Goal: Information Seeking & Learning: Check status

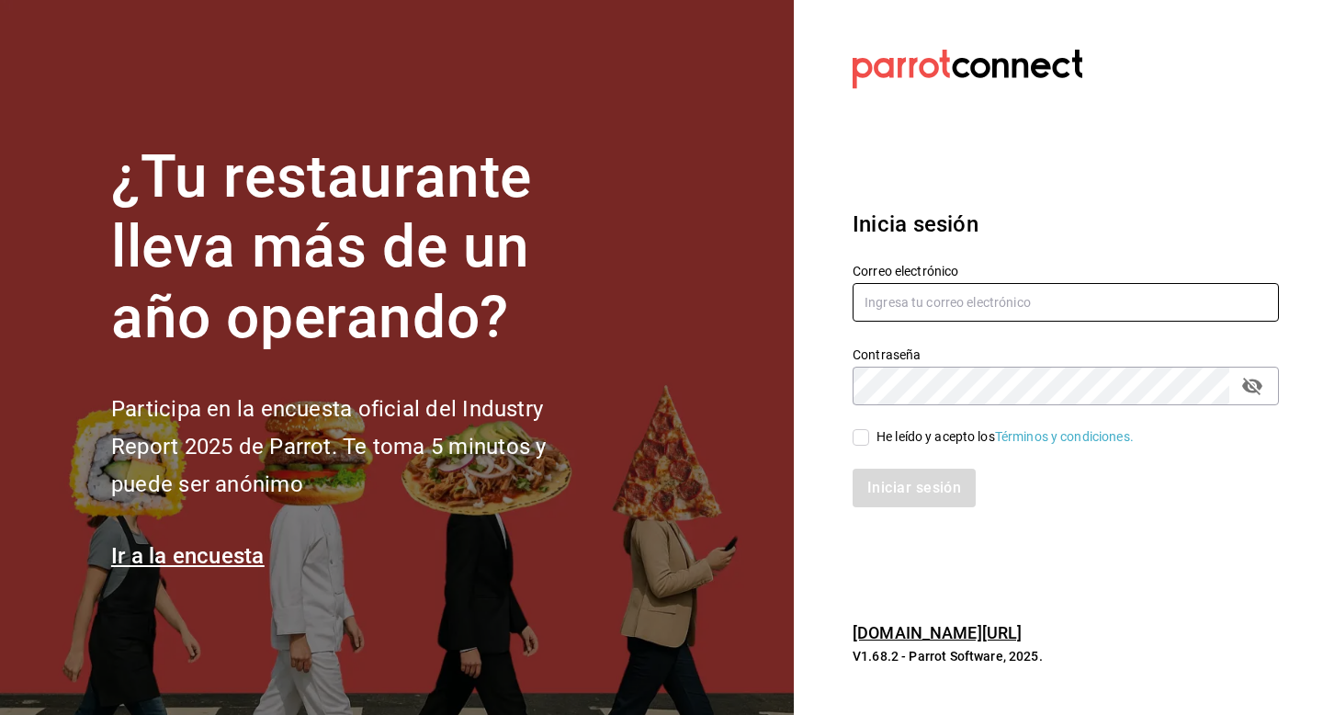
click at [986, 306] on input "text" at bounding box center [1066, 302] width 426 height 39
type input "[EMAIL_ADDRESS][DOMAIN_NAME]"
click at [856, 441] on input "He leído y acepto los Términos y condiciones." at bounding box center [861, 437] width 17 height 17
checkbox input "true"
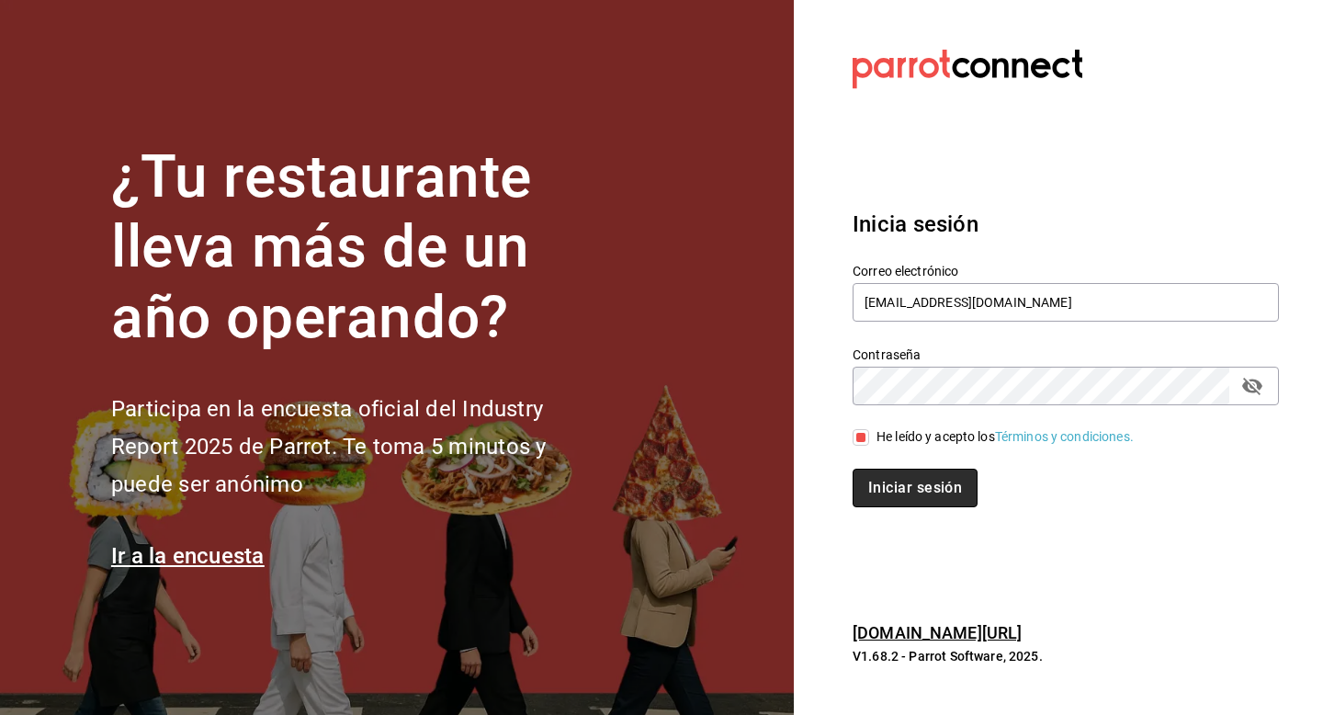
click at [910, 486] on button "Iniciar sesión" at bounding box center [915, 488] width 125 height 39
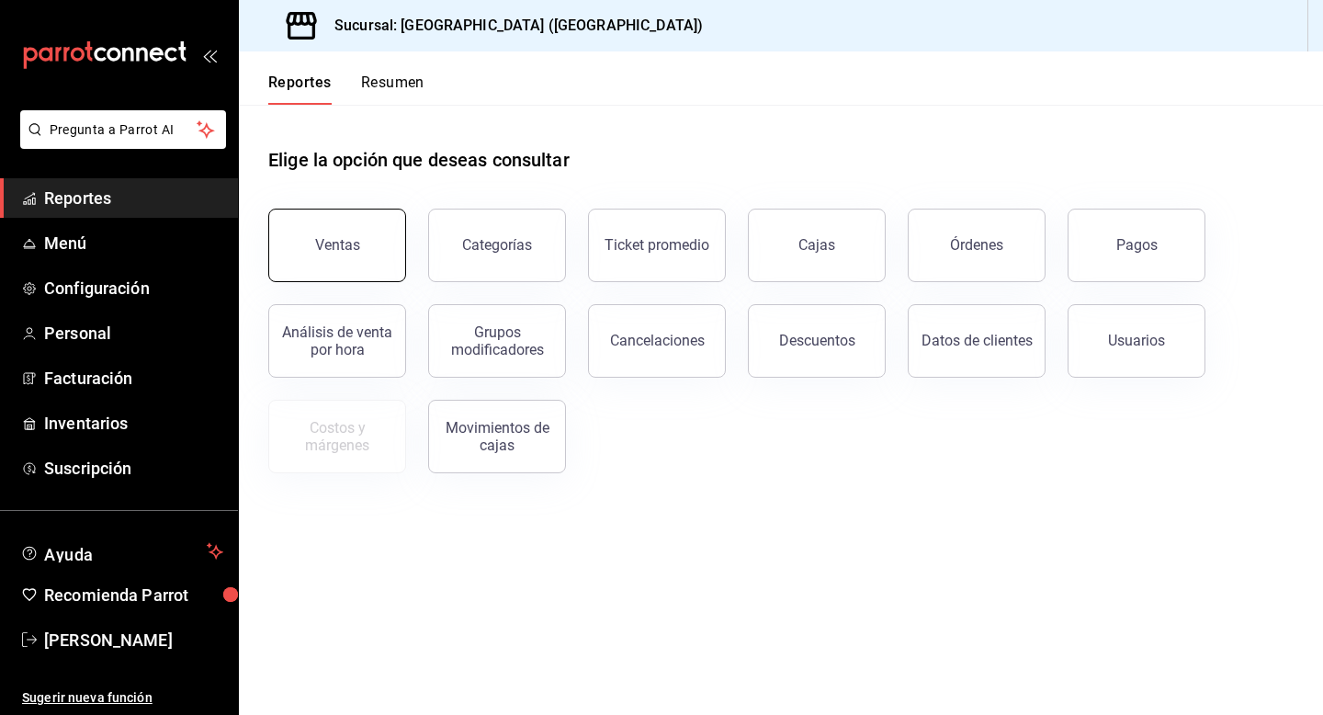
click at [360, 250] on button "Ventas" at bounding box center [337, 245] width 138 height 73
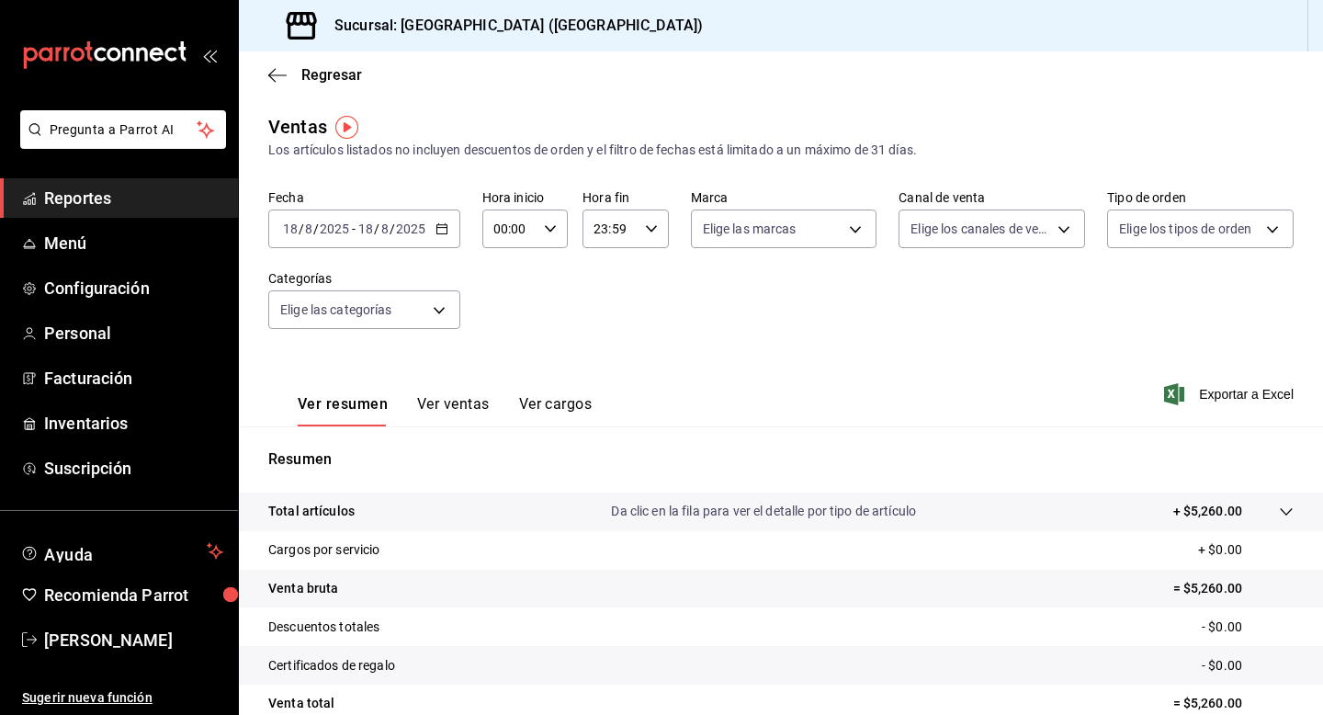
click at [437, 230] on icon "button" at bounding box center [441, 228] width 13 height 13
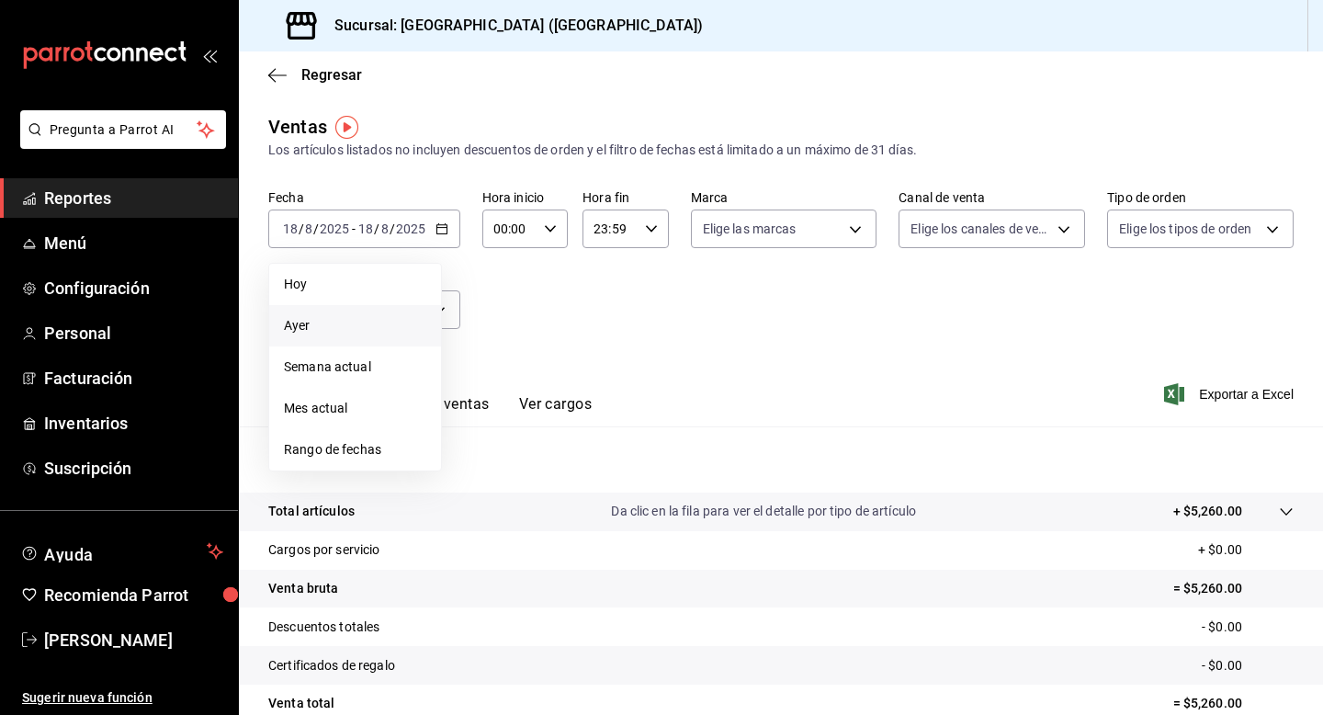
click at [315, 320] on span "Ayer" at bounding box center [355, 325] width 142 height 19
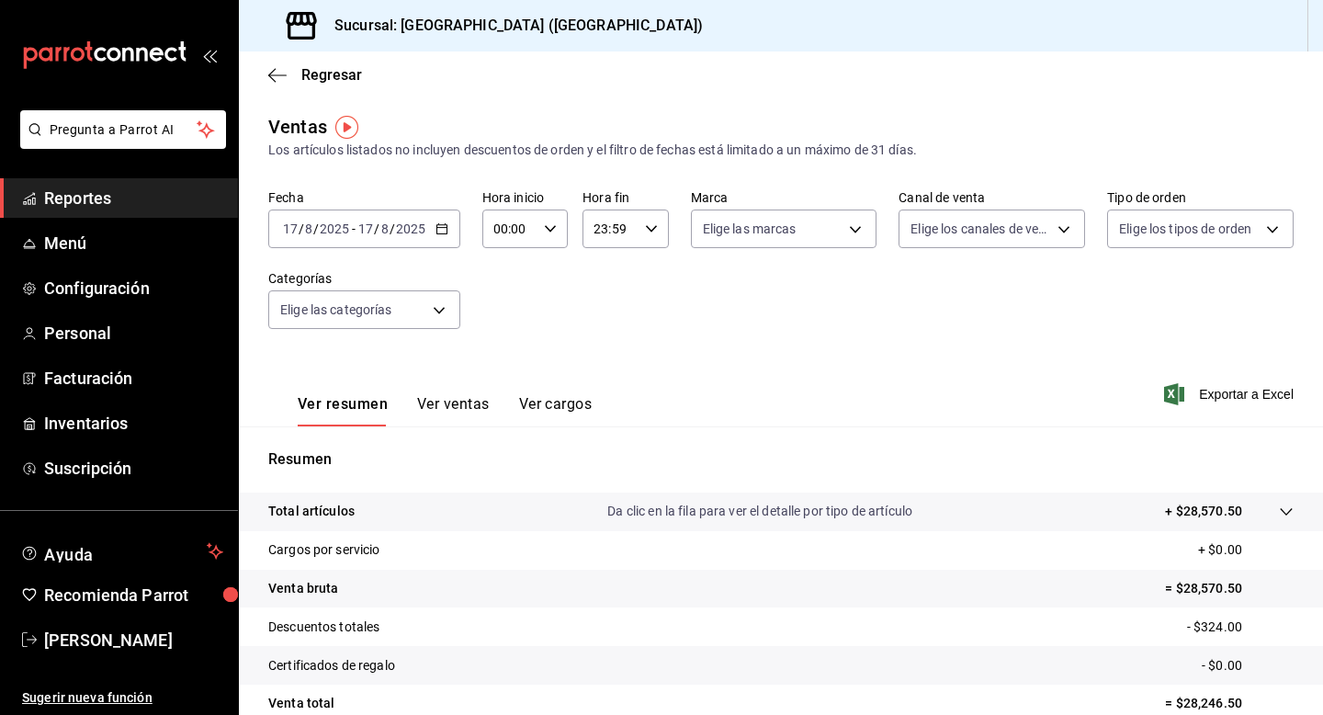
click at [474, 413] on button "Ver ventas" at bounding box center [453, 410] width 73 height 31
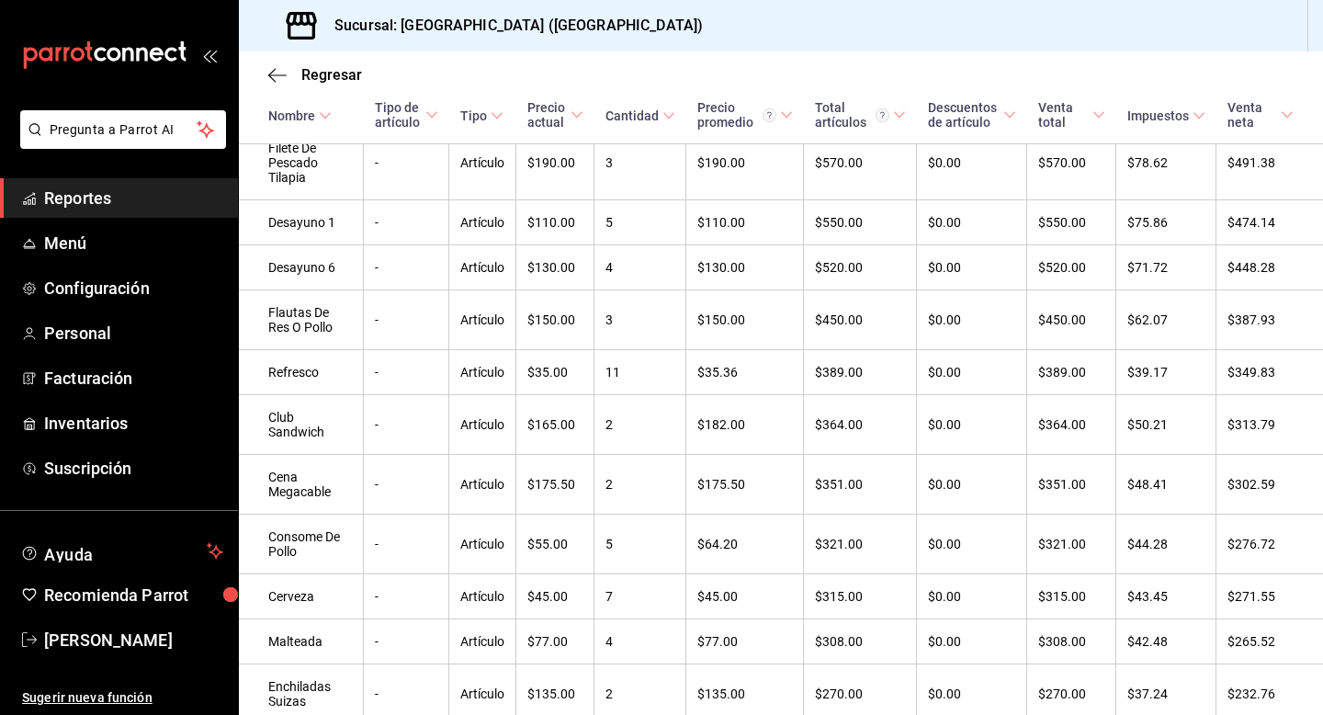
scroll to position [655, 0]
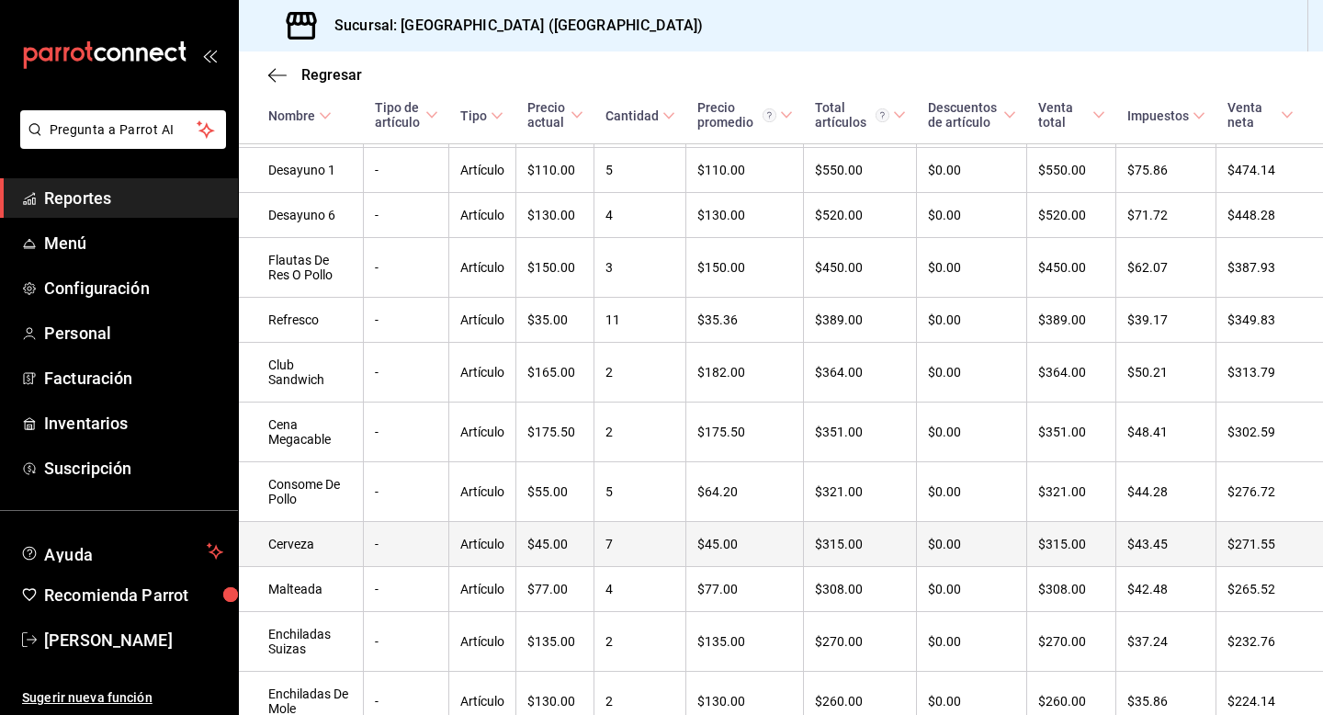
click at [390, 542] on td "-" at bounding box center [406, 544] width 85 height 45
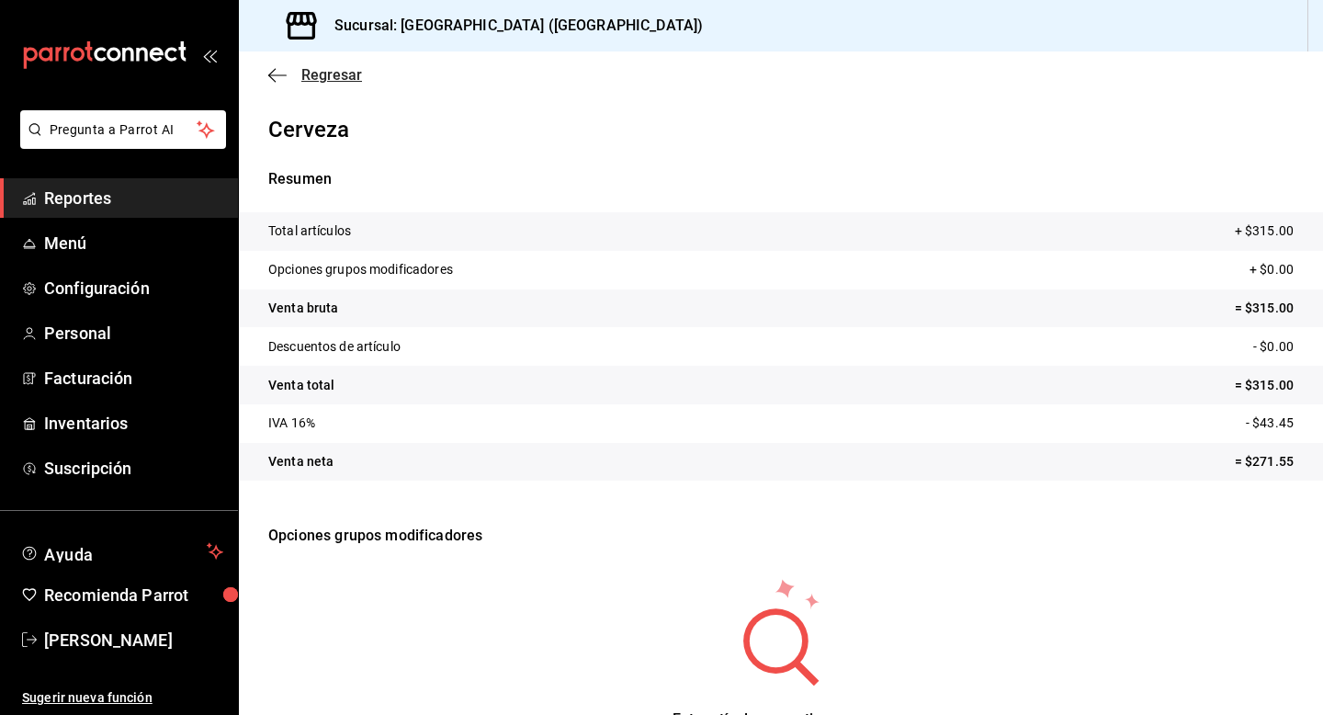
click at [333, 68] on span "Regresar" at bounding box center [331, 74] width 61 height 17
click at [305, 69] on span "Regresar" at bounding box center [331, 74] width 61 height 17
click at [268, 70] on icon "button" at bounding box center [277, 75] width 18 height 17
click at [333, 73] on span "Regresar" at bounding box center [331, 74] width 61 height 17
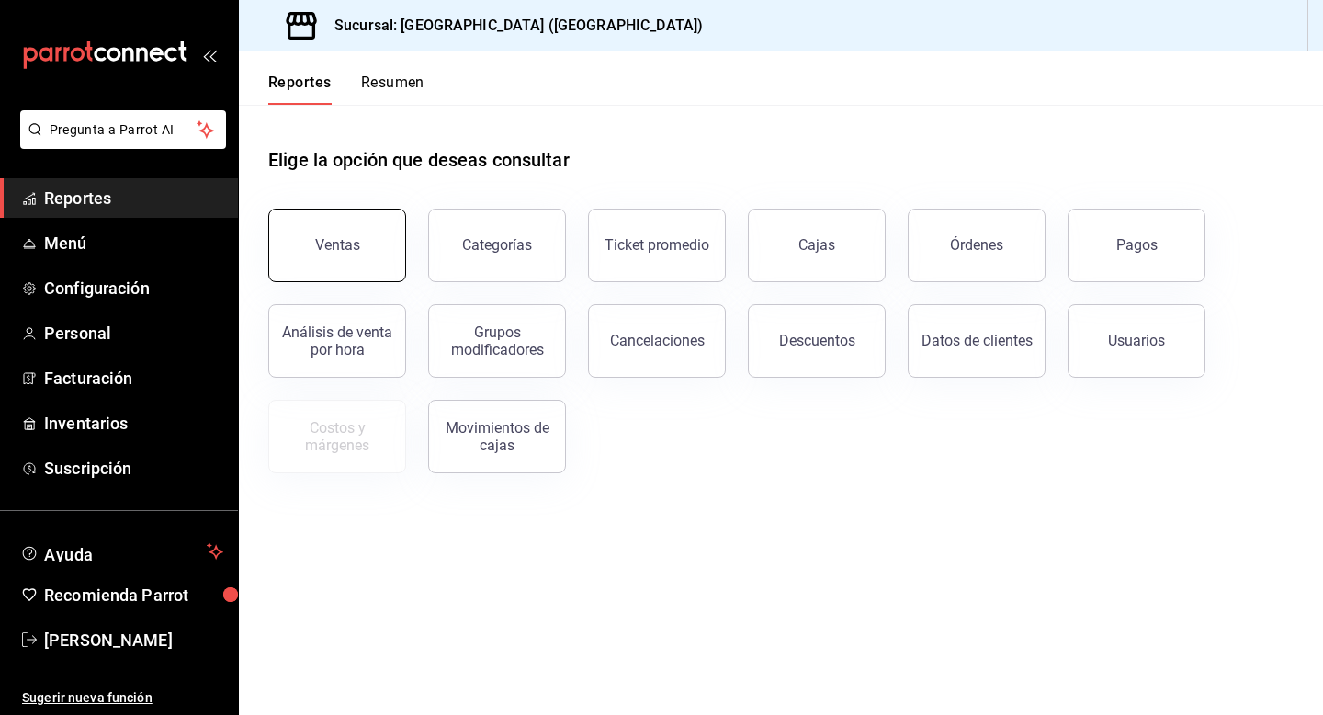
click at [310, 247] on button "Ventas" at bounding box center [337, 245] width 138 height 73
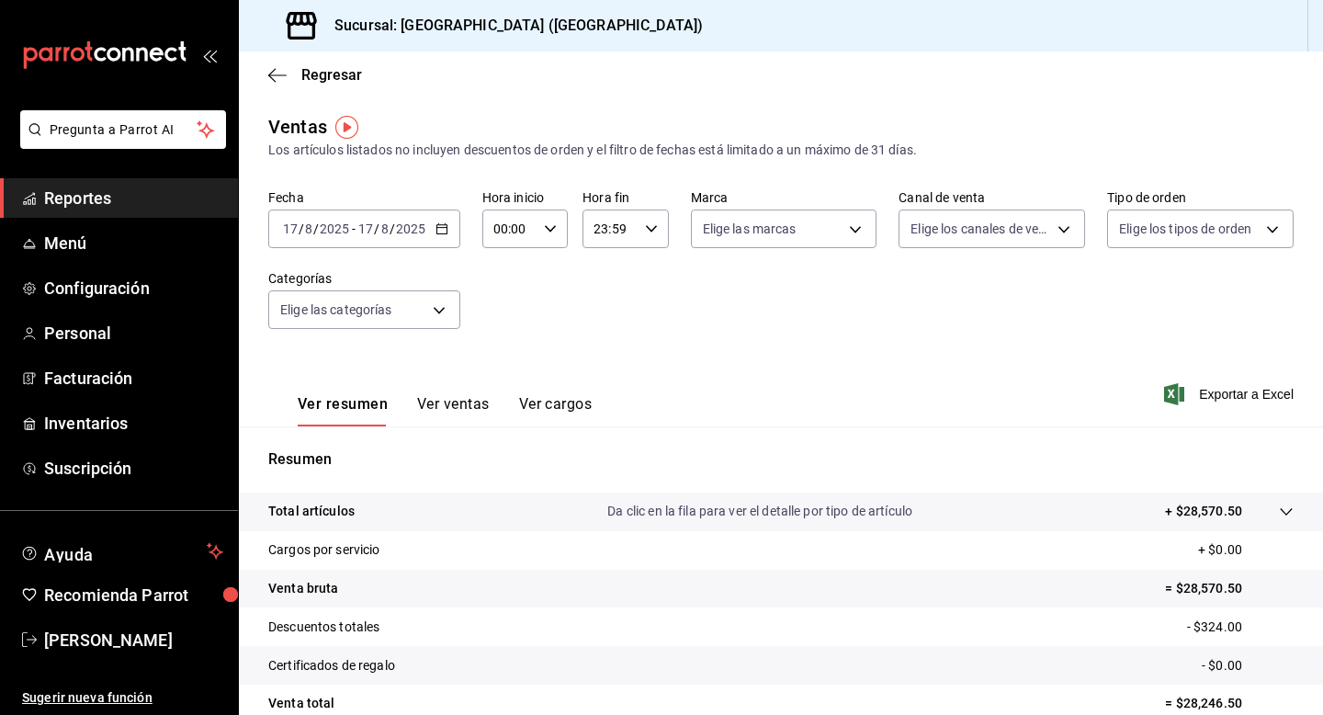
click at [440, 229] on icon "button" at bounding box center [441, 228] width 13 height 13
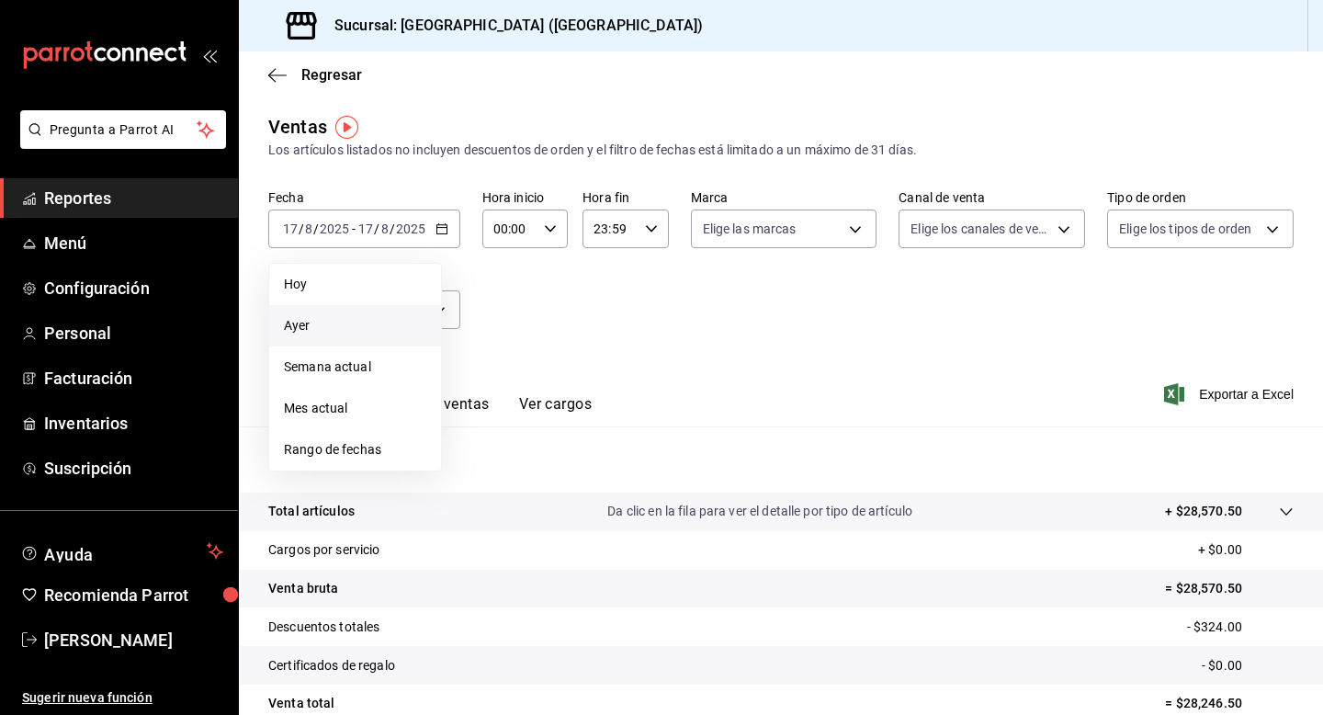
click at [324, 337] on li "Ayer" at bounding box center [355, 325] width 172 height 41
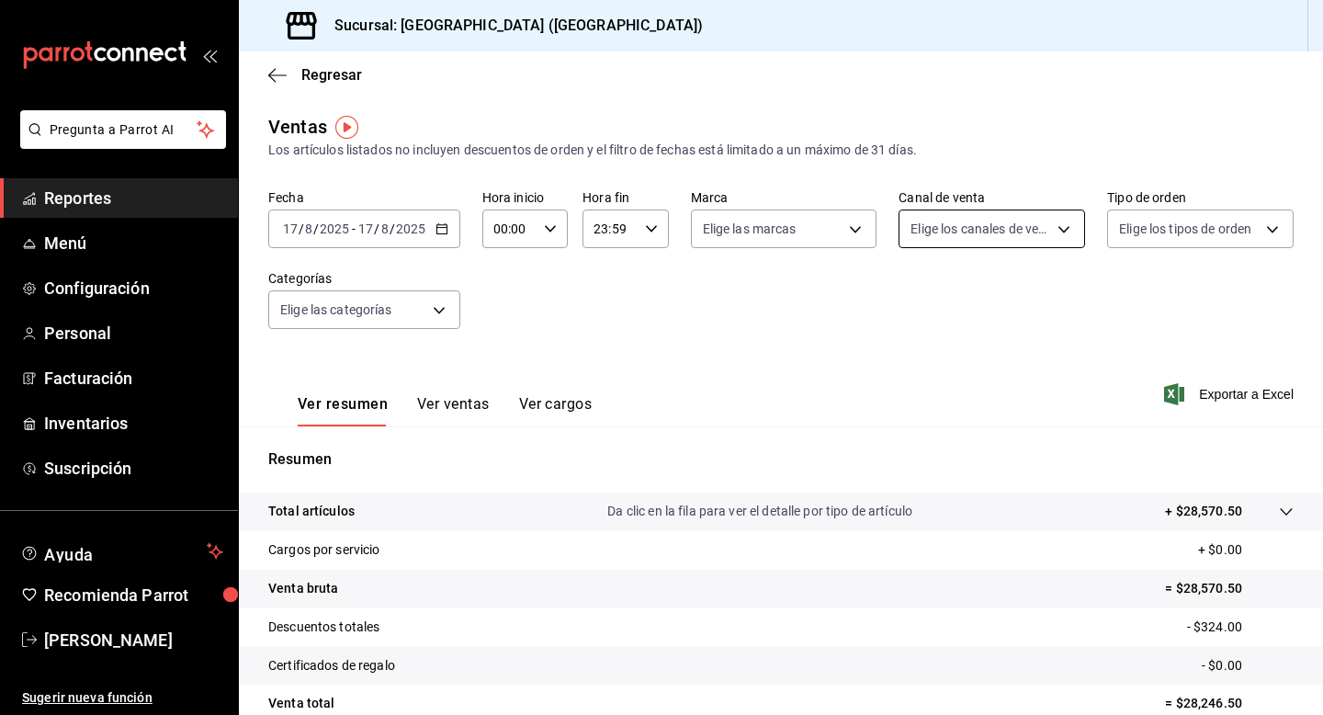
click at [1011, 234] on body "Pregunta a Parrot AI Reportes Menú Configuración Personal Facturación Inventari…" at bounding box center [661, 357] width 1323 height 715
click at [1011, 234] on div at bounding box center [661, 357] width 1323 height 715
click at [1249, 228] on body "Pregunta a Parrot AI Reportes Menú Configuración Personal Facturación Inventari…" at bounding box center [661, 357] width 1323 height 715
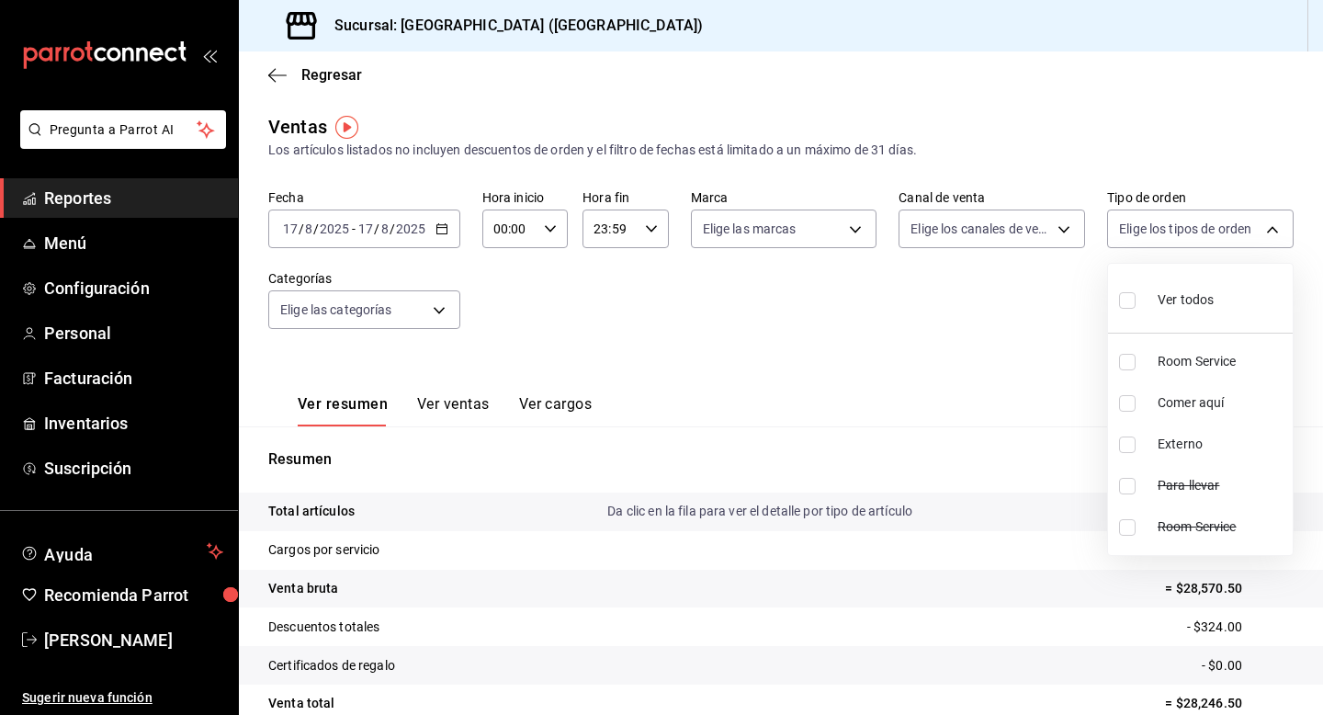
click at [1245, 358] on span "Room Service" at bounding box center [1222, 361] width 128 height 19
type input "b058d4be-2b12-4384-8de9-0edaf0c266a0"
checkbox input "true"
click at [720, 318] on div at bounding box center [661, 357] width 1323 height 715
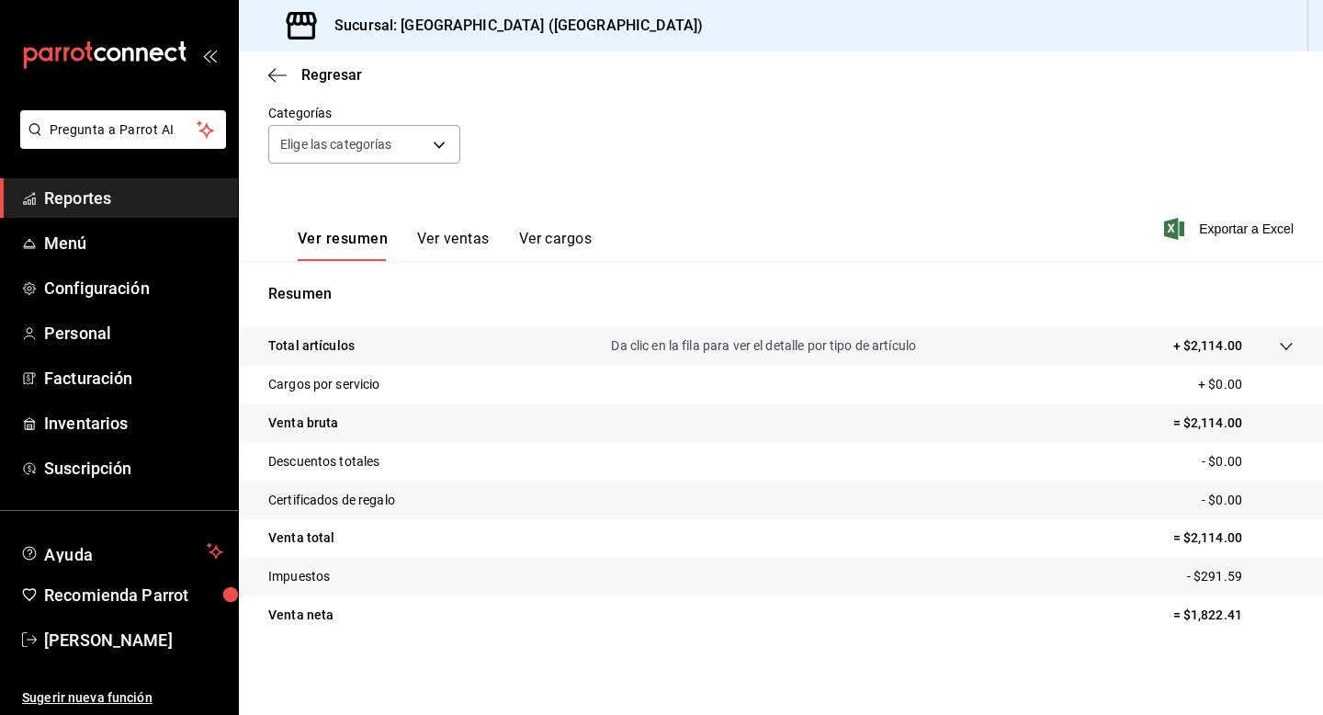
scroll to position [164, 0]
click at [1284, 338] on div at bounding box center [1267, 347] width 51 height 19
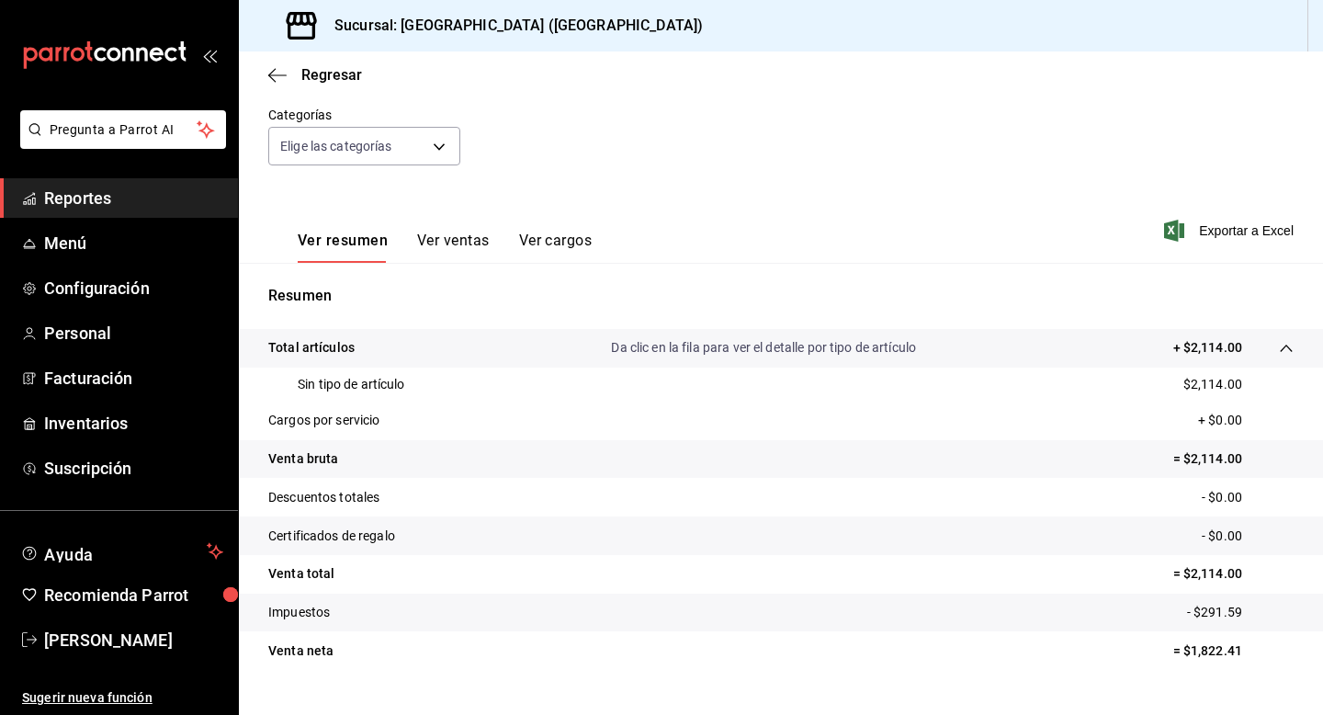
click at [412, 245] on div "Ver resumen Ver ventas Ver cargos" at bounding box center [445, 247] width 294 height 31
click at [455, 245] on button "Ver ventas" at bounding box center [453, 247] width 73 height 31
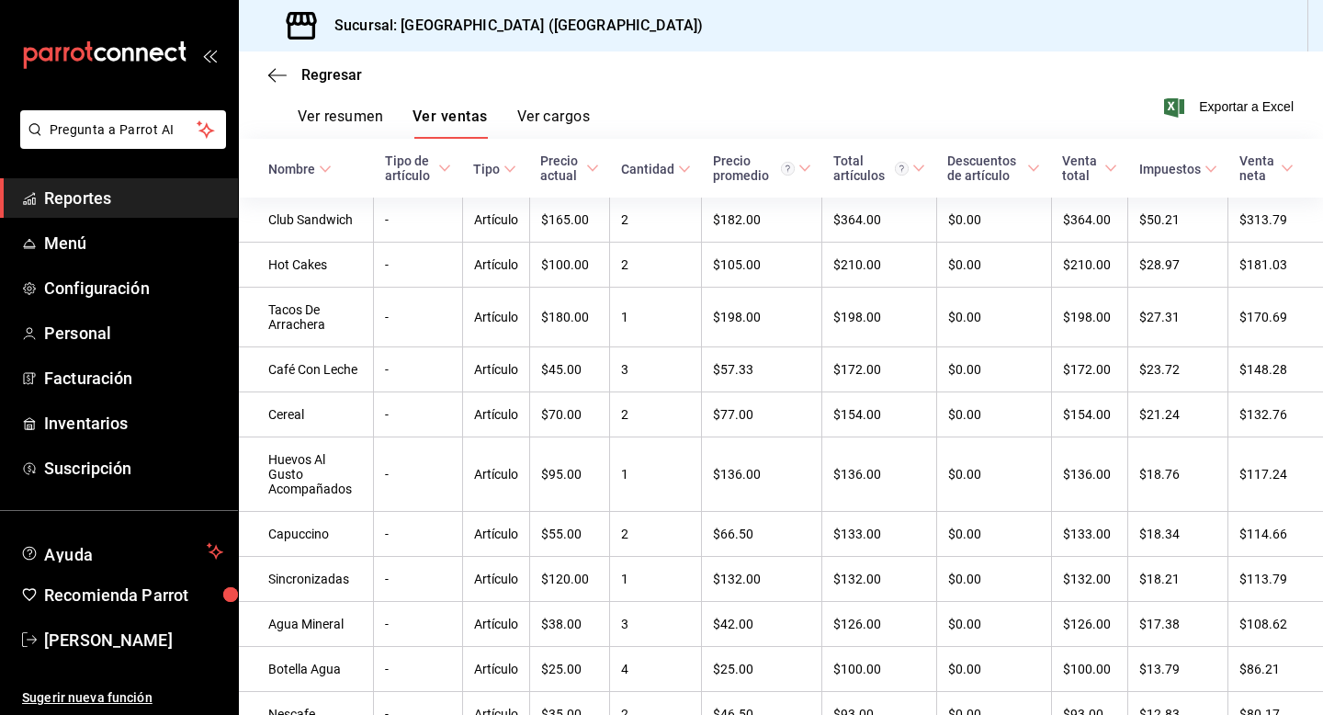
scroll to position [283, 0]
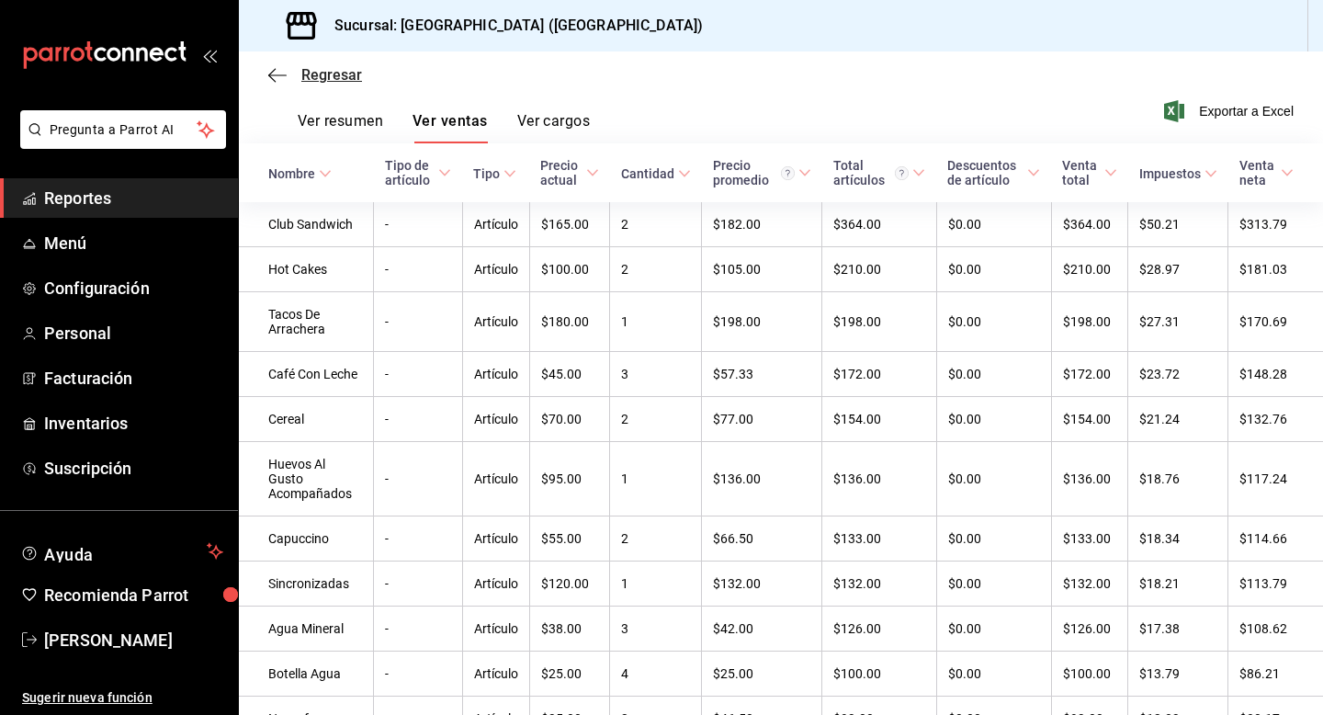
click at [320, 70] on span "Regresar" at bounding box center [331, 74] width 61 height 17
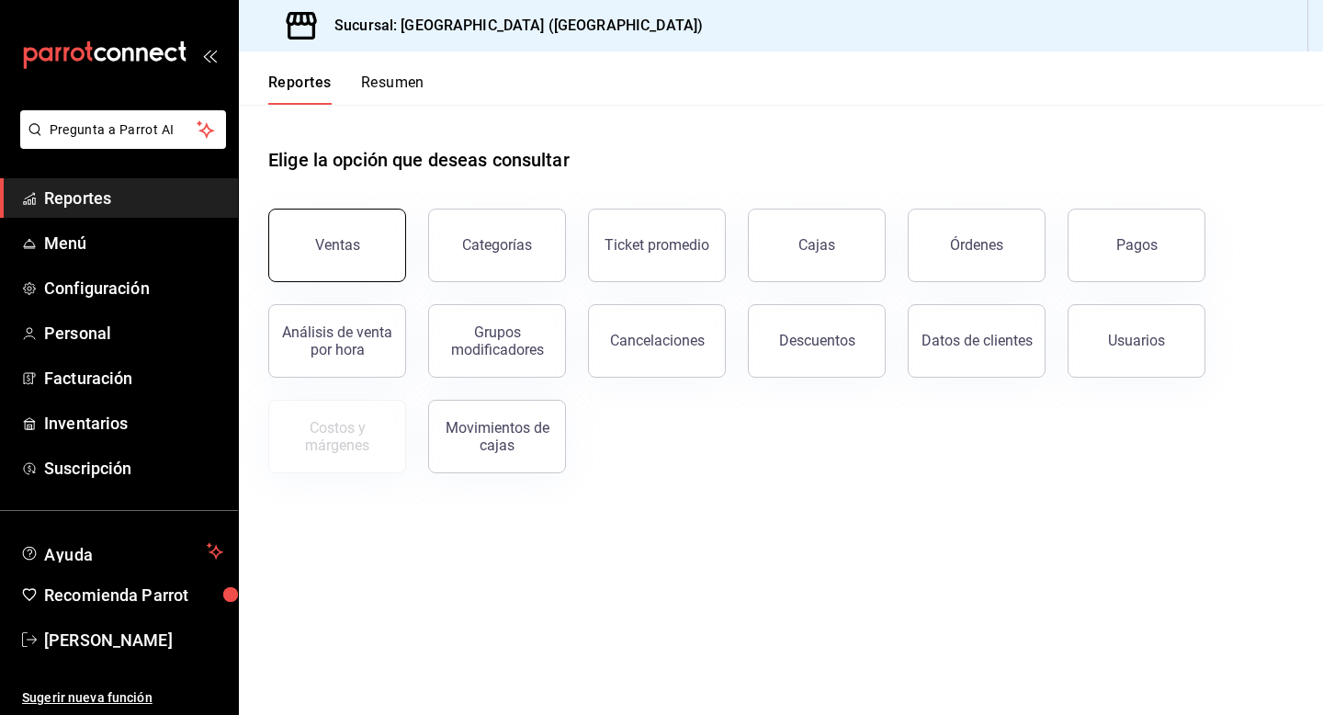
click at [357, 244] on button "Ventas" at bounding box center [337, 245] width 138 height 73
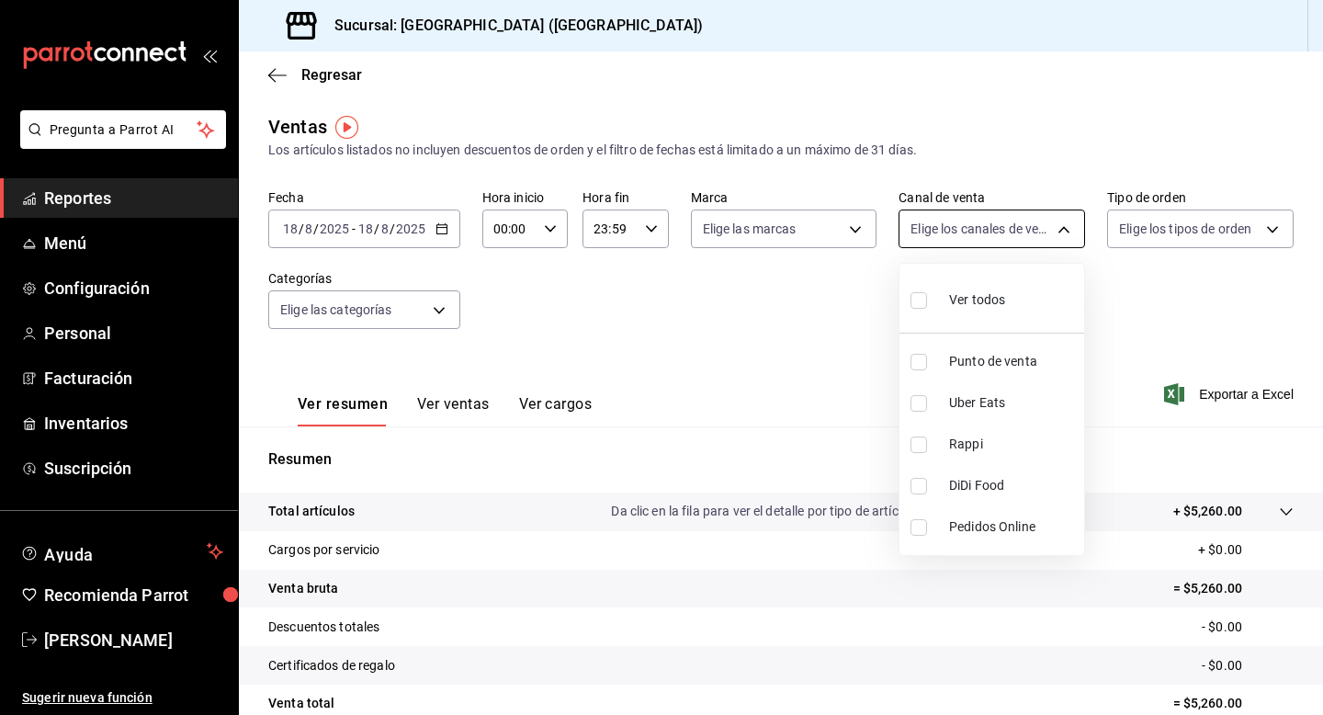
click at [1027, 225] on body "Pregunta a Parrot AI Reportes Menú Configuración Personal Facturación Inventari…" at bounding box center [661, 357] width 1323 height 715
click at [1157, 232] on div at bounding box center [661, 357] width 1323 height 715
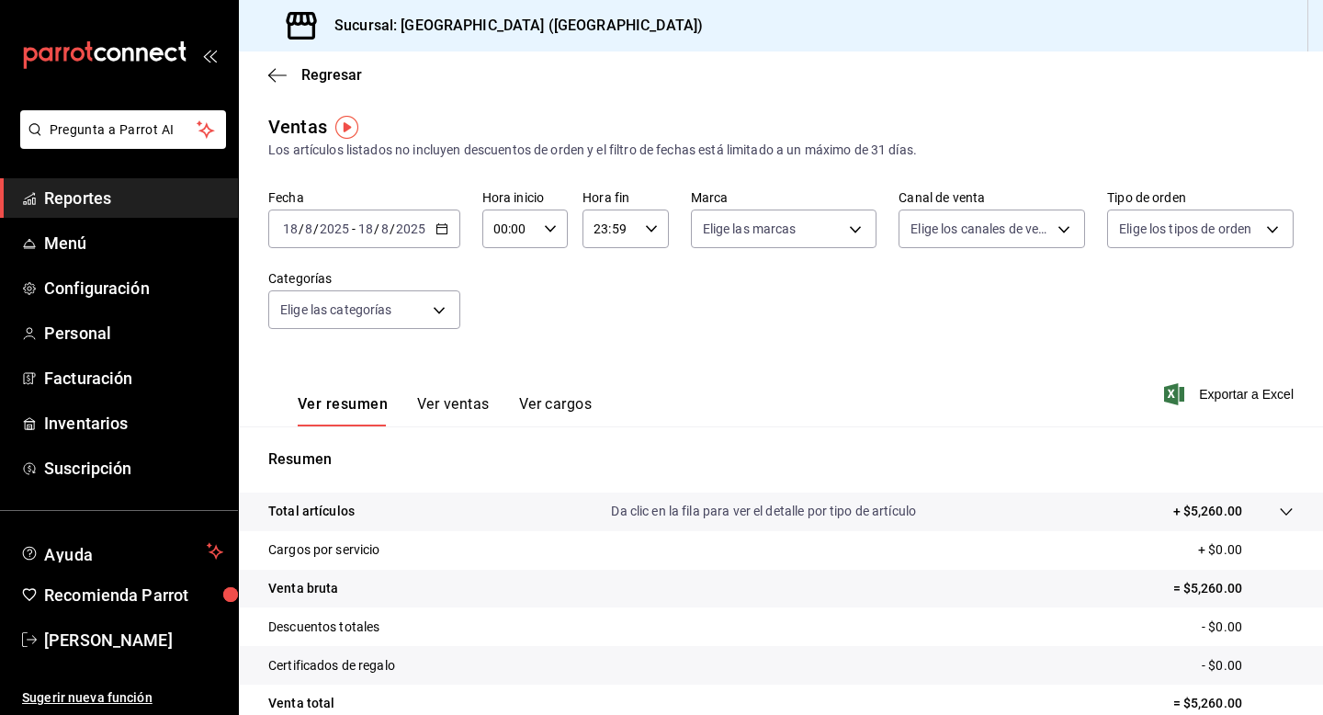
click at [1157, 232] on body "Pregunta a Parrot AI Reportes Menú Configuración Personal Facturación Inventari…" at bounding box center [661, 357] width 1323 height 715
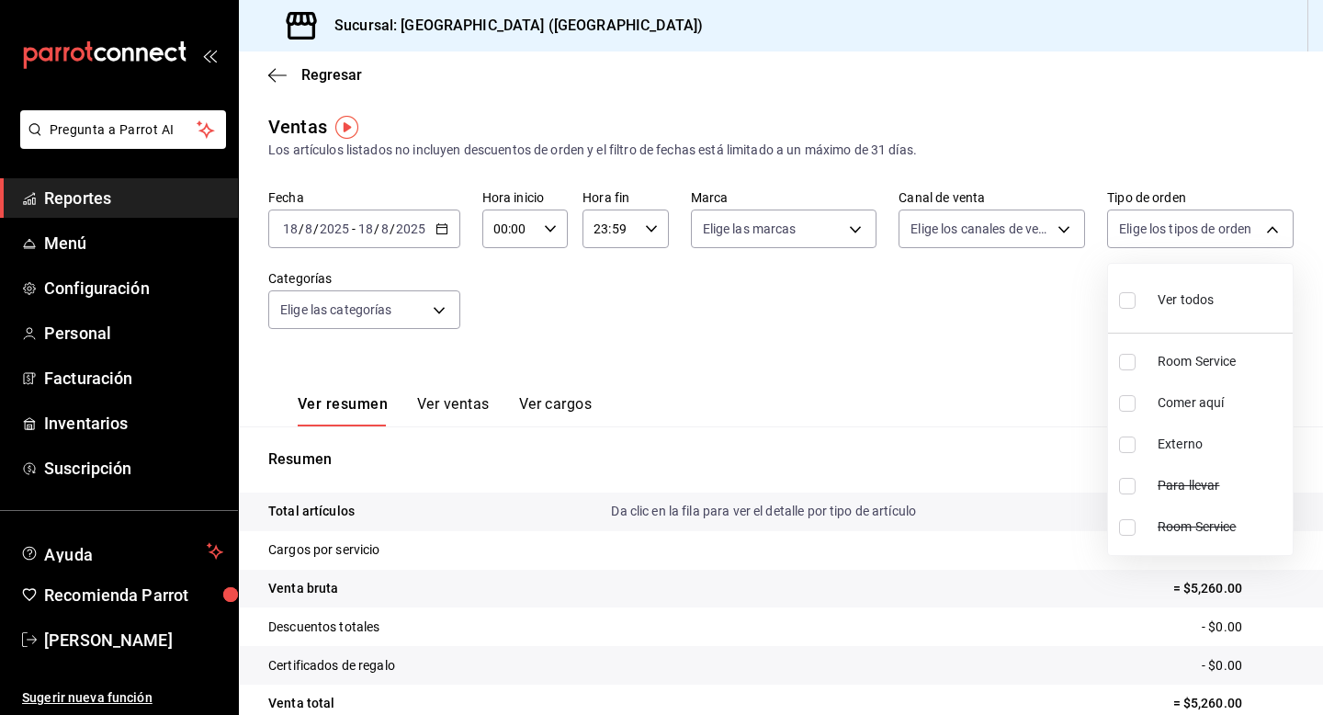
click at [964, 328] on div at bounding box center [661, 357] width 1323 height 715
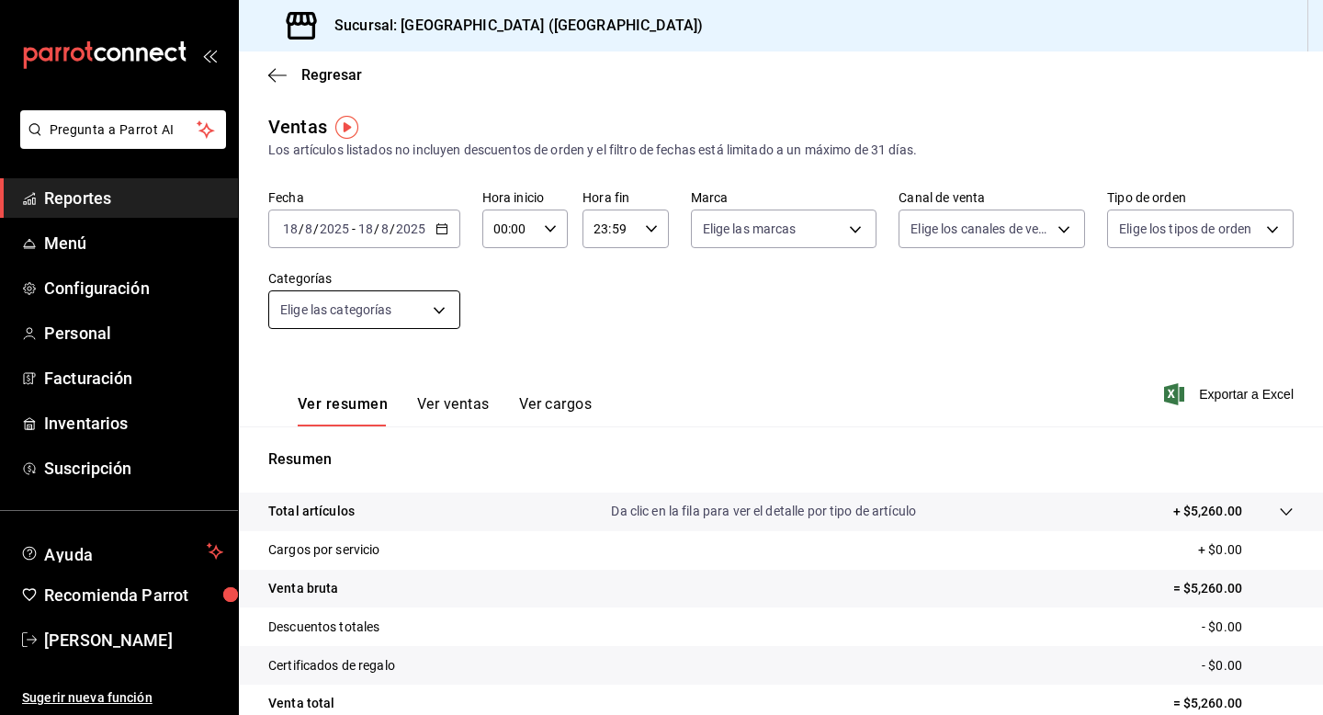
click at [431, 315] on body "Pregunta a Parrot AI Reportes Menú Configuración Personal Facturación Inventari…" at bounding box center [661, 357] width 1323 height 715
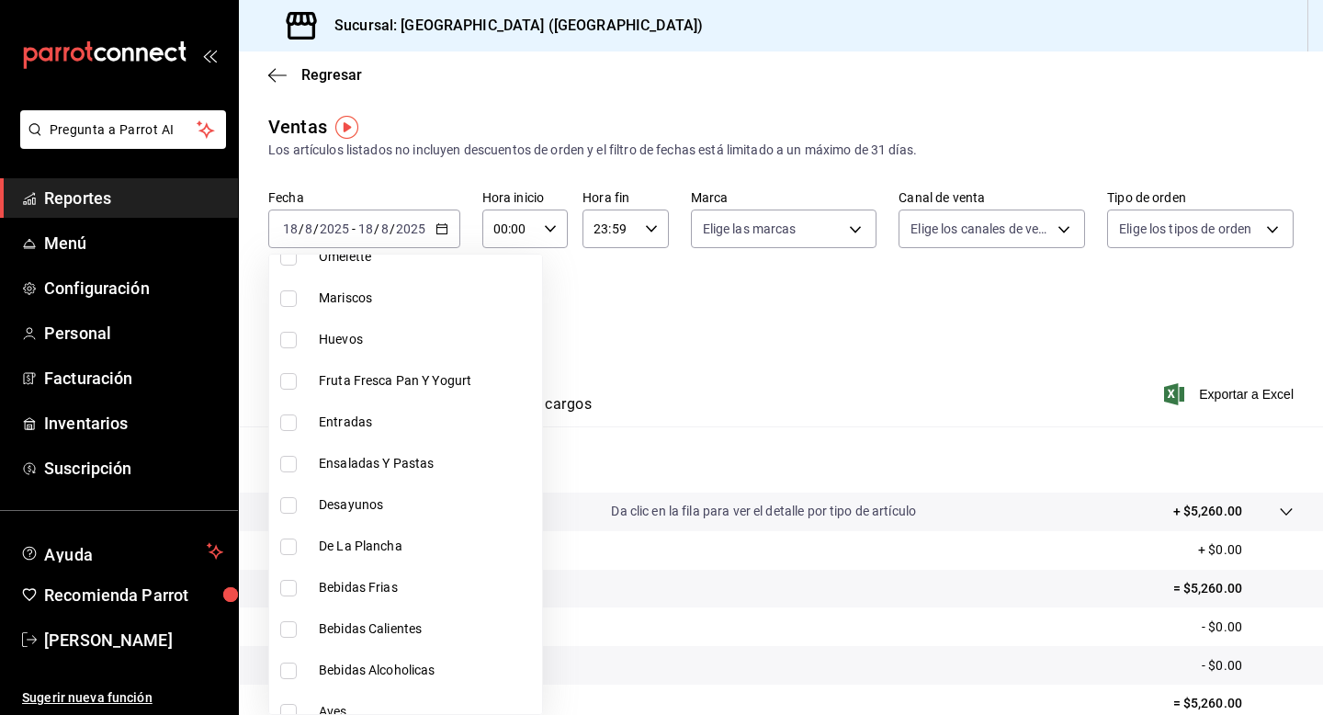
scroll to position [845, 0]
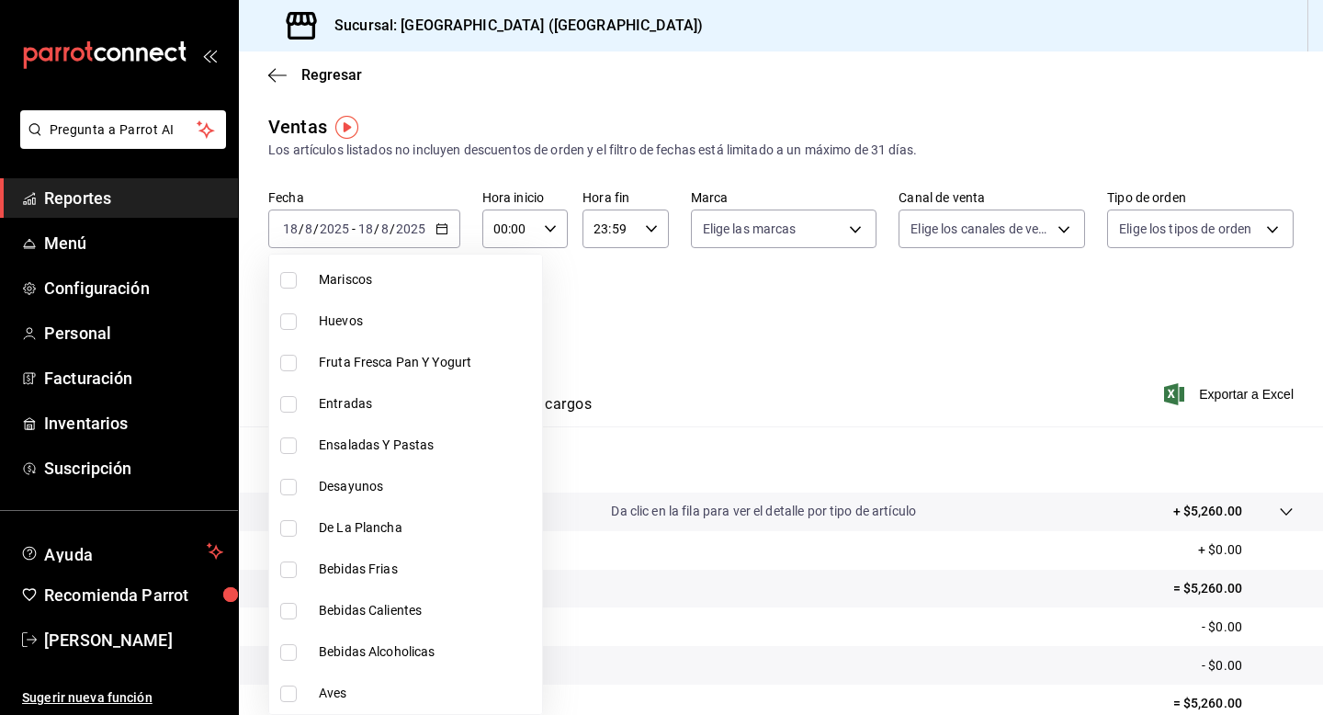
click at [380, 641] on li "Bebidas Alcoholicas" at bounding box center [405, 651] width 273 height 41
type input "7ef4112d-fa7f-4d65-9639-4ab81a4d40df"
checkbox input "true"
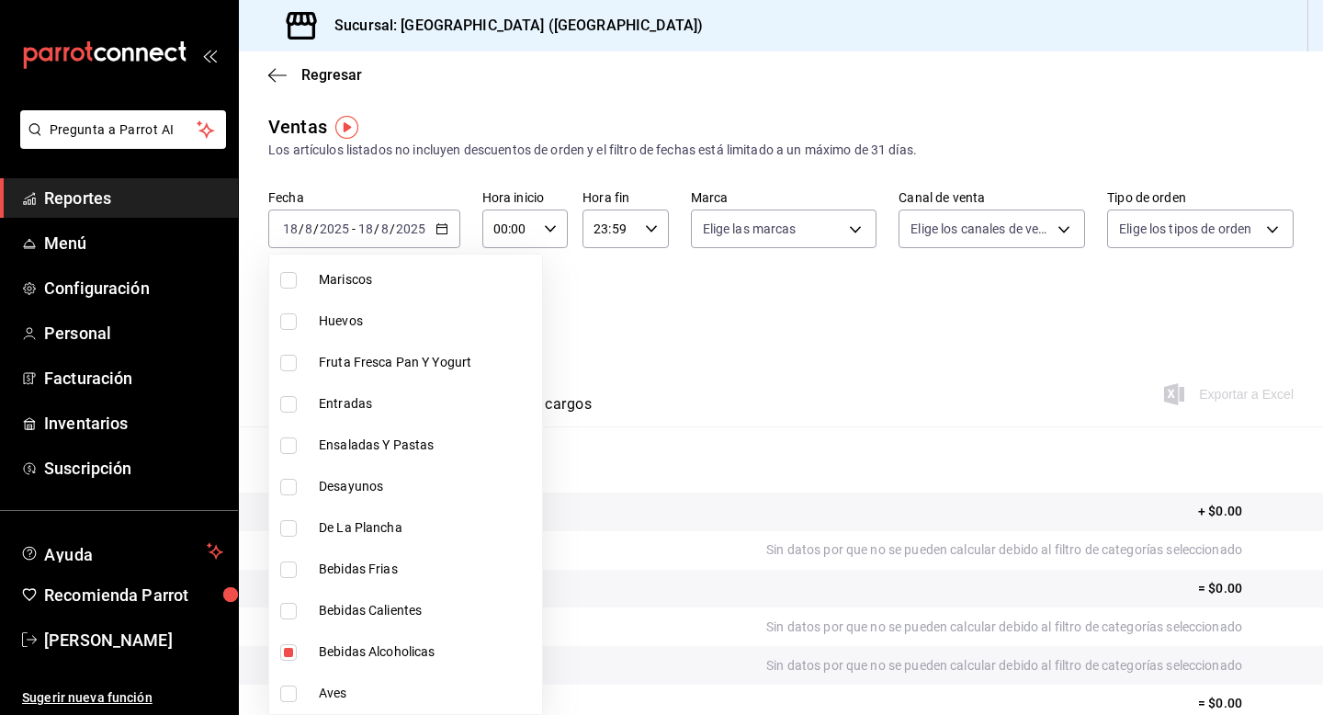
click at [806, 346] on div at bounding box center [661, 357] width 1323 height 715
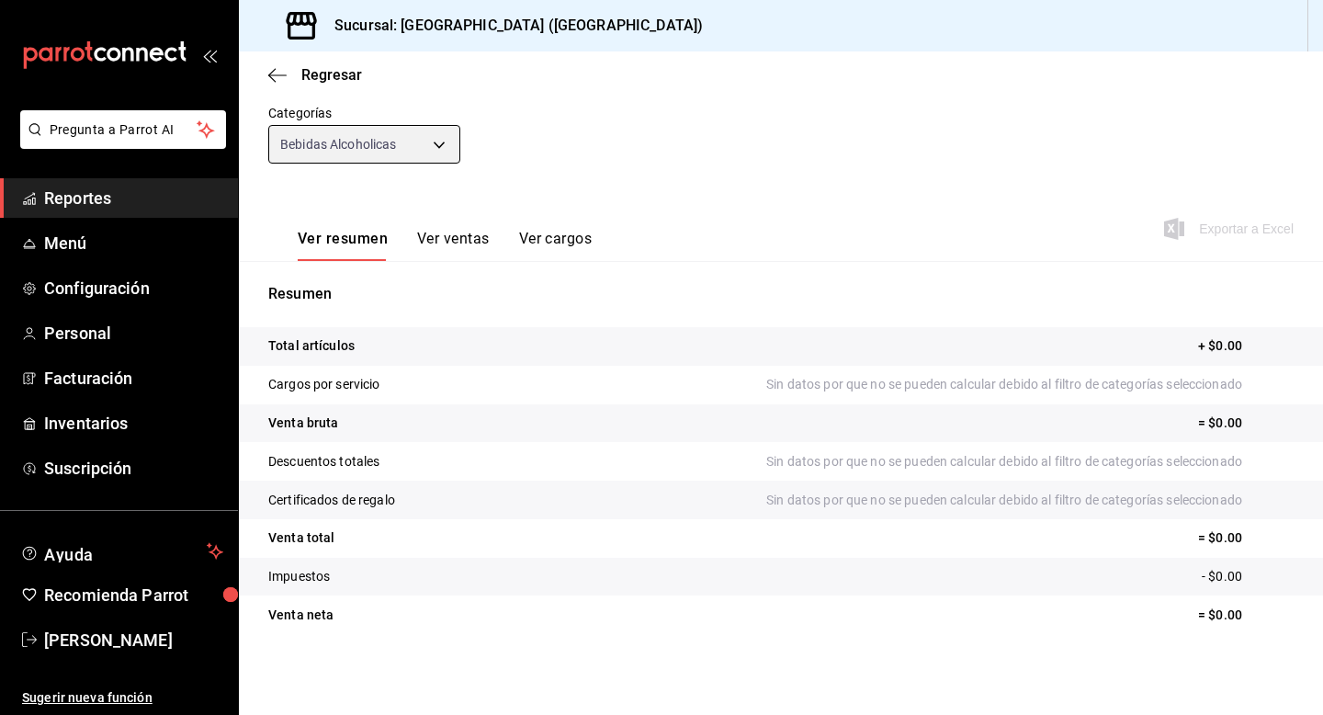
scroll to position [156, 0]
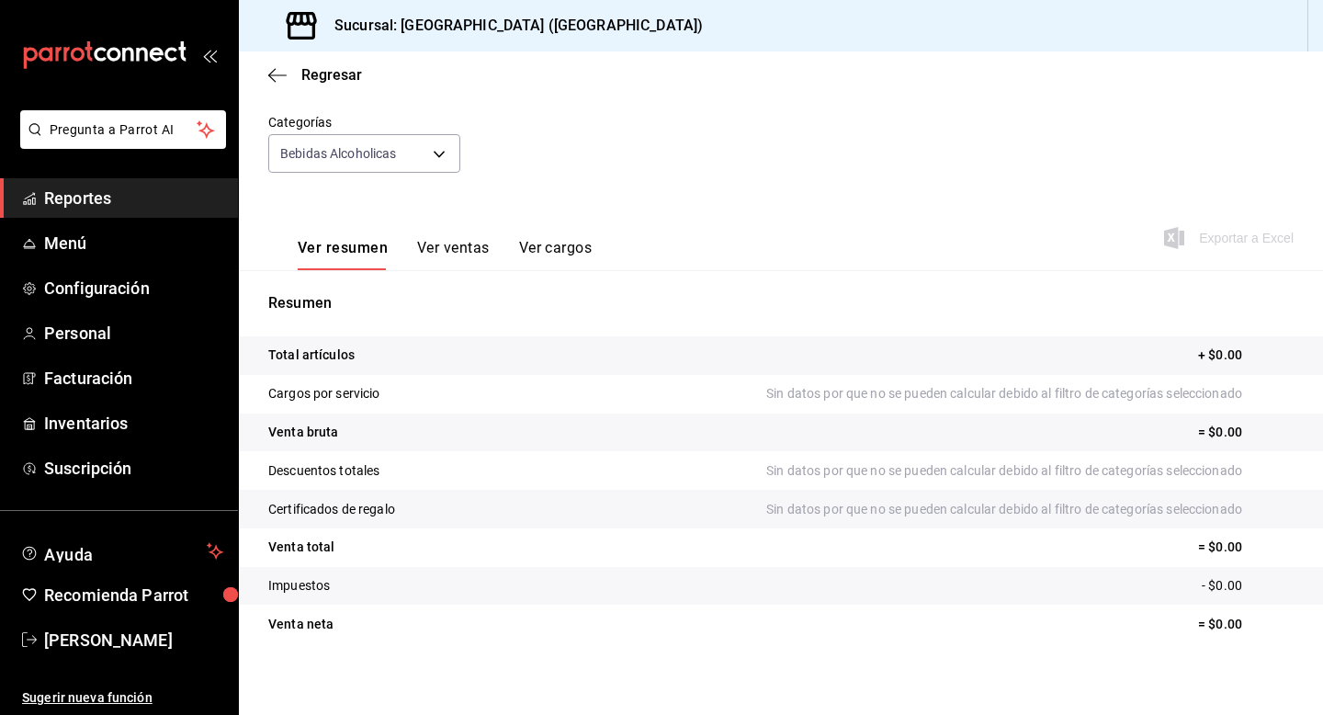
click at [461, 234] on div "Ver resumen Ver ventas Ver cargos" at bounding box center [429, 243] width 323 height 53
click at [454, 250] on button "Ver ventas" at bounding box center [453, 254] width 73 height 31
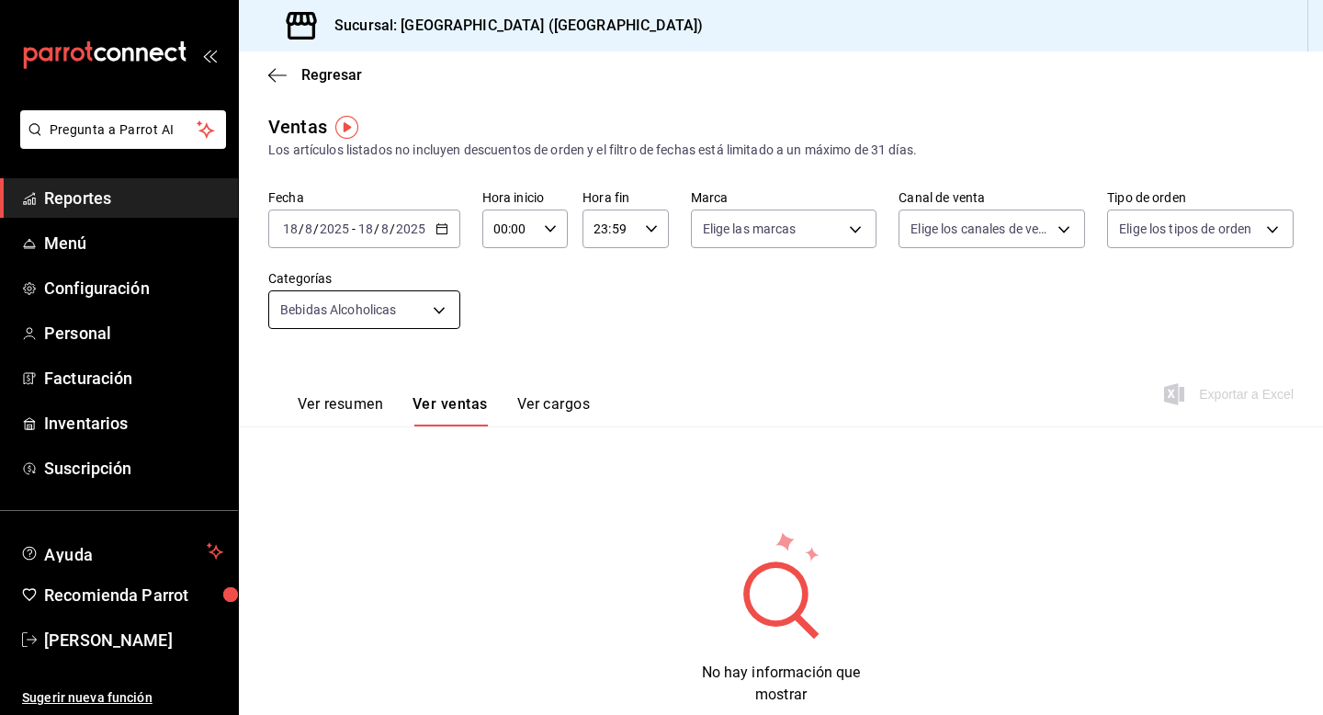
click at [408, 303] on body "Pregunta a Parrot AI Reportes Menú Configuración Personal Facturación Inventari…" at bounding box center [661, 357] width 1323 height 715
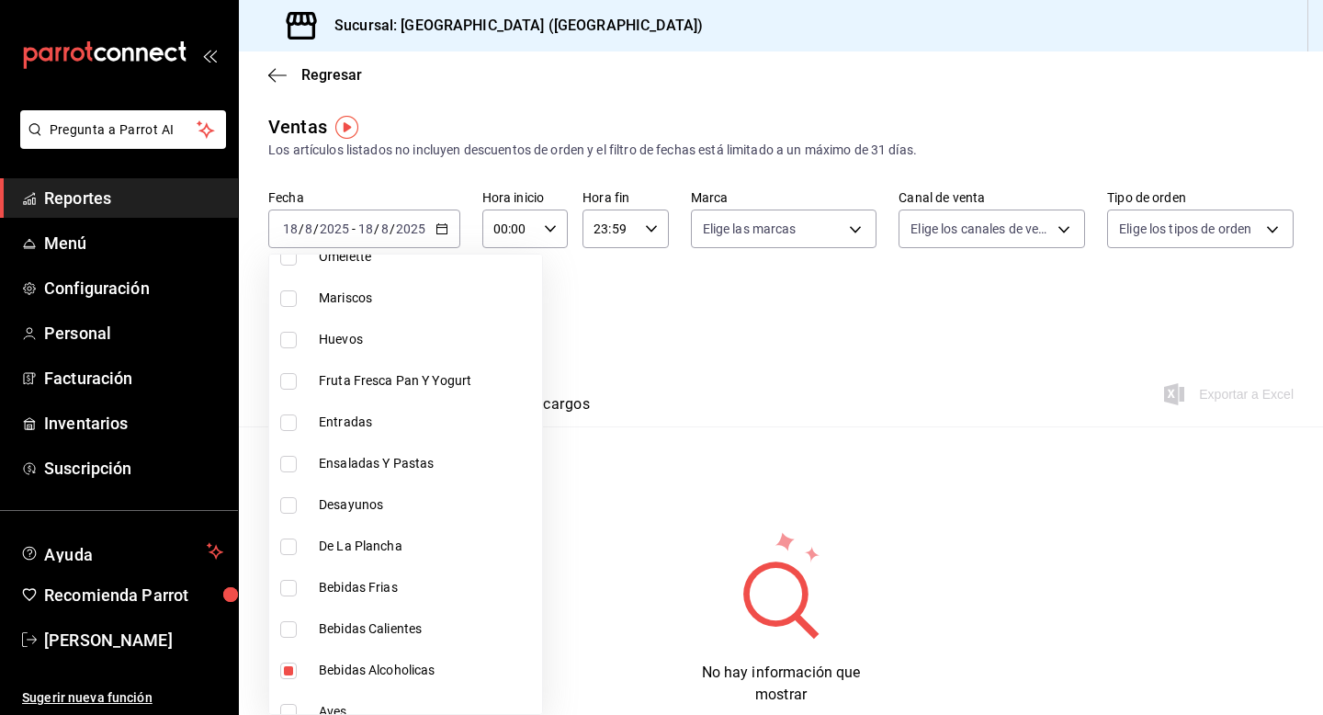
scroll to position [845, 0]
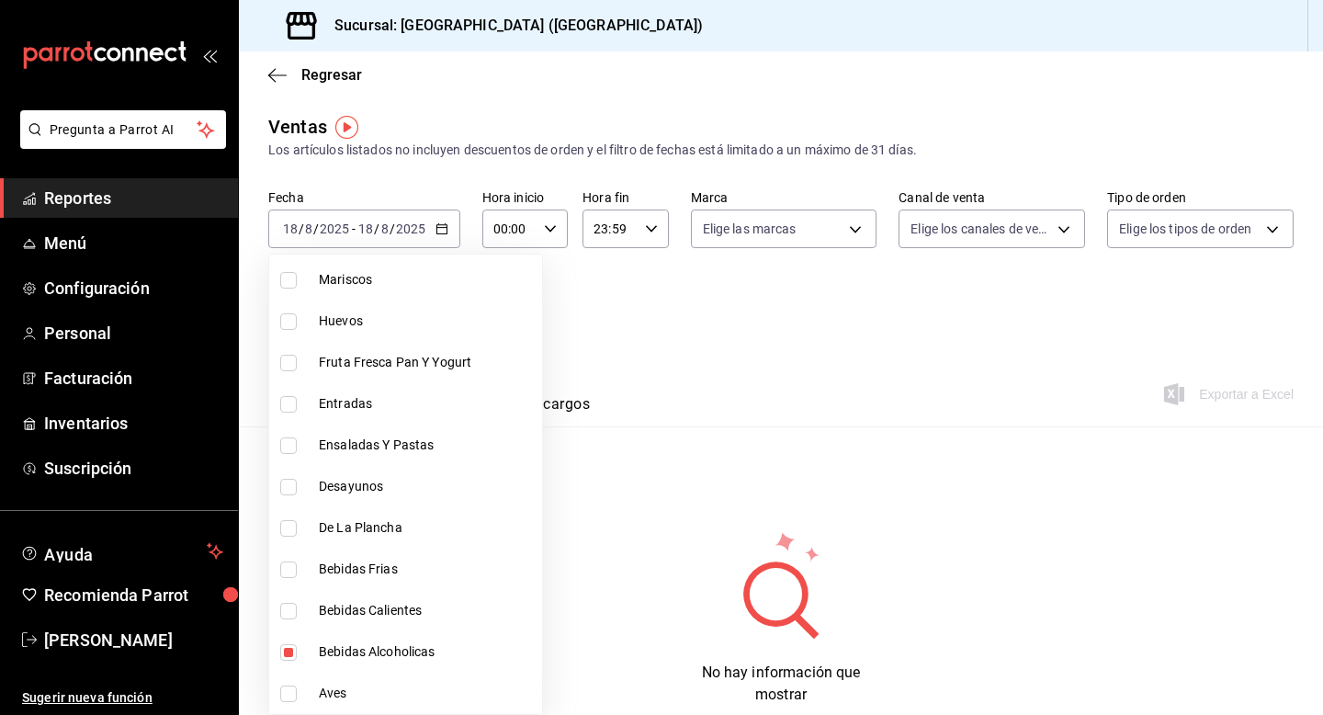
click at [344, 569] on span "Bebidas Frias" at bounding box center [427, 568] width 216 height 19
type input "7ef4112d-fa7f-4d65-9639-4ab81a4d40df,c4875e6e-e610-4f9e-9da6-048441591a06"
checkbox input "true"
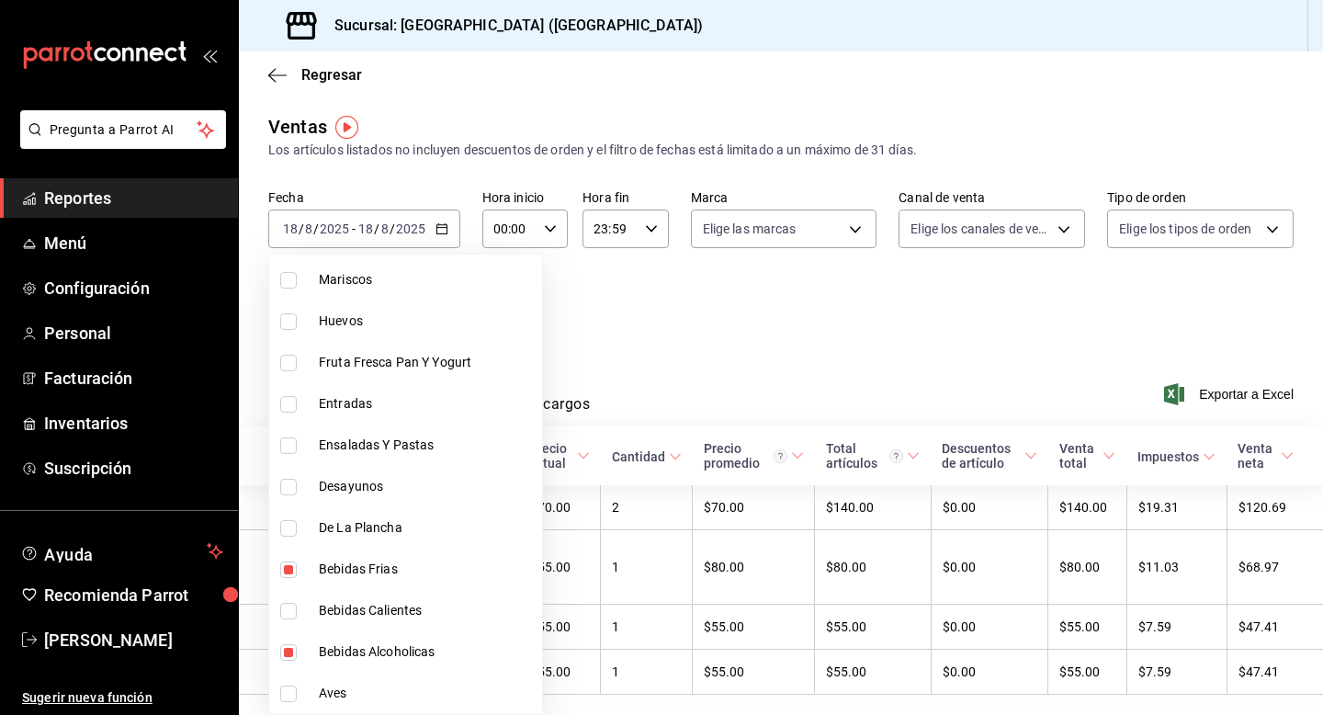
click at [828, 324] on div at bounding box center [661, 357] width 1323 height 715
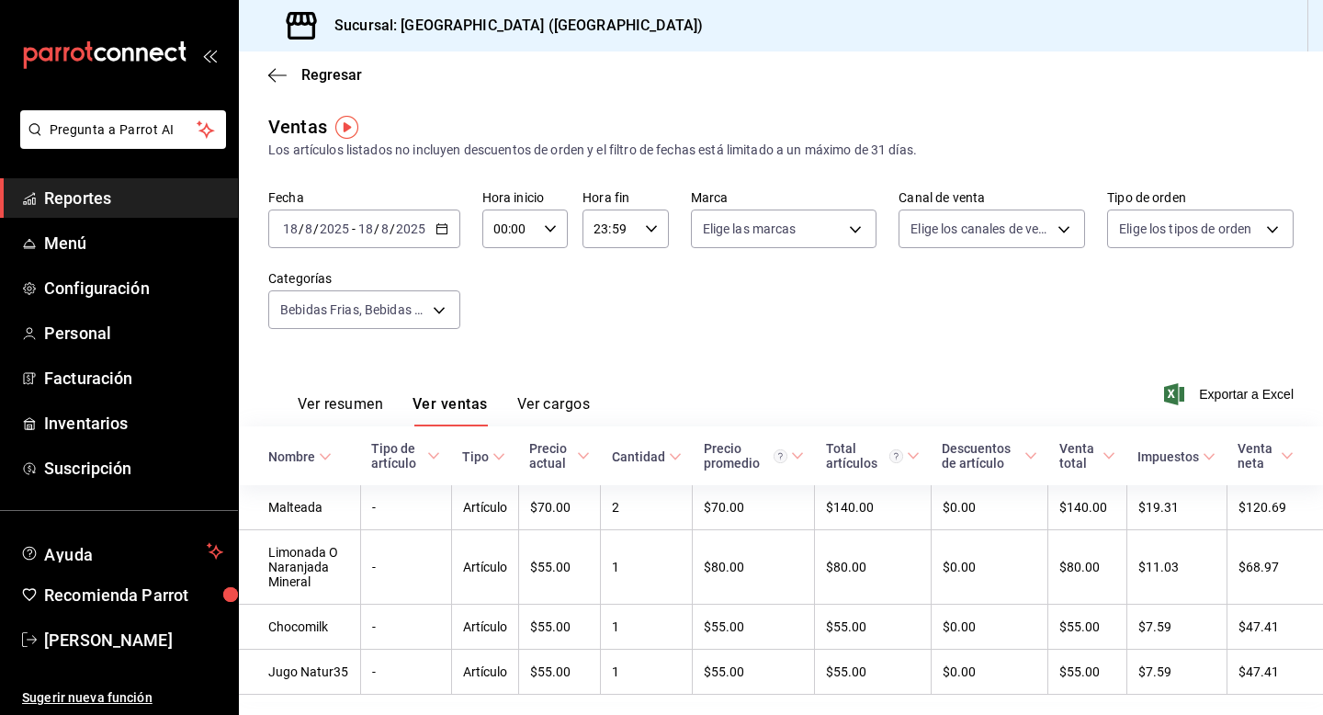
click at [440, 231] on icon "button" at bounding box center [441, 228] width 13 height 13
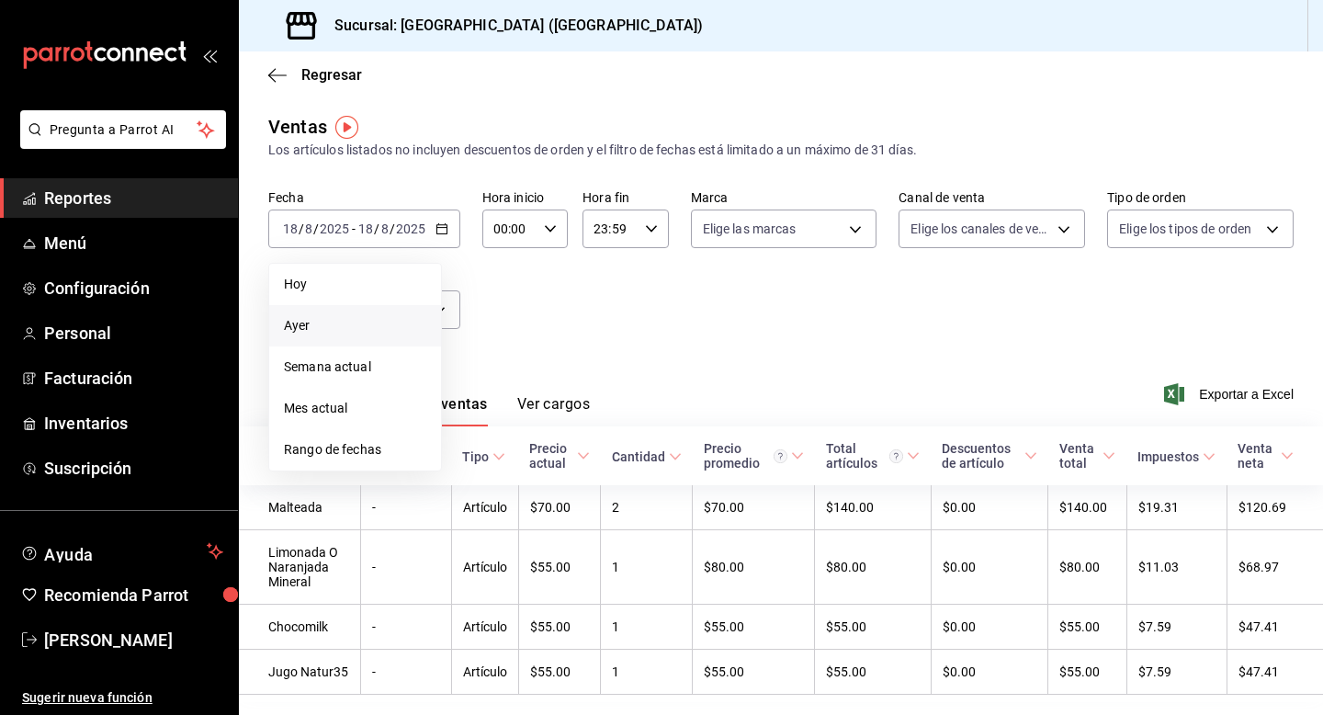
click at [356, 334] on span "Ayer" at bounding box center [355, 325] width 142 height 19
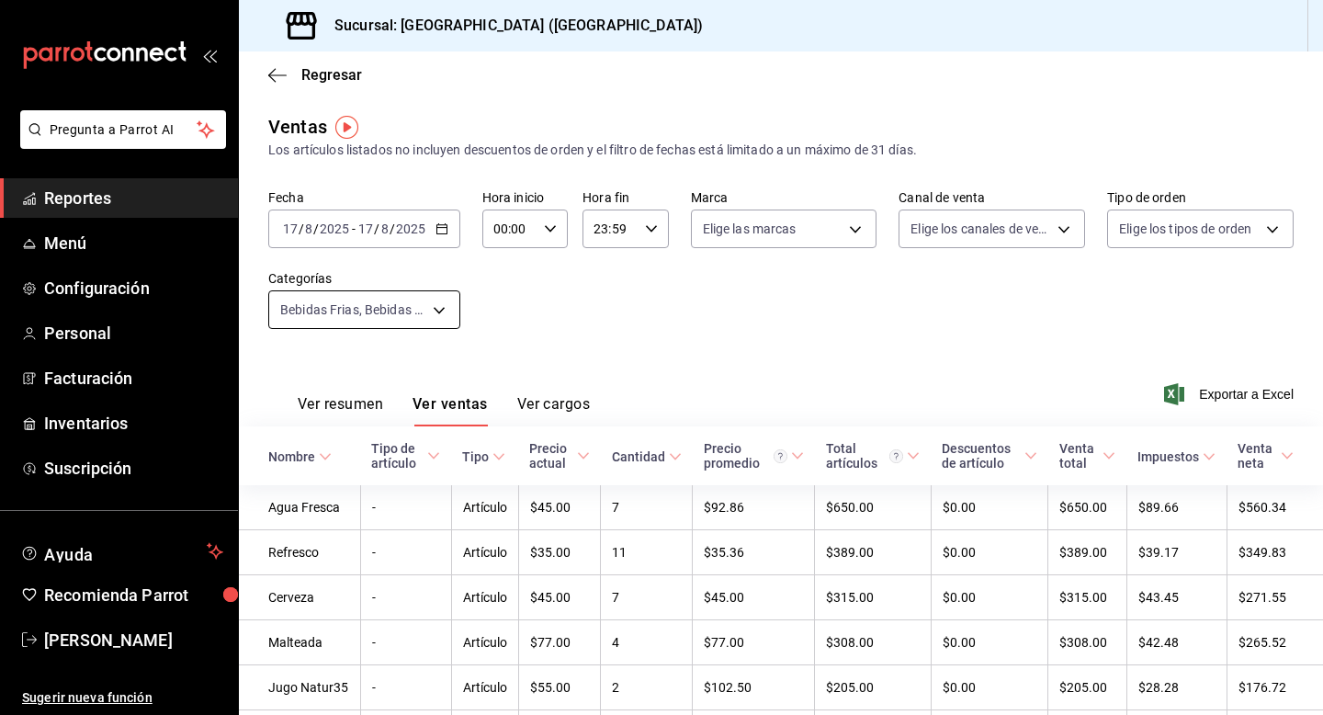
click at [449, 321] on body "Pregunta a Parrot AI Reportes Menú Configuración Personal Facturación Inventari…" at bounding box center [661, 357] width 1323 height 715
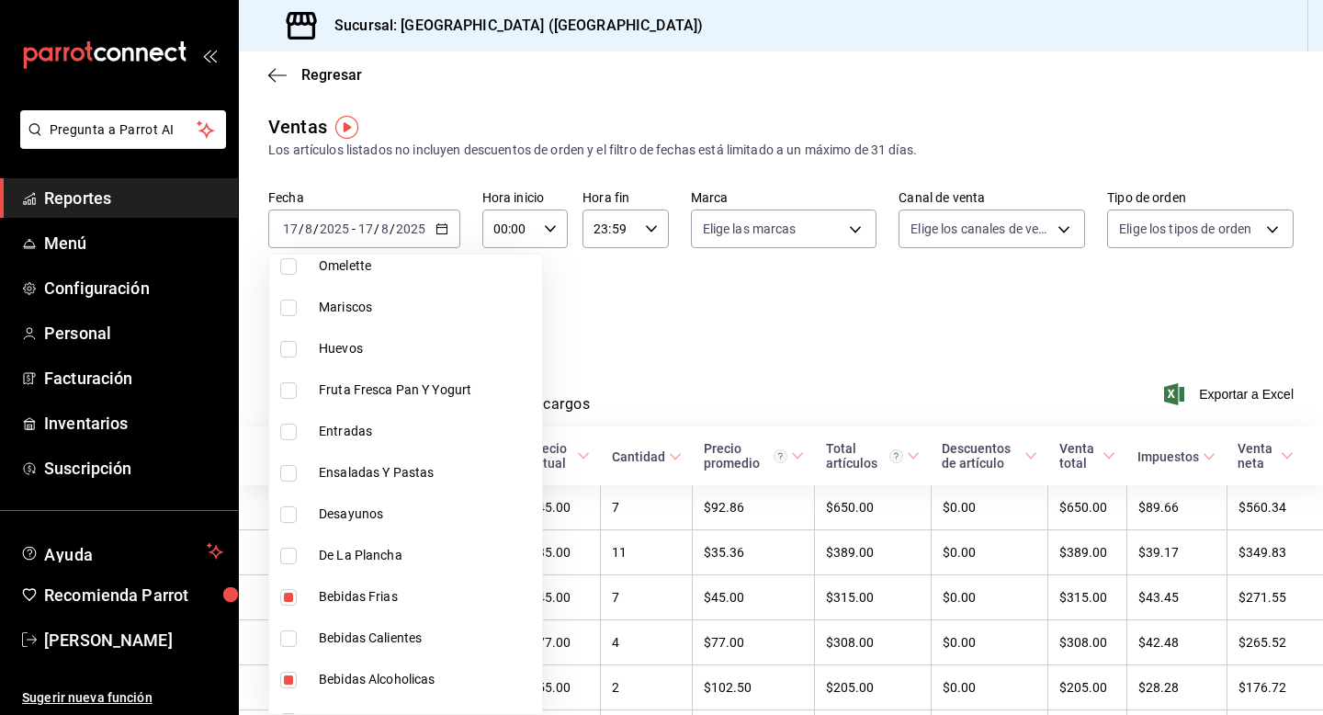
scroll to position [845, 0]
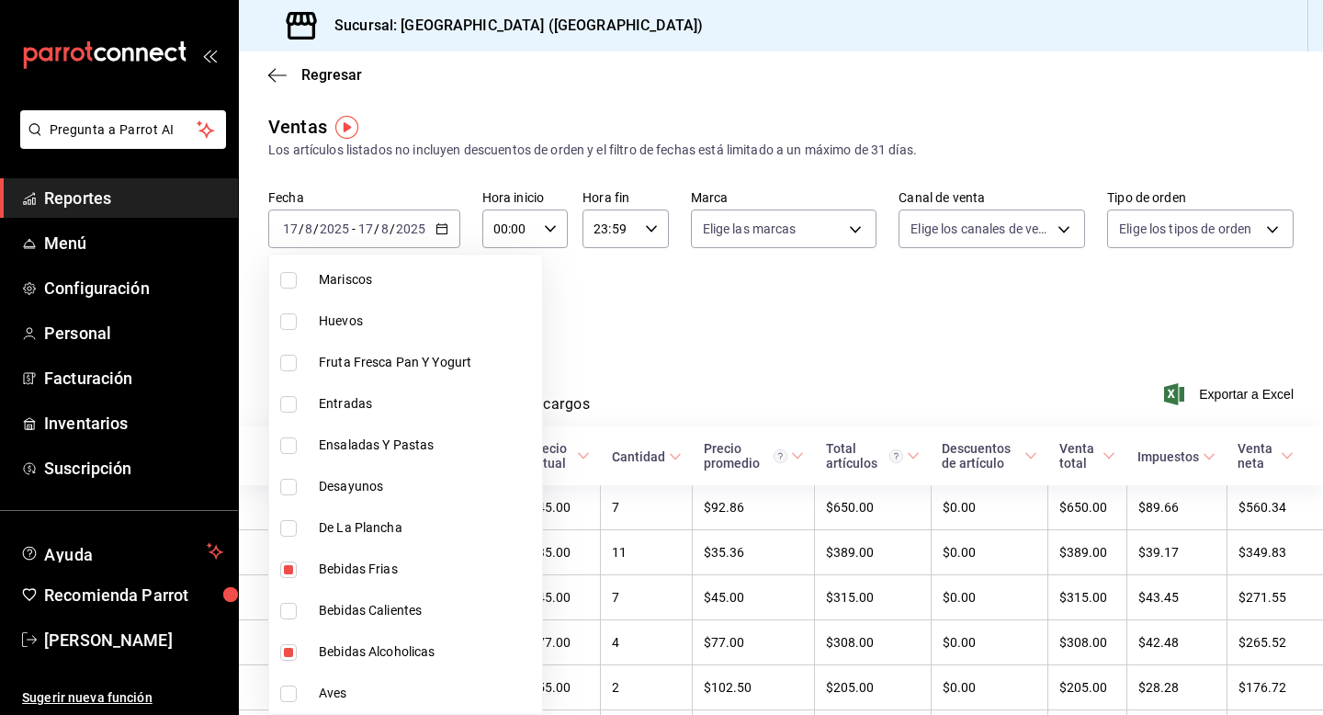
click at [337, 562] on span "Bebidas Frias" at bounding box center [427, 568] width 216 height 19
type input "7ef4112d-fa7f-4d65-9639-4ab81a4d40df"
checkbox input "false"
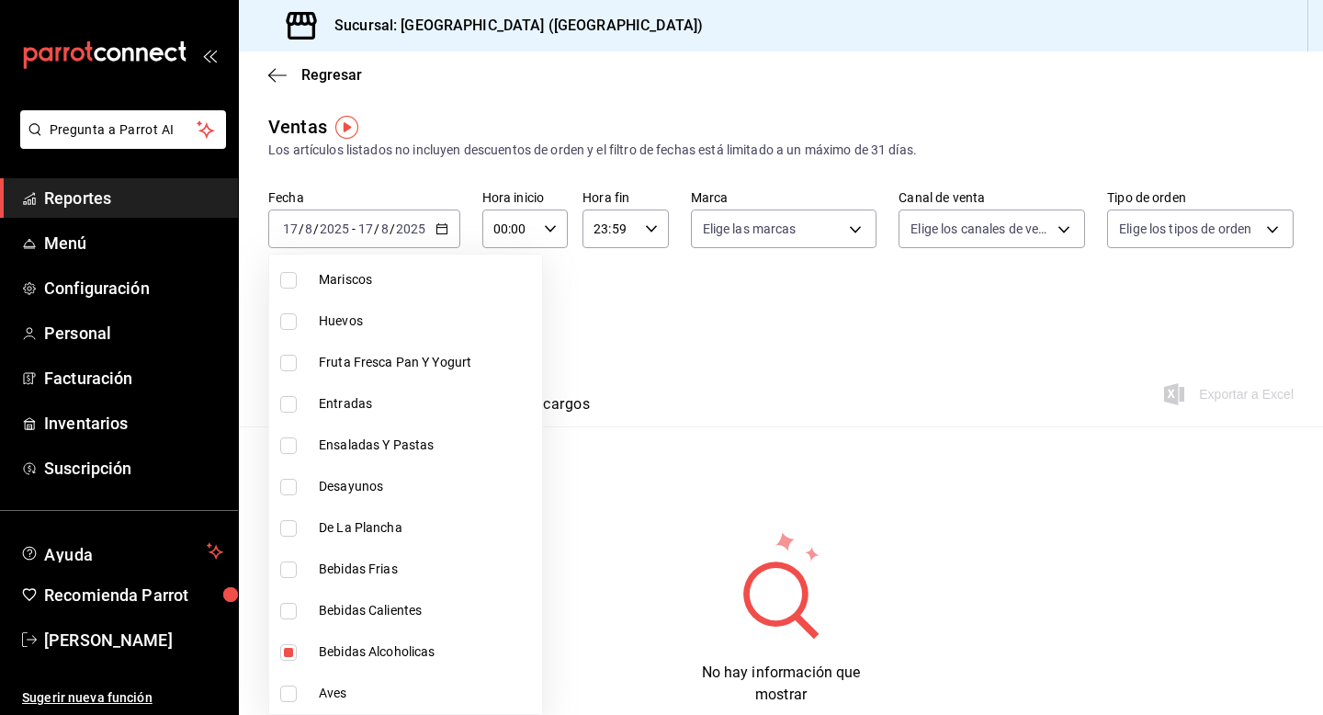
click at [432, 555] on li "Bebidas Frias" at bounding box center [405, 568] width 273 height 41
type input "7ef4112d-fa7f-4d65-9639-4ab81a4d40df,c4875e6e-e610-4f9e-9da6-048441591a06"
checkbox input "true"
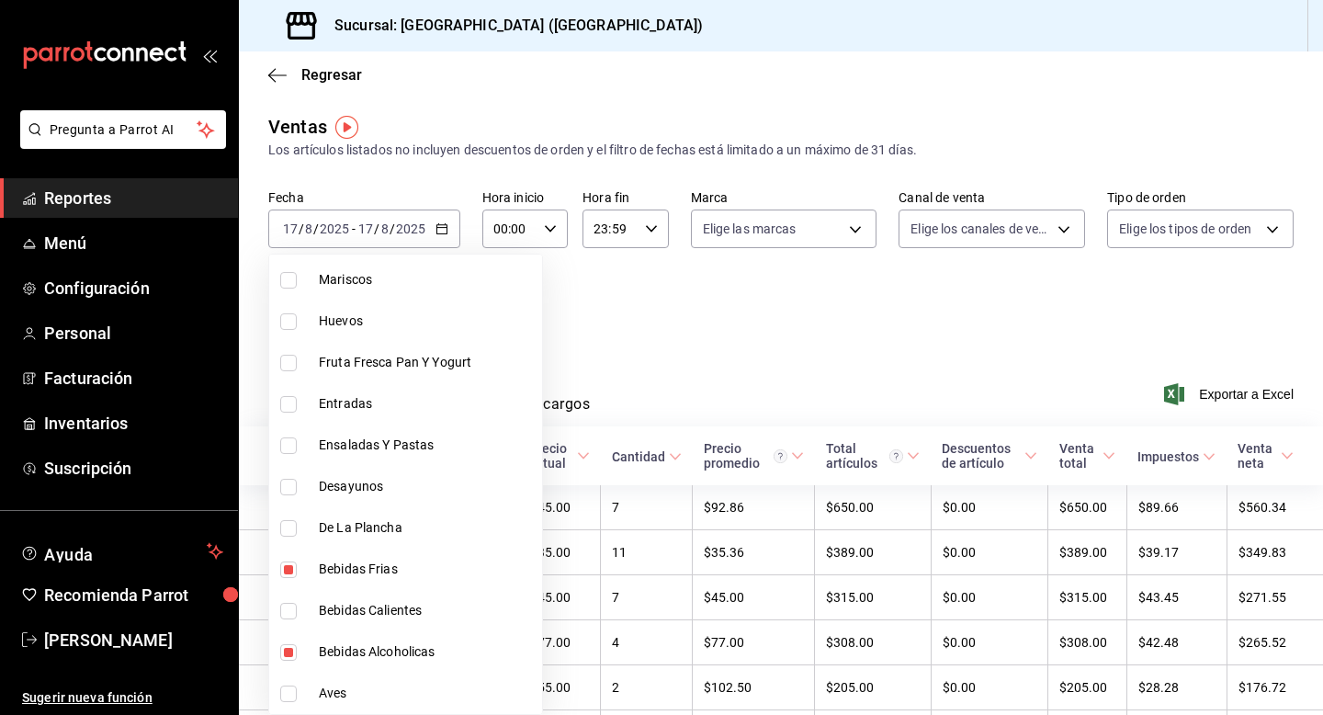
click at [810, 356] on div at bounding box center [661, 357] width 1323 height 715
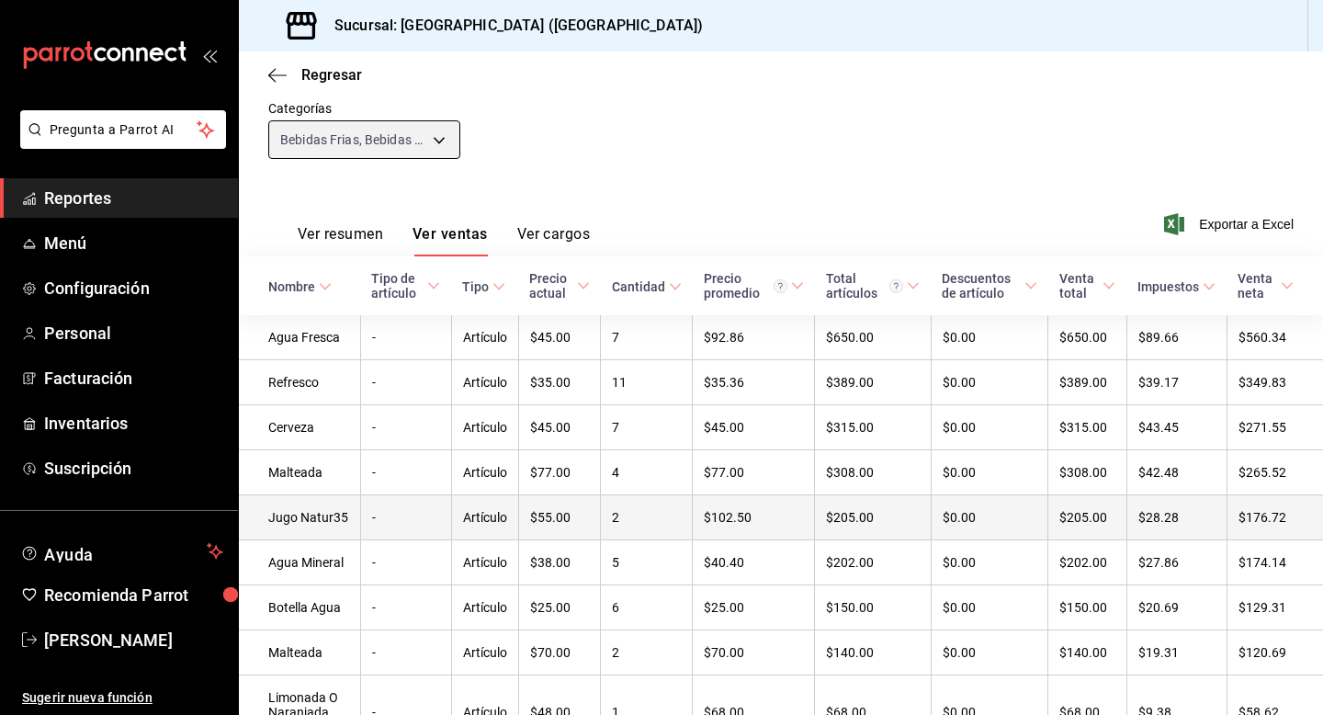
scroll to position [158, 0]
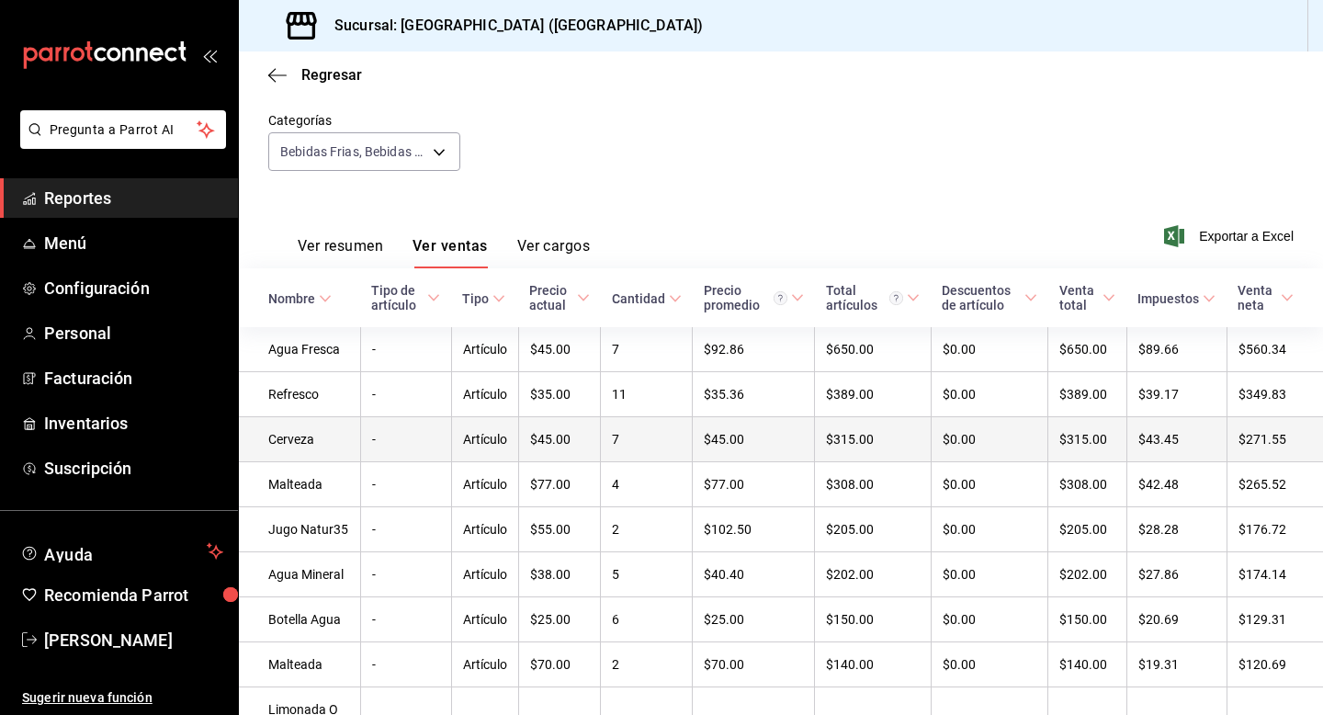
click at [664, 435] on td "7" at bounding box center [647, 439] width 92 height 45
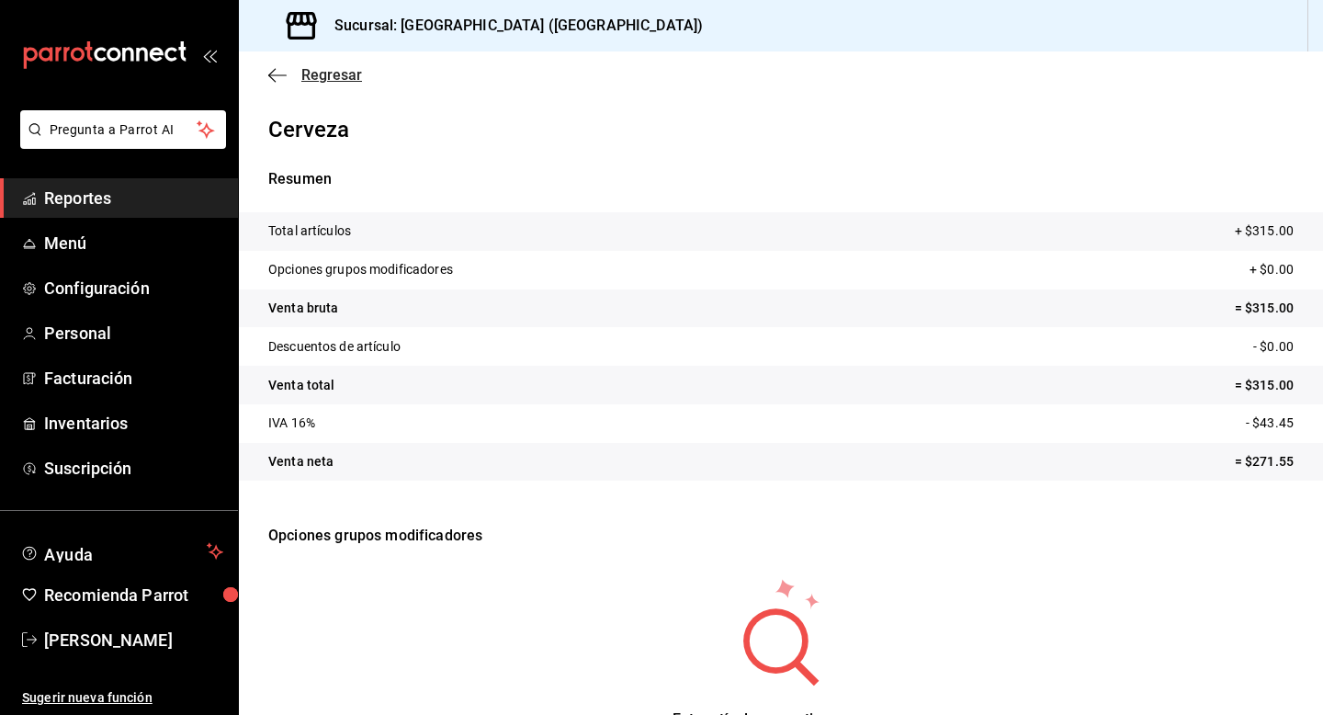
click at [330, 72] on span "Regresar" at bounding box center [331, 74] width 61 height 17
click at [284, 73] on icon "button" at bounding box center [277, 75] width 18 height 17
click at [107, 199] on span "Reportes" at bounding box center [133, 198] width 179 height 25
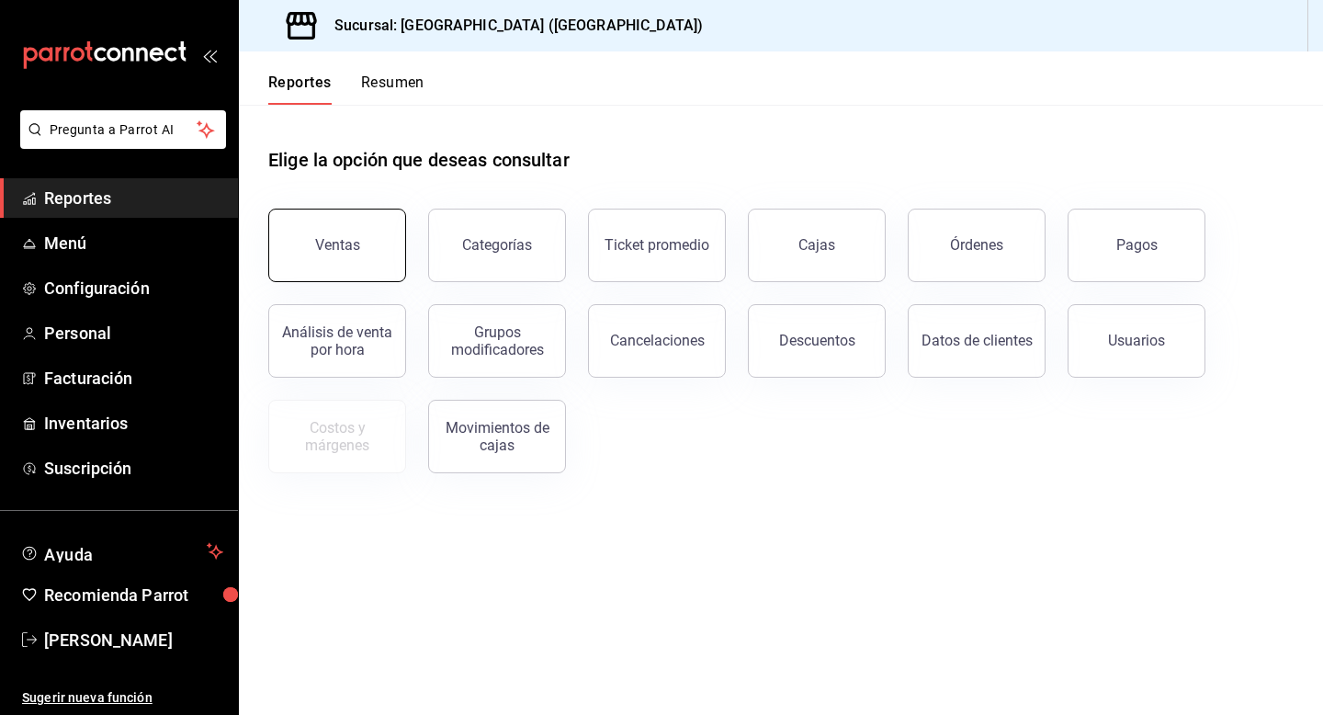
click at [329, 228] on button "Ventas" at bounding box center [337, 245] width 138 height 73
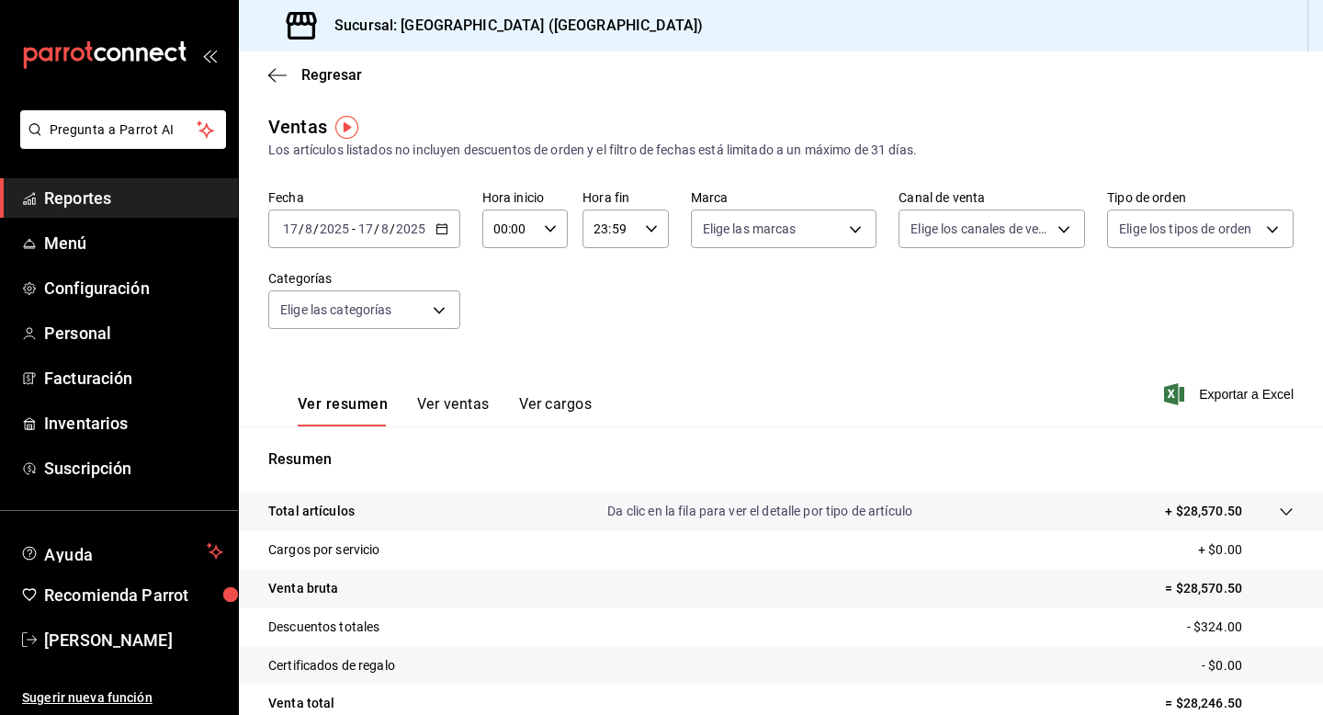
click at [435, 236] on div "[DATE] [DATE] - [DATE] [DATE]" at bounding box center [364, 228] width 192 height 39
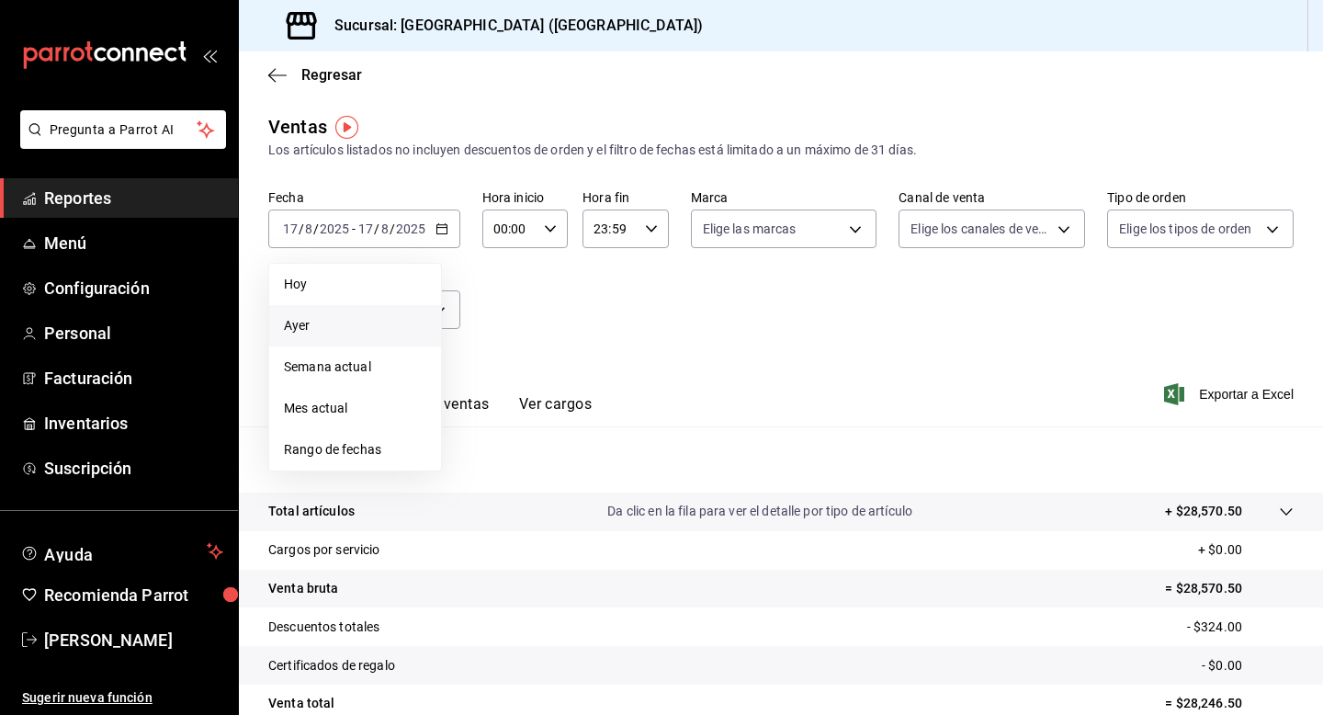
click at [364, 333] on span "Ayer" at bounding box center [355, 325] width 142 height 19
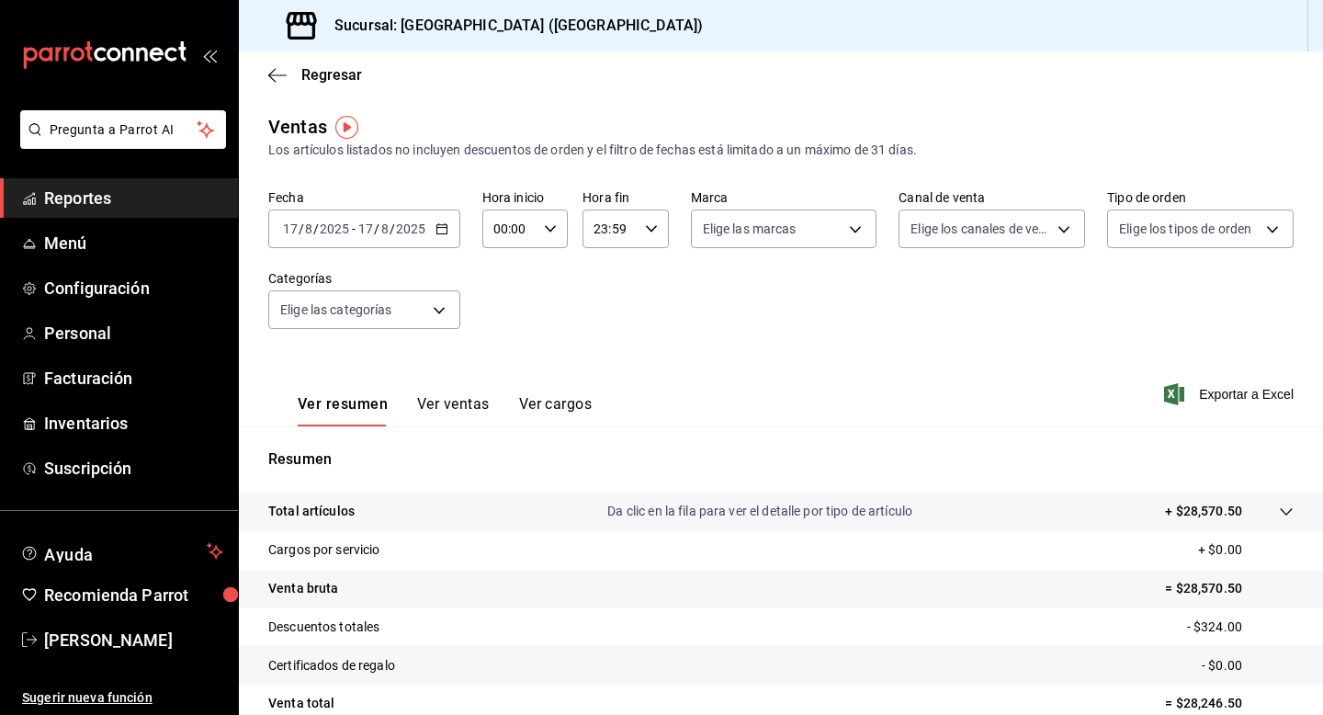
click at [480, 401] on button "Ver ventas" at bounding box center [453, 410] width 73 height 31
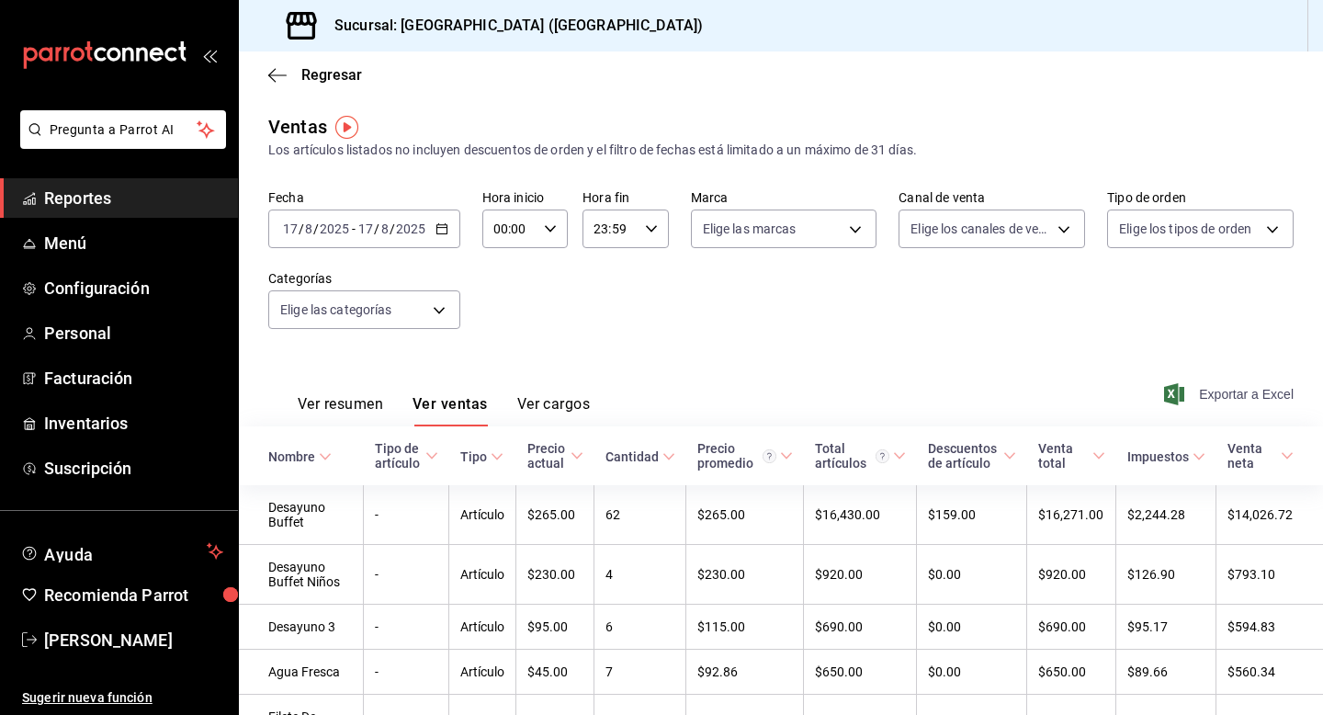
click at [1257, 392] on span "Exportar a Excel" at bounding box center [1231, 394] width 126 height 22
click at [650, 227] on icon "button" at bounding box center [651, 228] width 13 height 13
click at [614, 316] on button "15" at bounding box center [603, 317] width 36 height 37
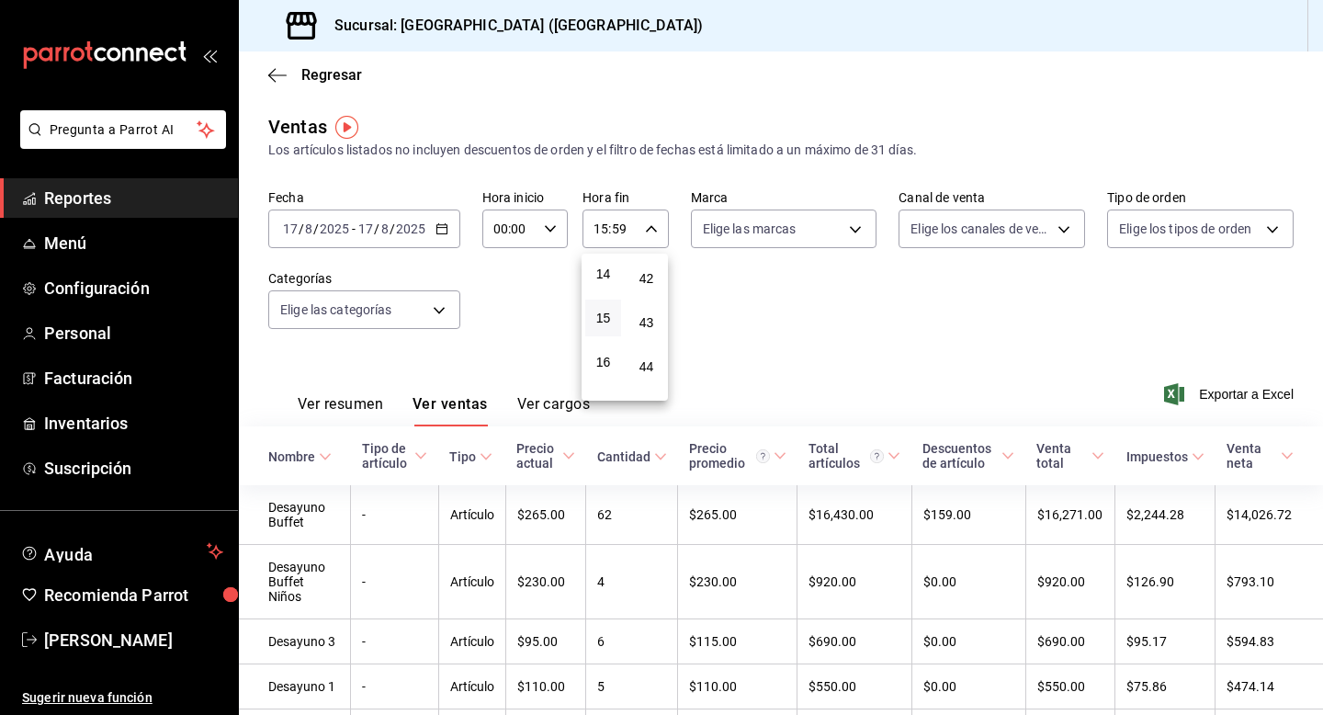
scroll to position [1847, 0]
click at [606, 286] on button "14" at bounding box center [603, 273] width 36 height 37
type input "14:59"
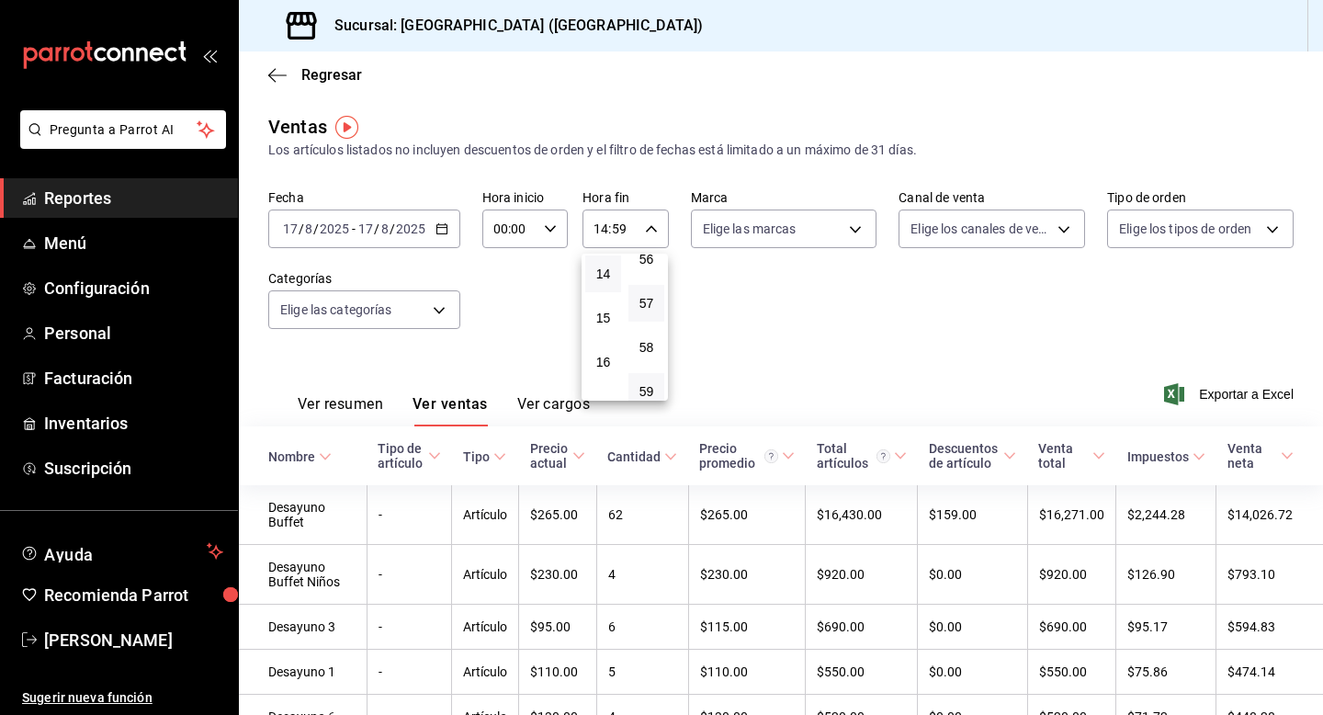
scroll to position [2499, 0]
click at [647, 369] on button "59" at bounding box center [646, 378] width 36 height 37
click at [847, 306] on div at bounding box center [661, 357] width 1323 height 715
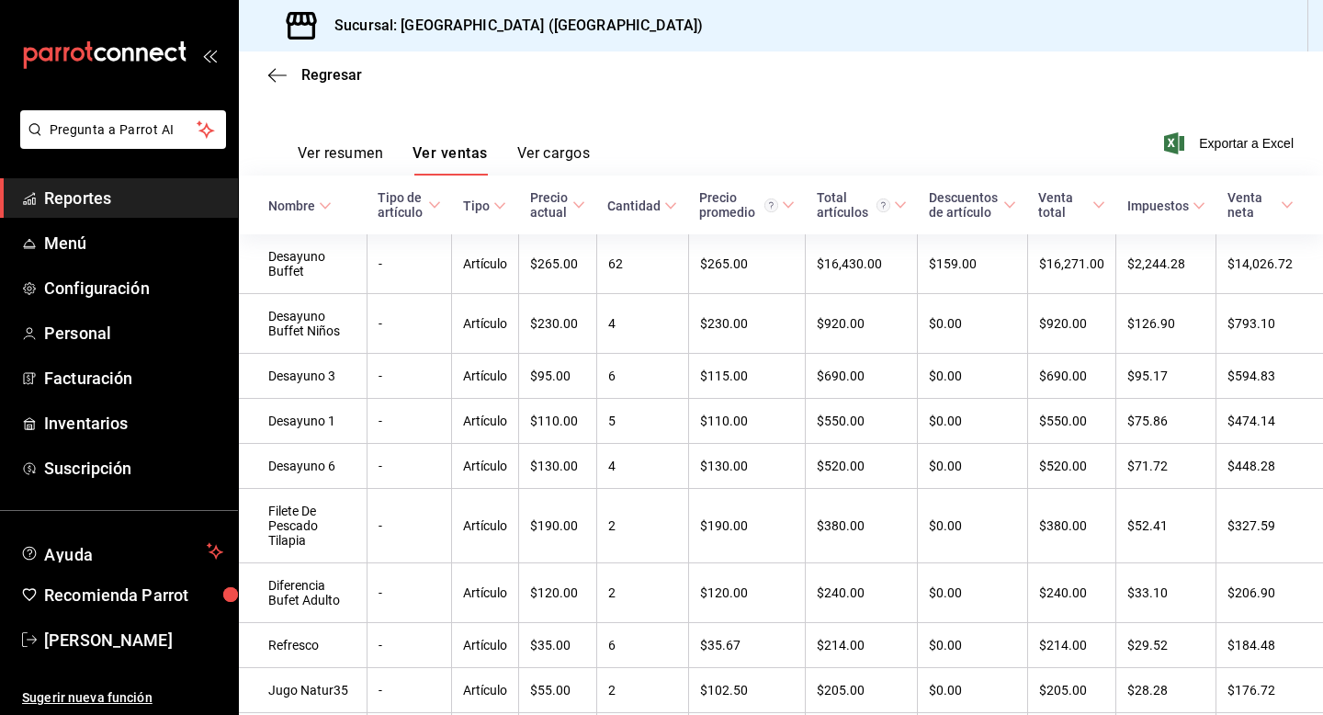
scroll to position [246, 0]
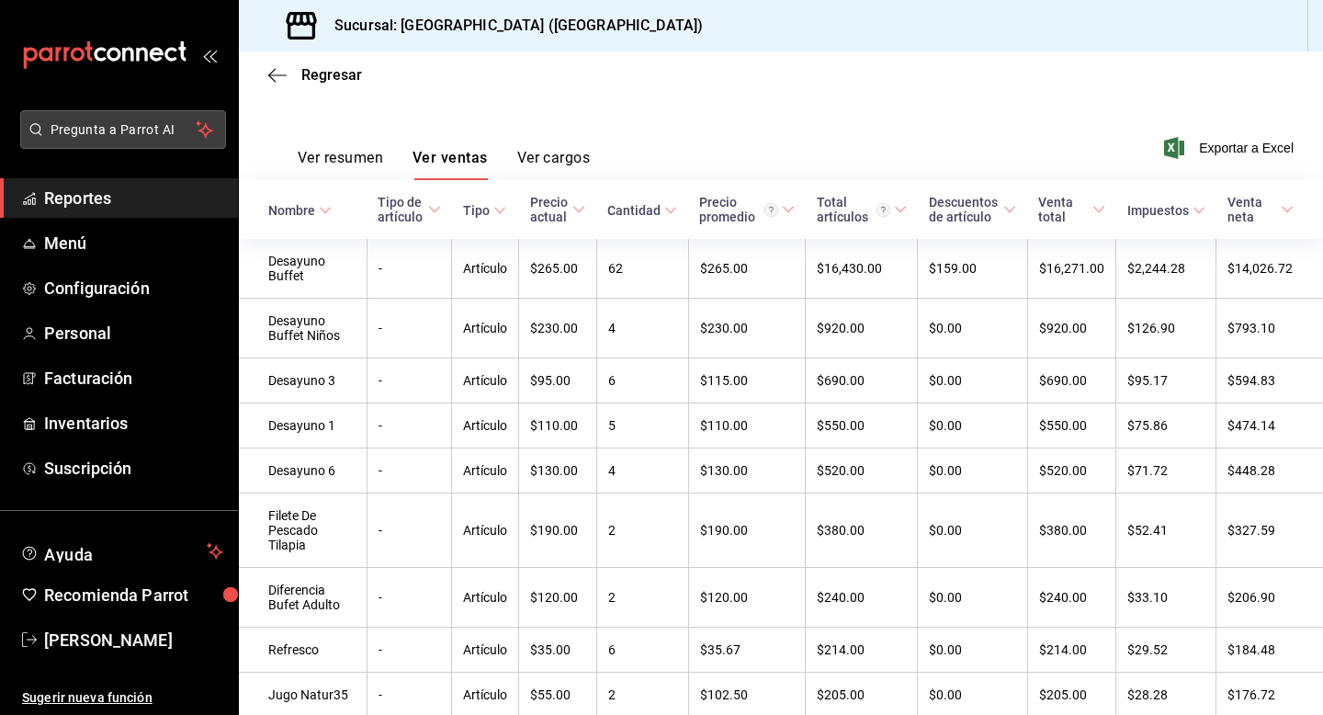
click at [193, 123] on span "Pregunta a Parrot AI" at bounding box center [124, 129] width 146 height 19
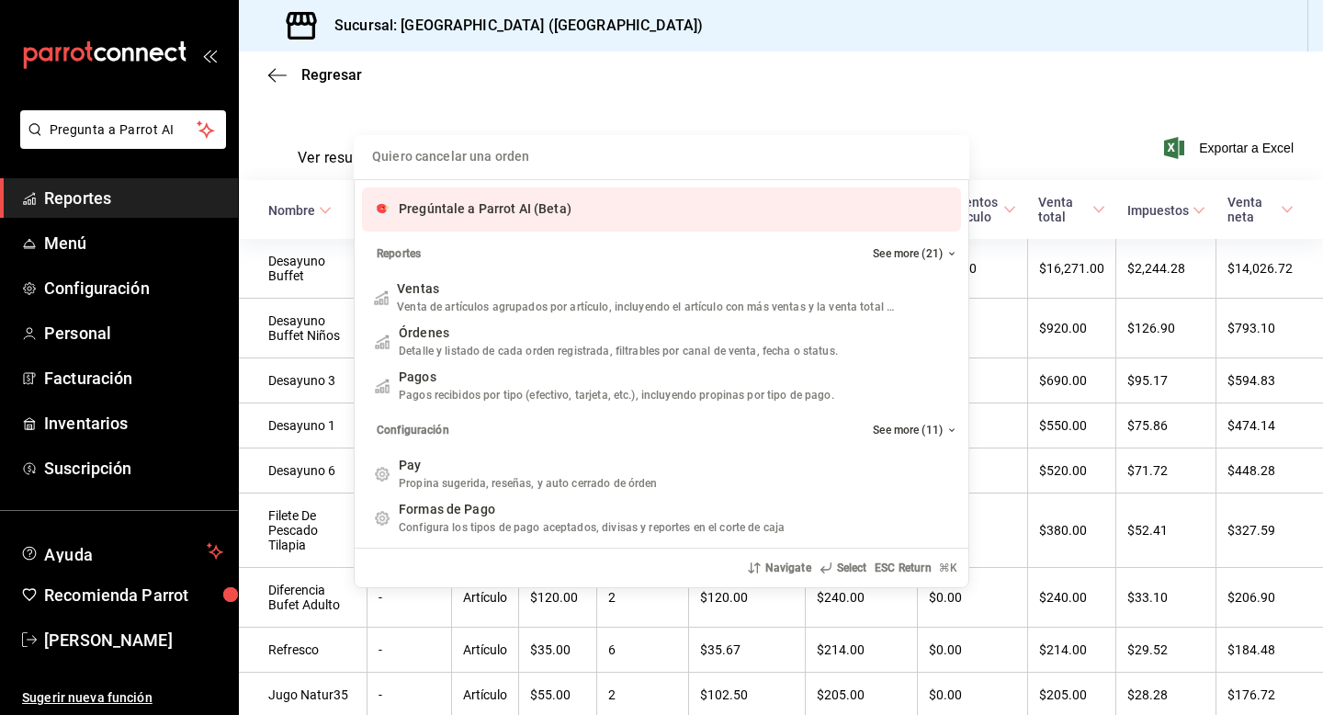
click at [537, 163] on input "Quiero cancelar una orden" at bounding box center [661, 157] width 593 height 44
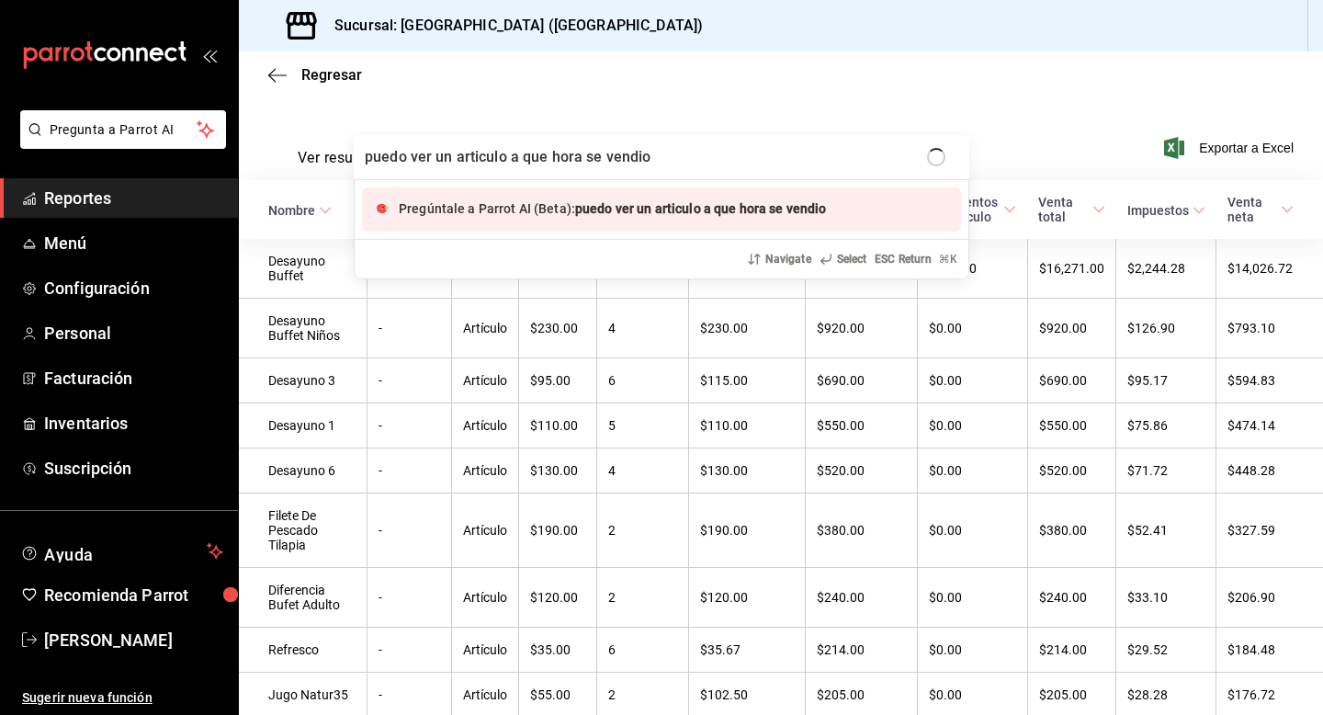
type input "puedo ver un articulo a que hora se vendio?"
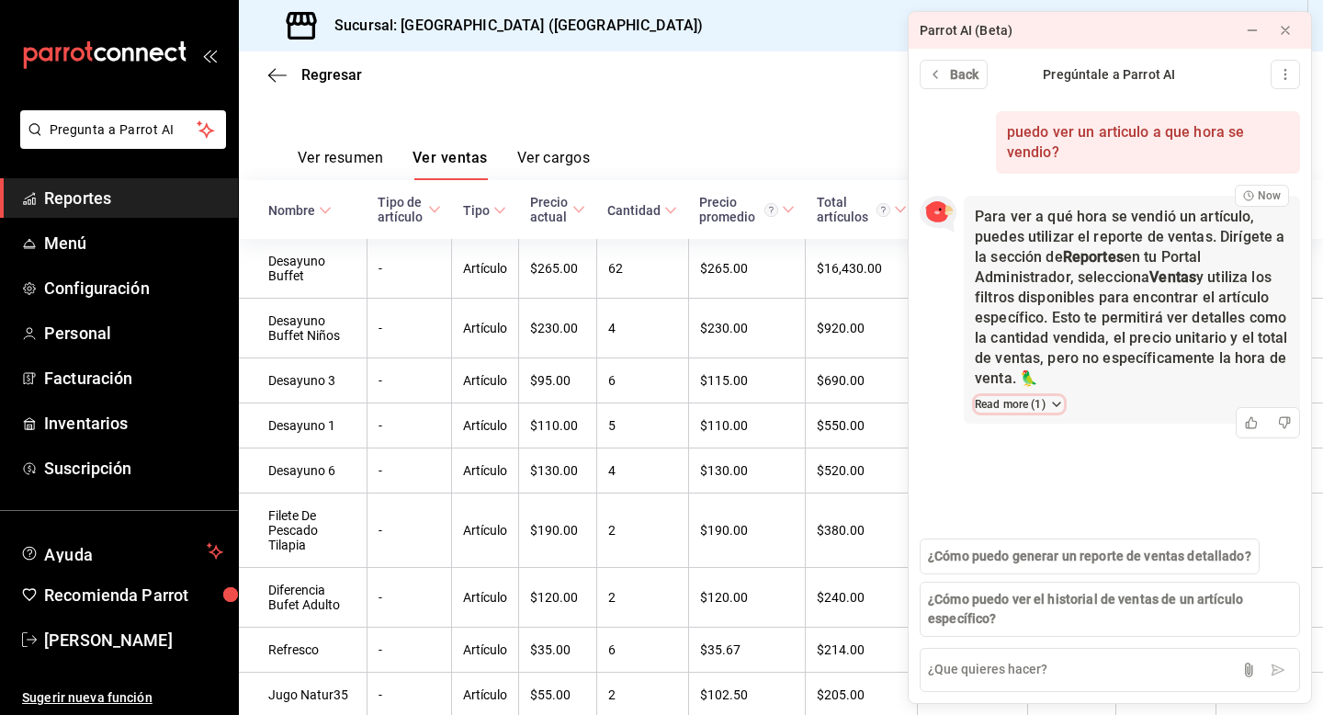
click at [1017, 401] on button "Read more ( 1 )" at bounding box center [1019, 404] width 89 height 17
click at [1074, 445] on span "Reporte ventas, ¿como visualizar venta Artículos?" at bounding box center [1122, 445] width 263 height 19
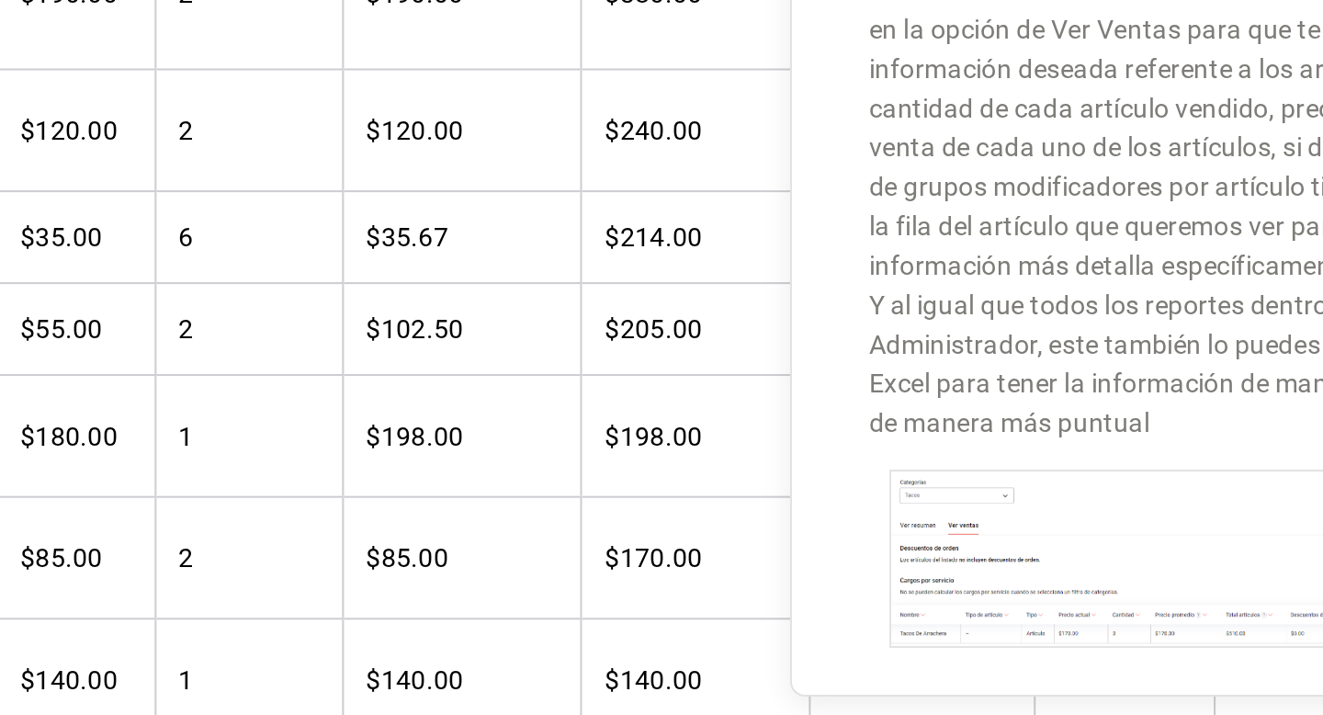
scroll to position [453, 0]
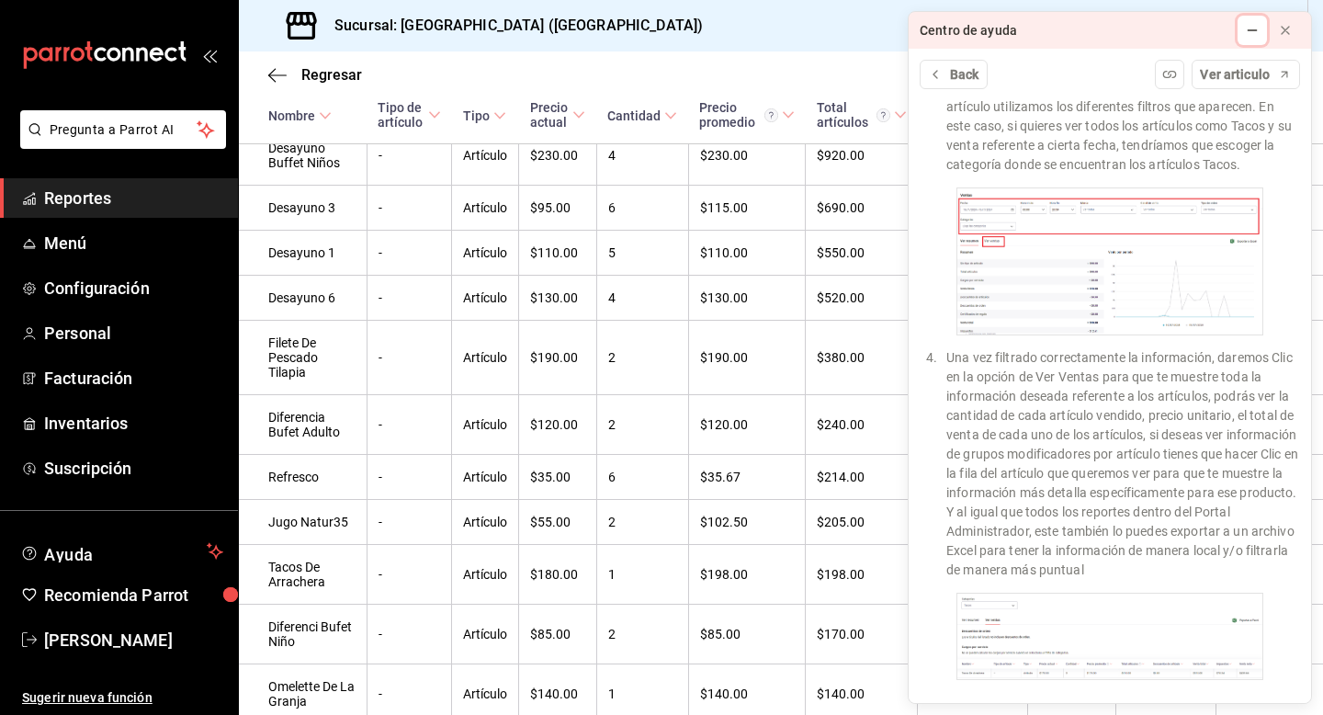
click at [1259, 34] on icon at bounding box center [1252, 30] width 15 height 15
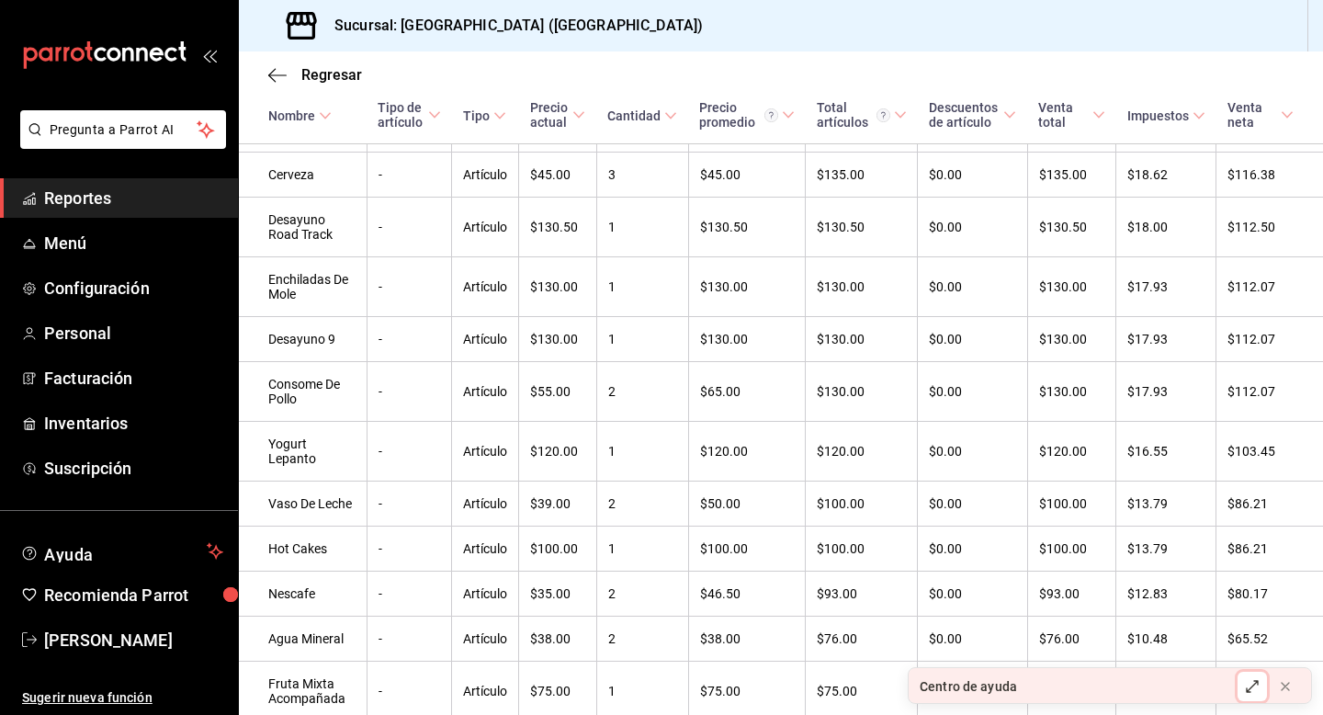
scroll to position [1225, 0]
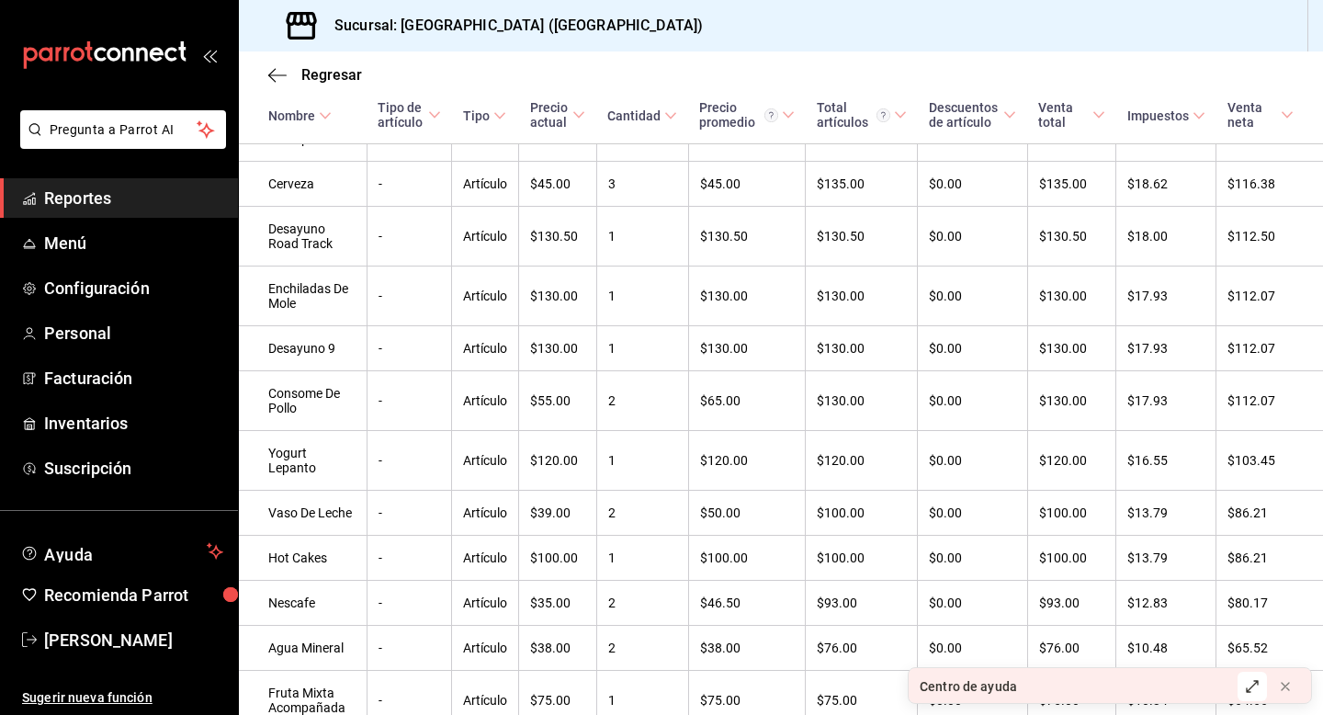
click at [201, 186] on span "Reportes" at bounding box center [133, 198] width 179 height 25
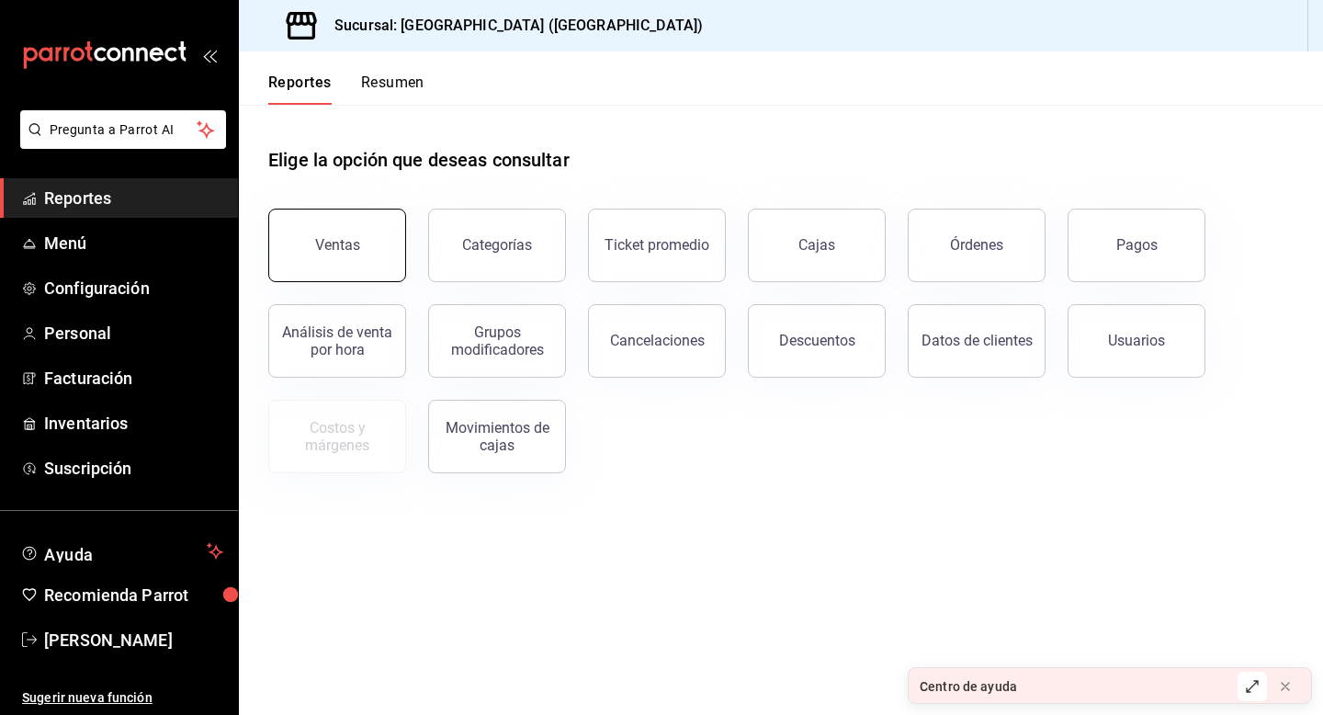
click at [378, 234] on button "Ventas" at bounding box center [337, 245] width 138 height 73
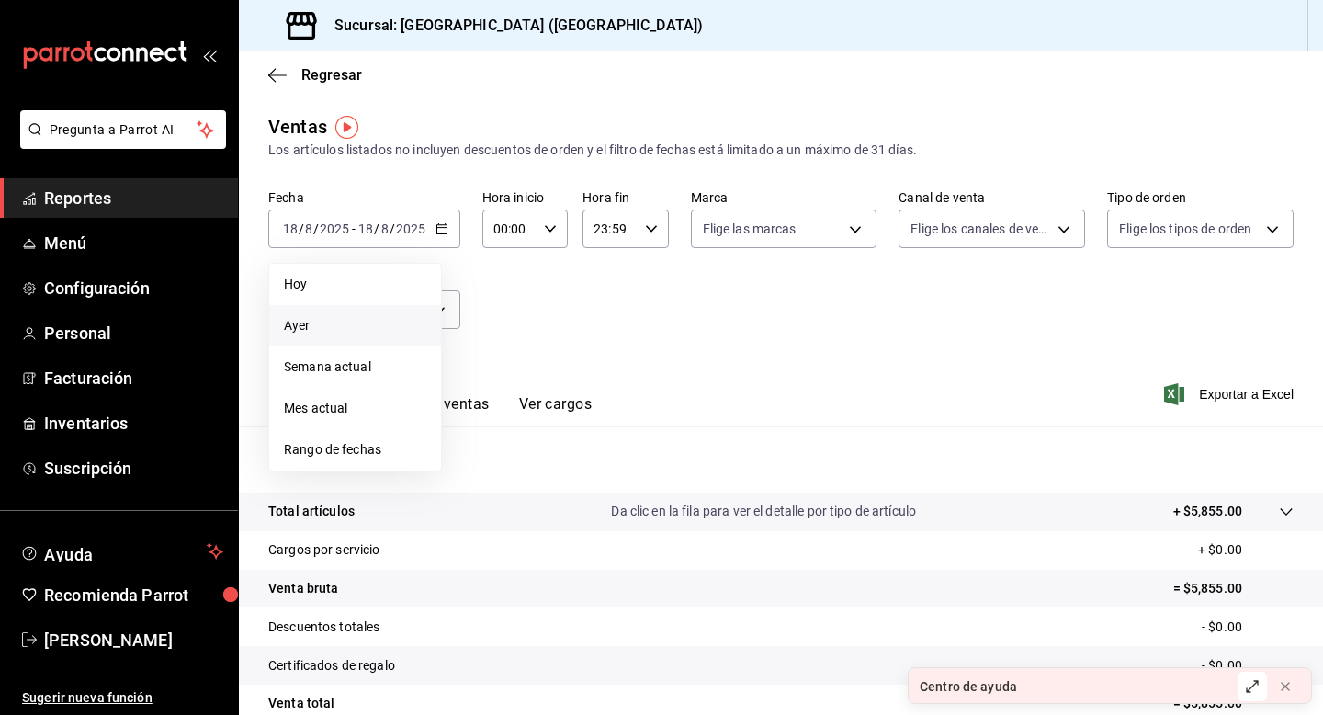
click at [318, 313] on li "Ayer" at bounding box center [355, 325] width 172 height 41
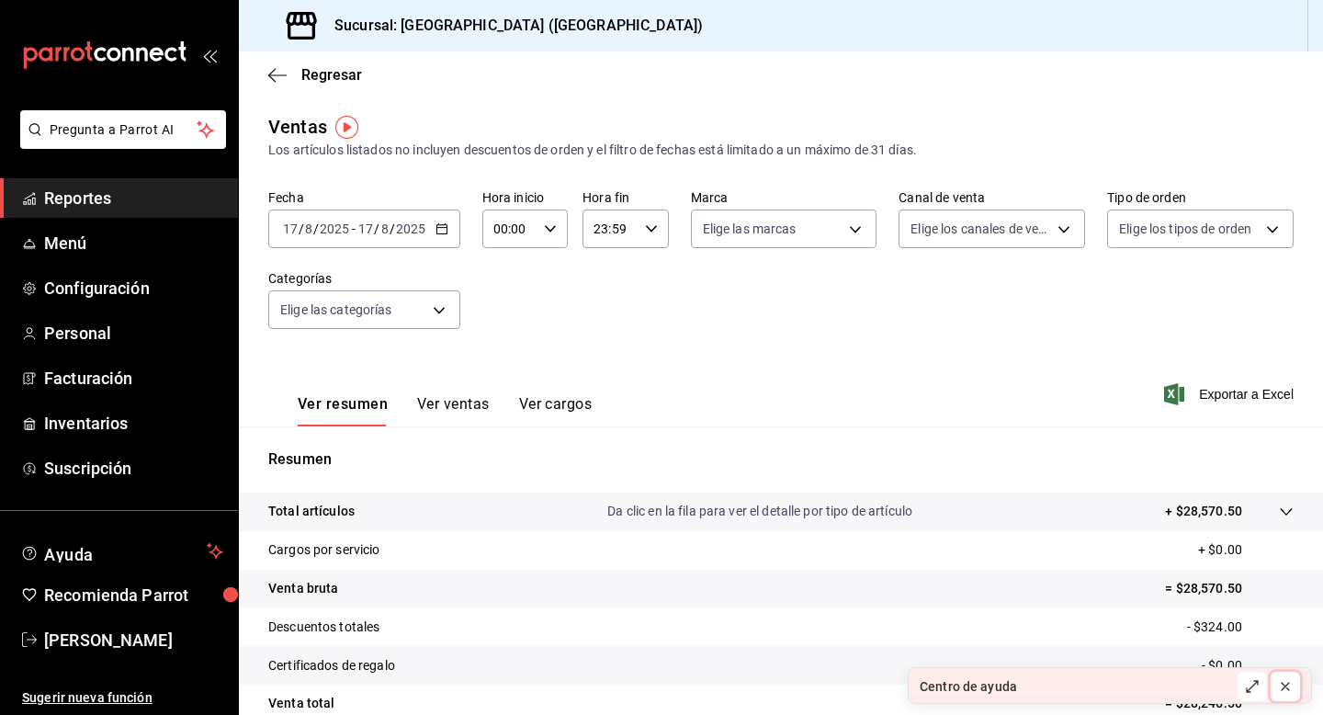
click at [1285, 686] on icon at bounding box center [1285, 686] width 7 height 7
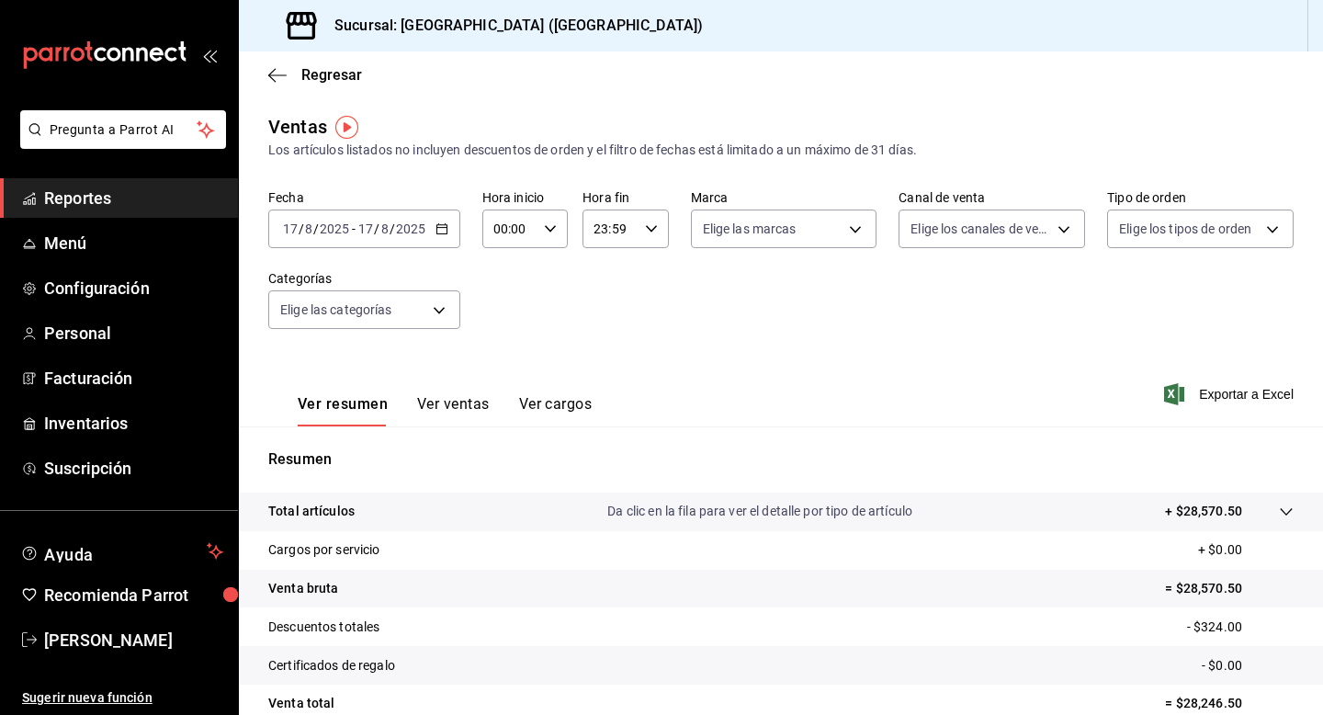
click at [432, 403] on button "Ver ventas" at bounding box center [453, 410] width 73 height 31
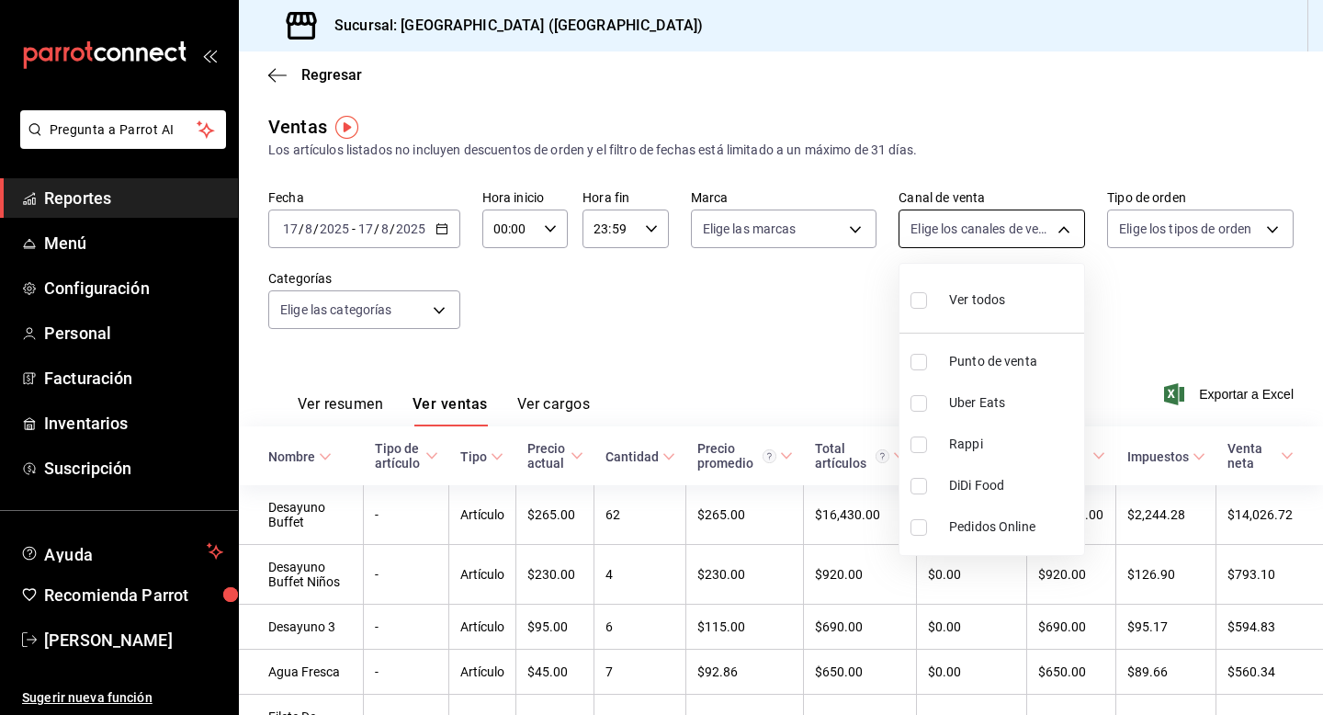
click at [1053, 228] on body "Pregunta a Parrot AI Reportes Menú Configuración Personal Facturación Inventari…" at bounding box center [661, 357] width 1323 height 715
click at [1053, 228] on div at bounding box center [661, 357] width 1323 height 715
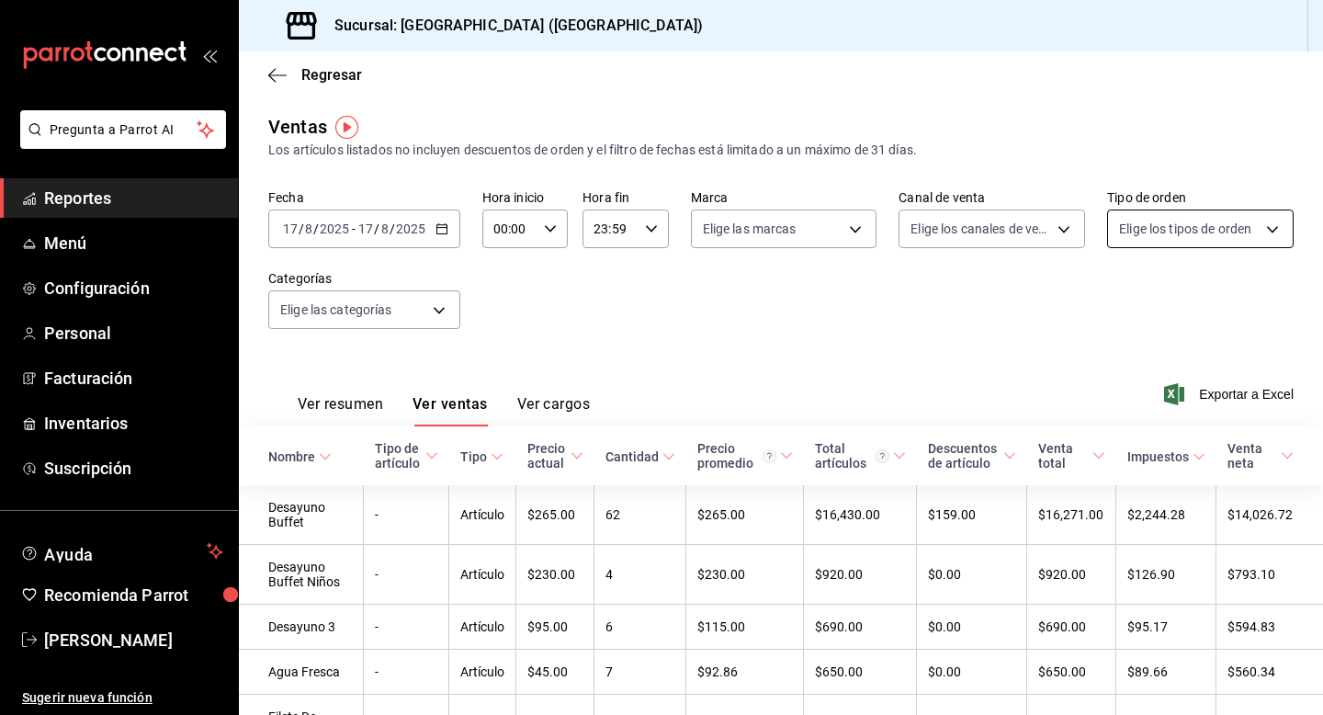
click at [1211, 239] on body "Pregunta a Parrot AI Reportes Menú Configuración Personal Facturación Inventari…" at bounding box center [661, 357] width 1323 height 715
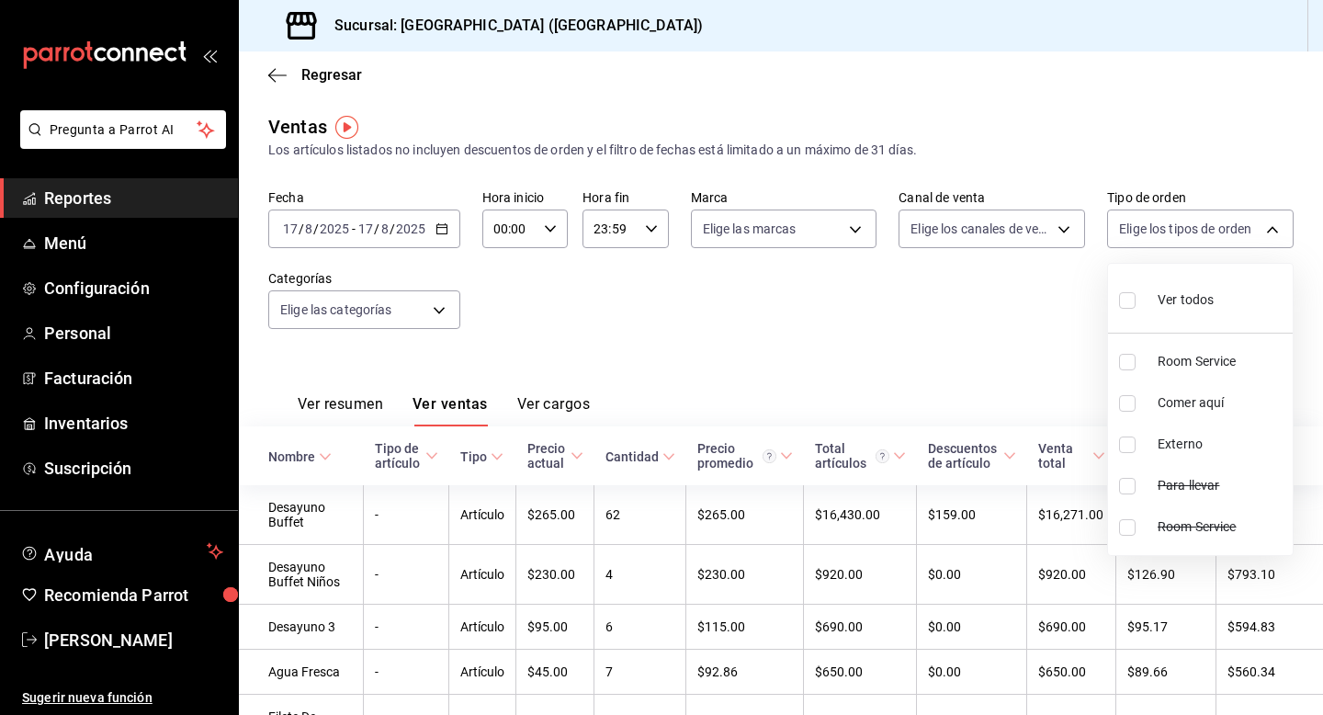
click at [1182, 368] on span "Room Service" at bounding box center [1222, 361] width 128 height 19
type input "b058d4be-2b12-4384-8de9-0edaf0c266a0"
checkbox input "true"
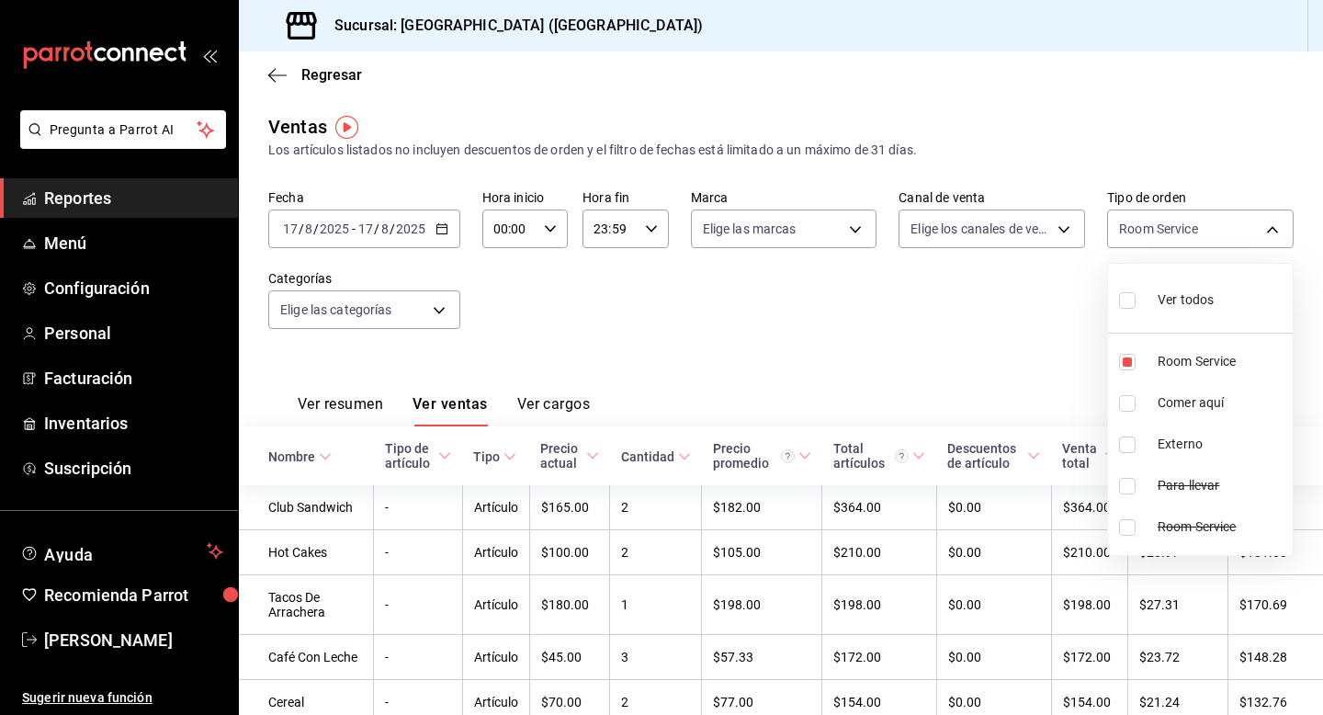
click at [863, 314] on div at bounding box center [661, 357] width 1323 height 715
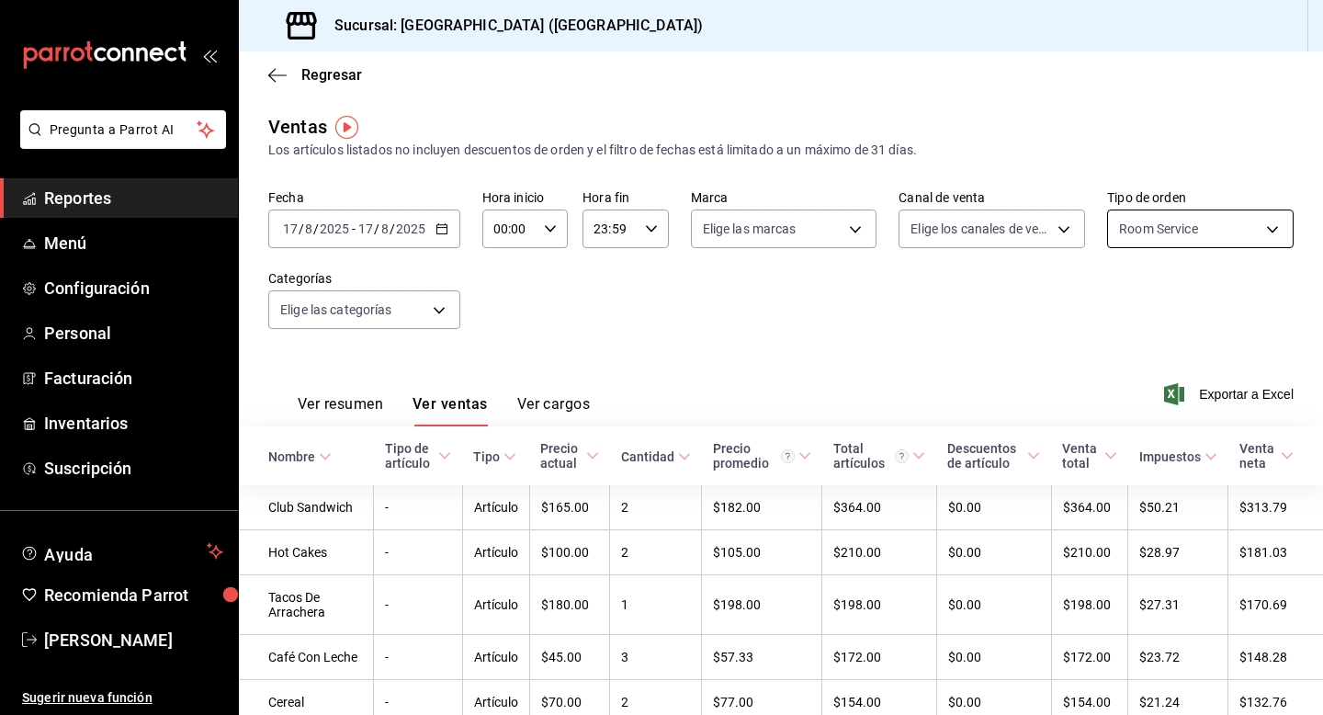
click at [1164, 236] on body "Pregunta a Parrot AI Reportes Menú Configuración Personal Facturación Inventari…" at bounding box center [661, 357] width 1323 height 715
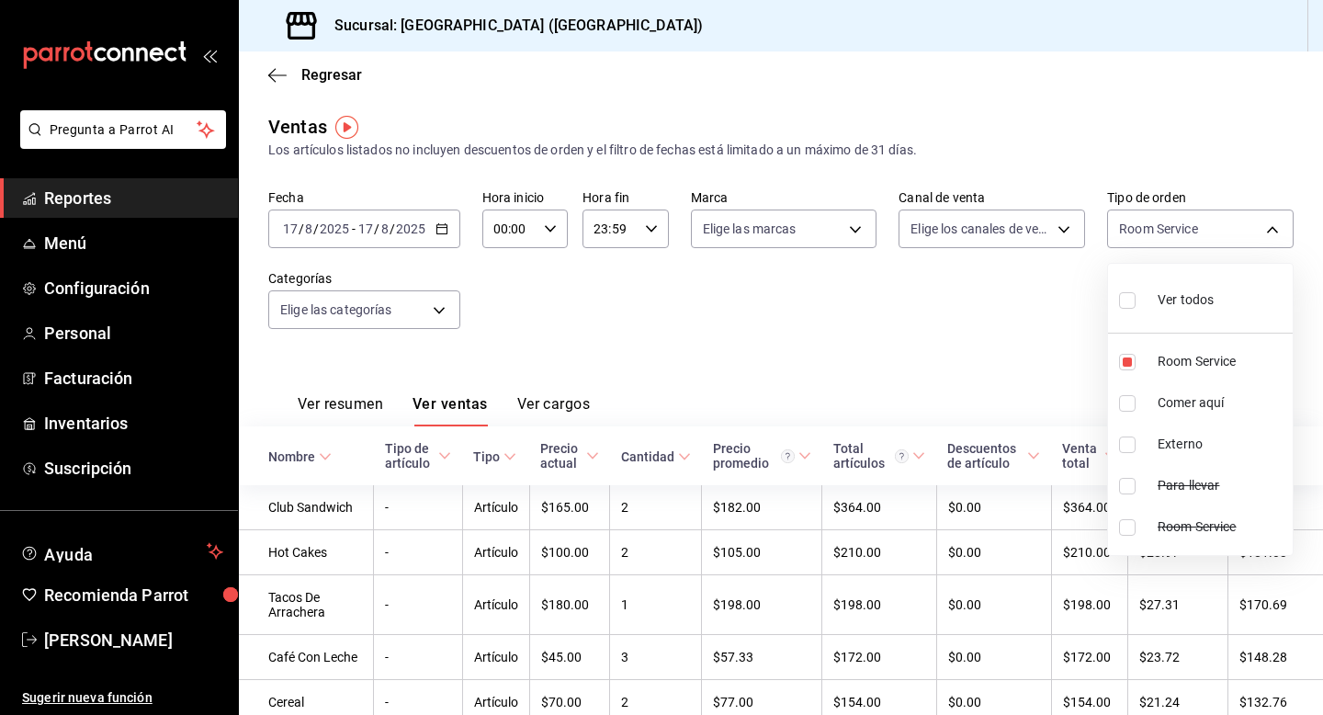
click at [1160, 299] on span "Ver todos" at bounding box center [1186, 299] width 56 height 19
type input "b058d4be-2b12-4384-8de9-0edaf0c266a0,5312acd2-97f8-467e-ac2a-d82c4ff097fd,EXTER…"
checkbox input "true"
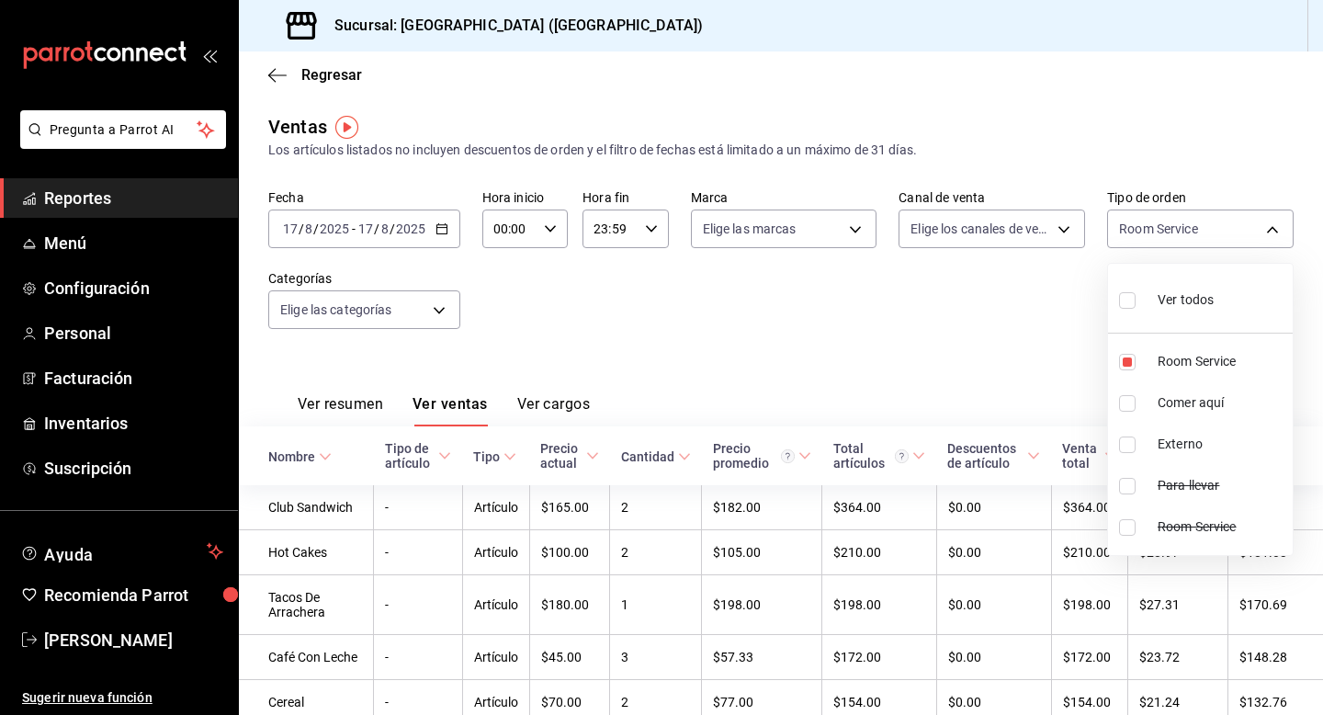
checkbox input "true"
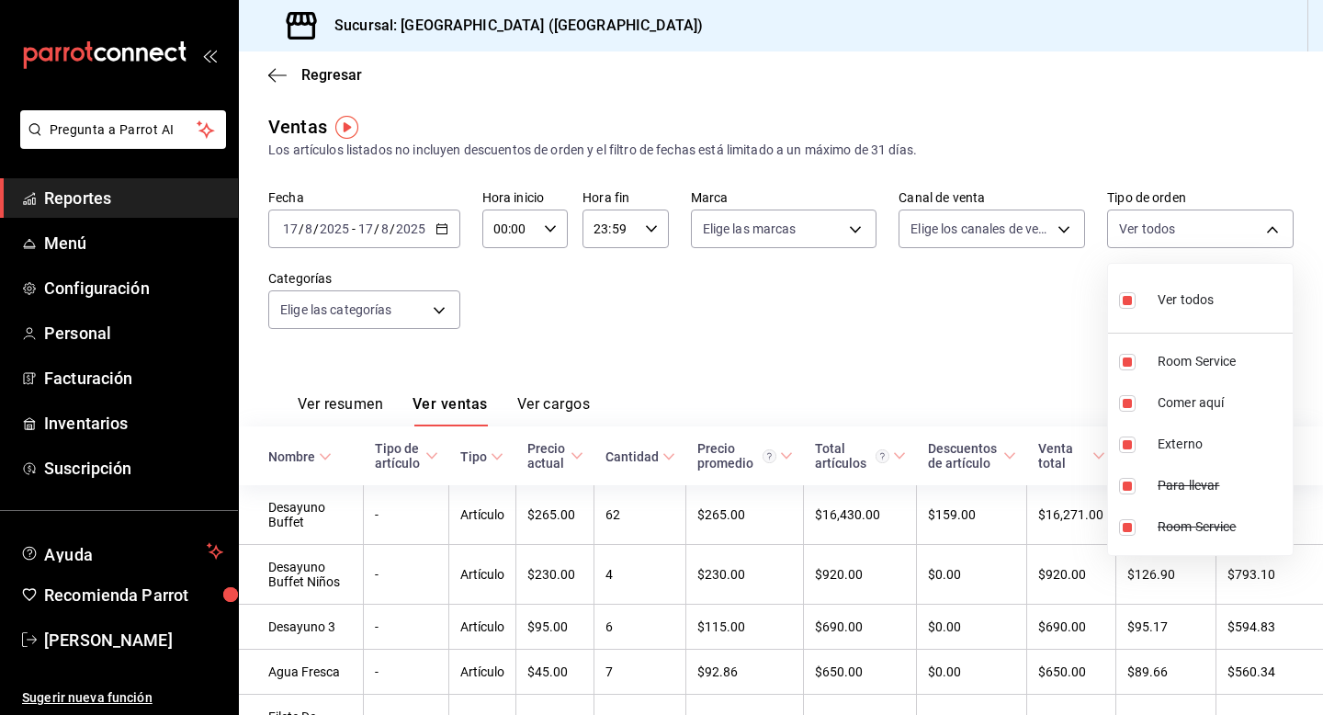
click at [839, 314] on div at bounding box center [661, 357] width 1323 height 715
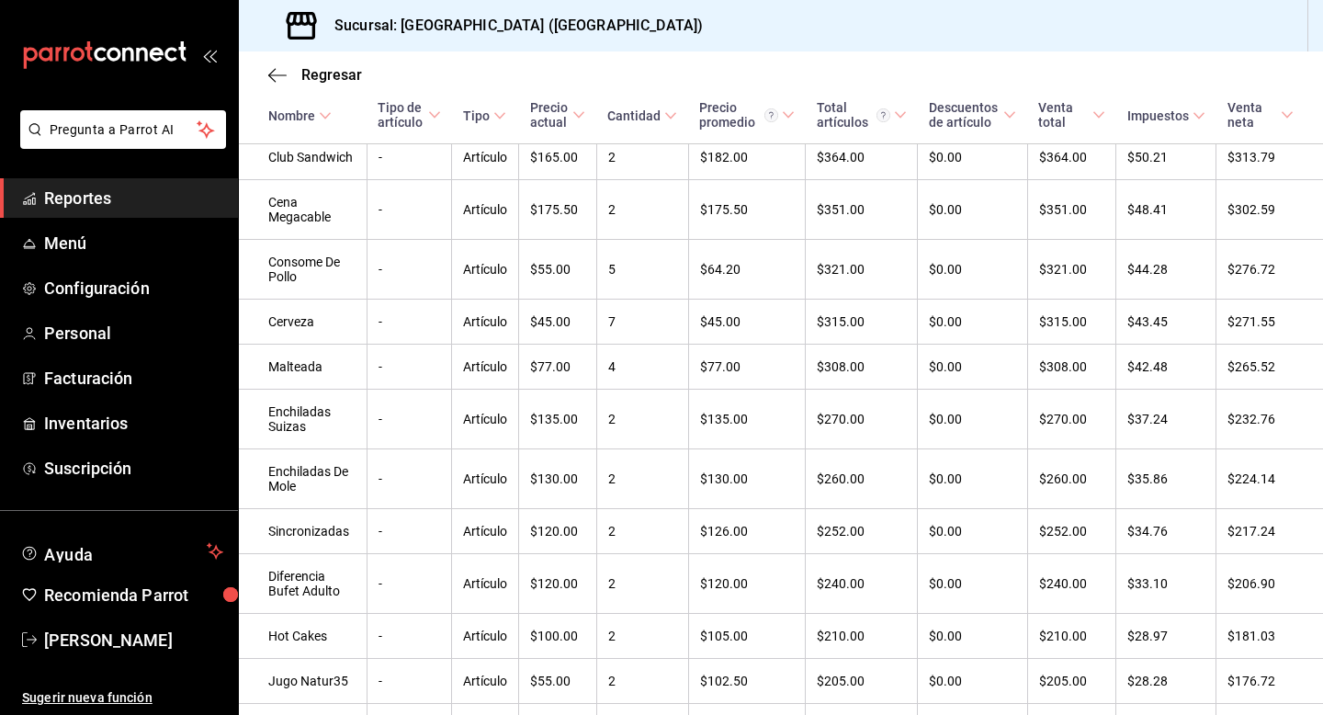
scroll to position [862, 0]
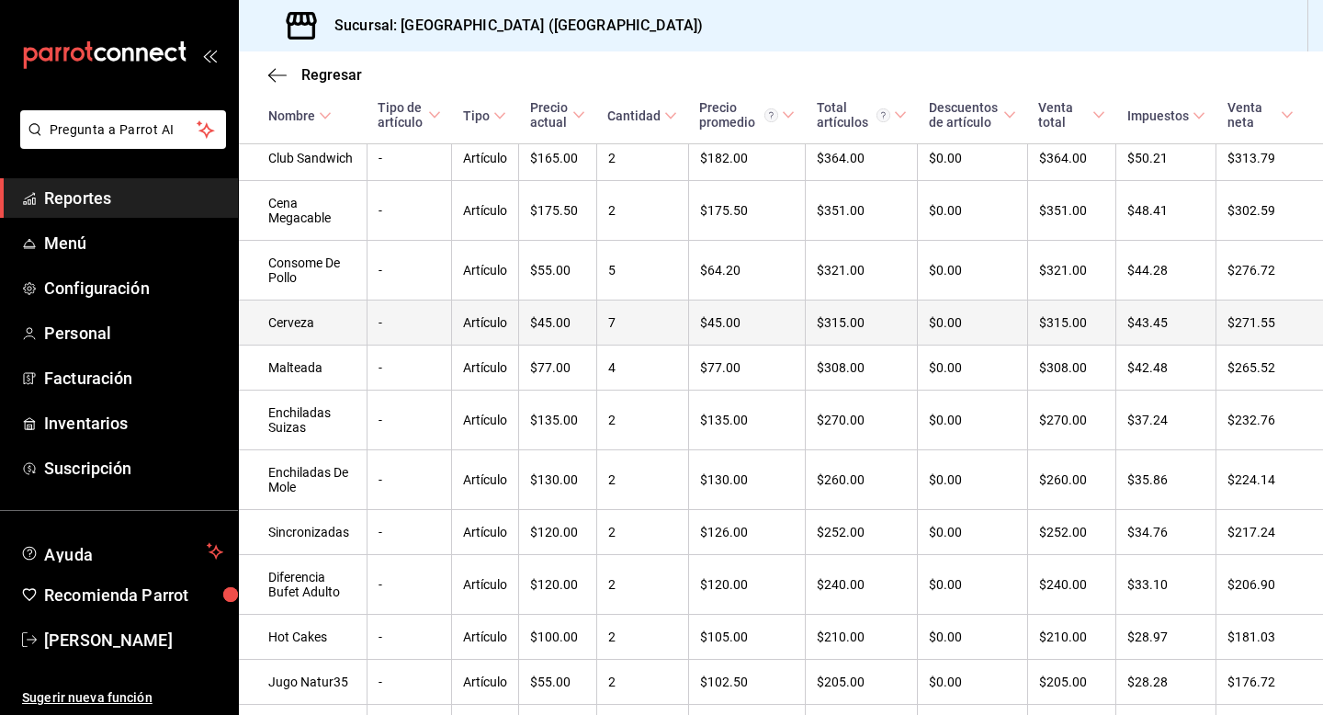
click at [334, 331] on td "Cerveza" at bounding box center [303, 322] width 128 height 45
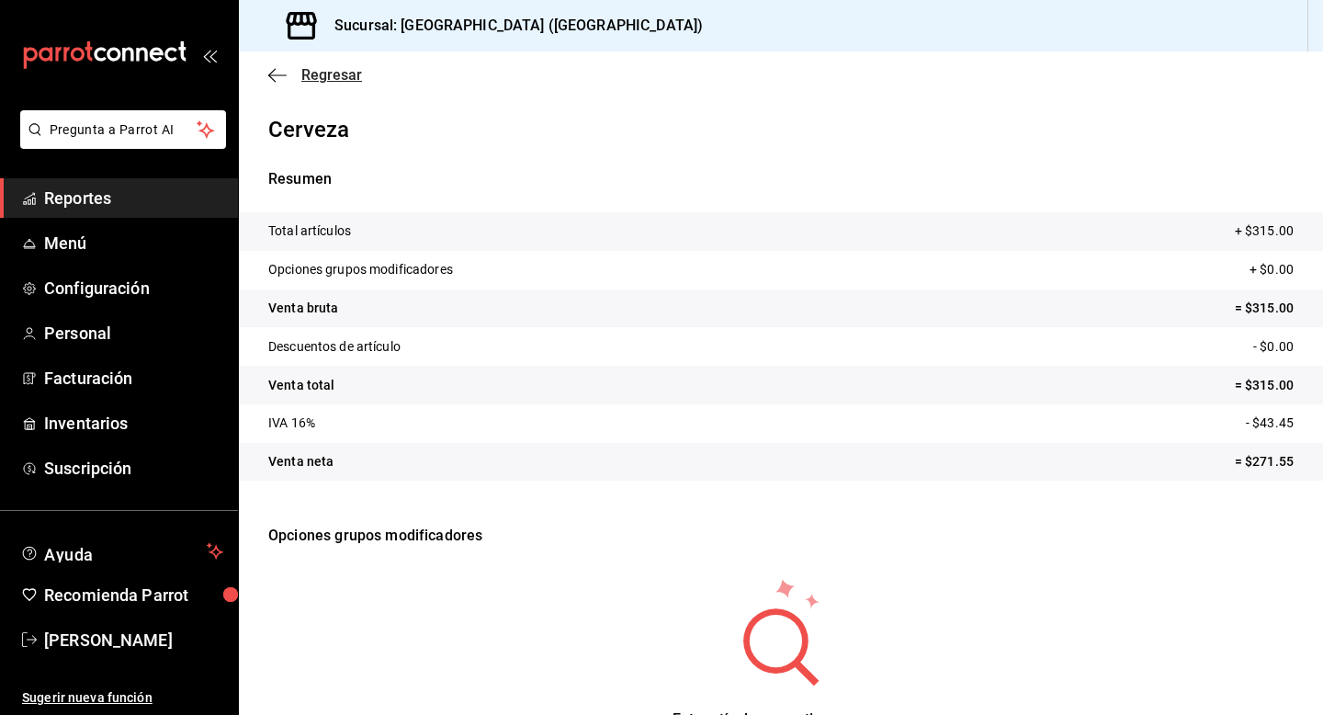
click at [327, 74] on span "Regresar" at bounding box center [331, 74] width 61 height 17
click at [109, 188] on span "Reportes" at bounding box center [133, 198] width 179 height 25
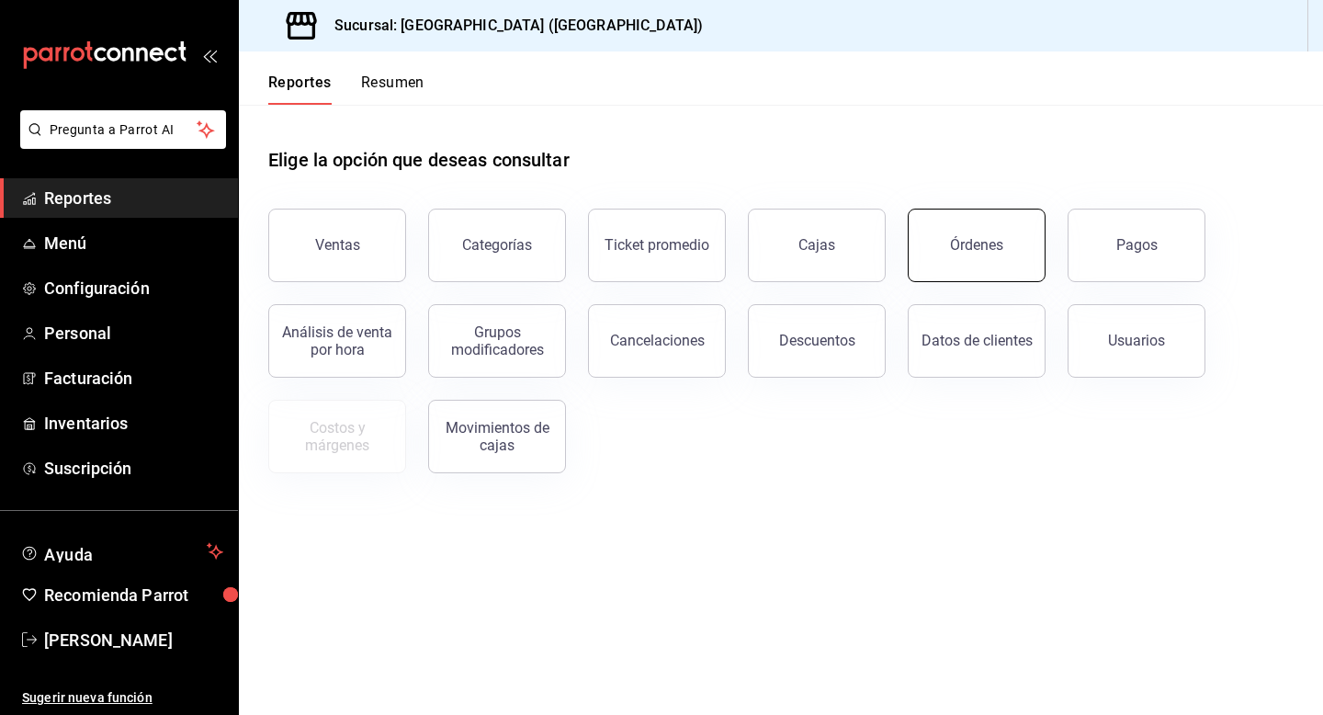
click at [974, 226] on button "Órdenes" at bounding box center [977, 245] width 138 height 73
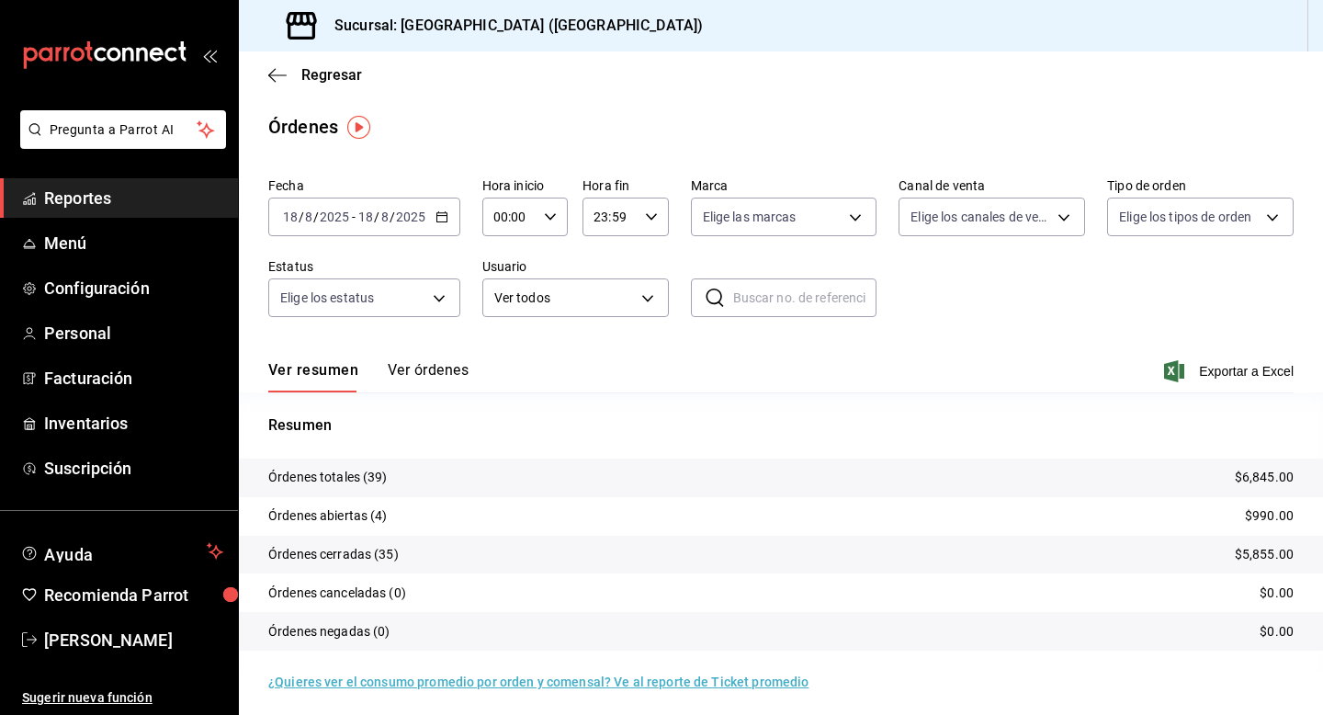
click at [443, 219] on icon "button" at bounding box center [441, 216] width 13 height 13
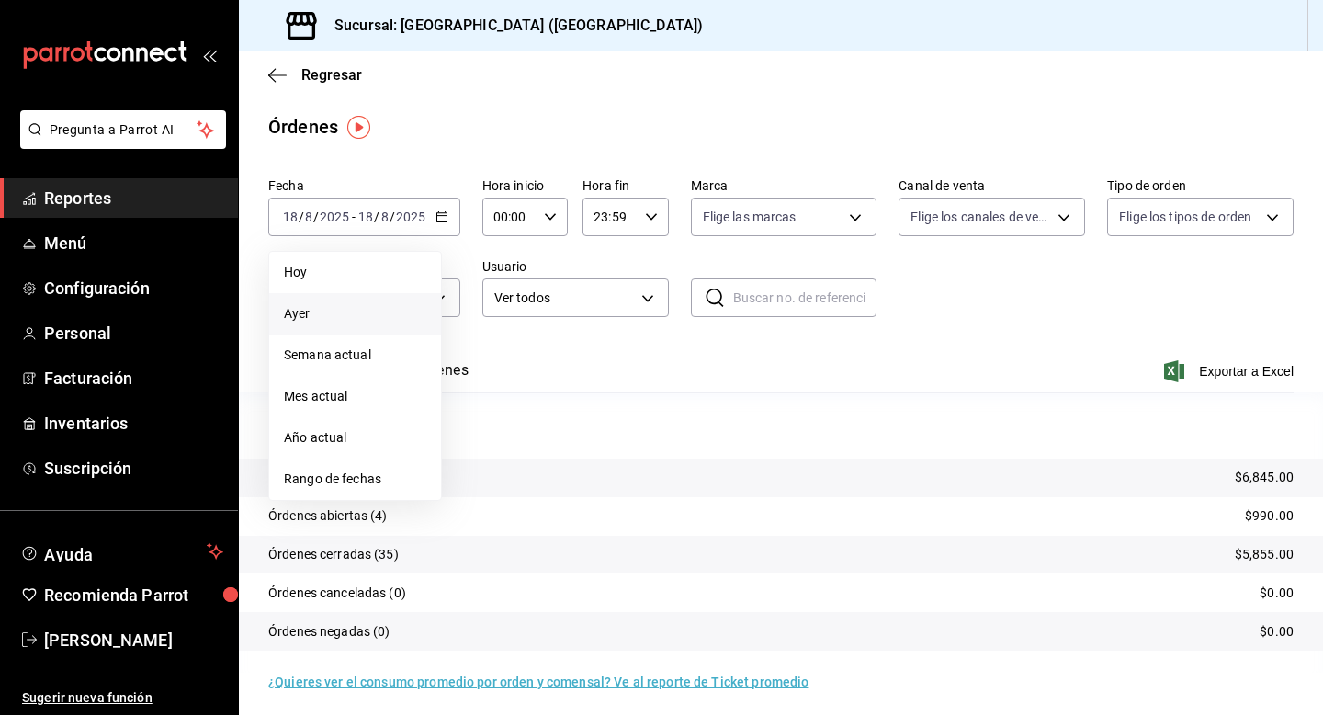
click at [337, 321] on span "Ayer" at bounding box center [355, 313] width 142 height 19
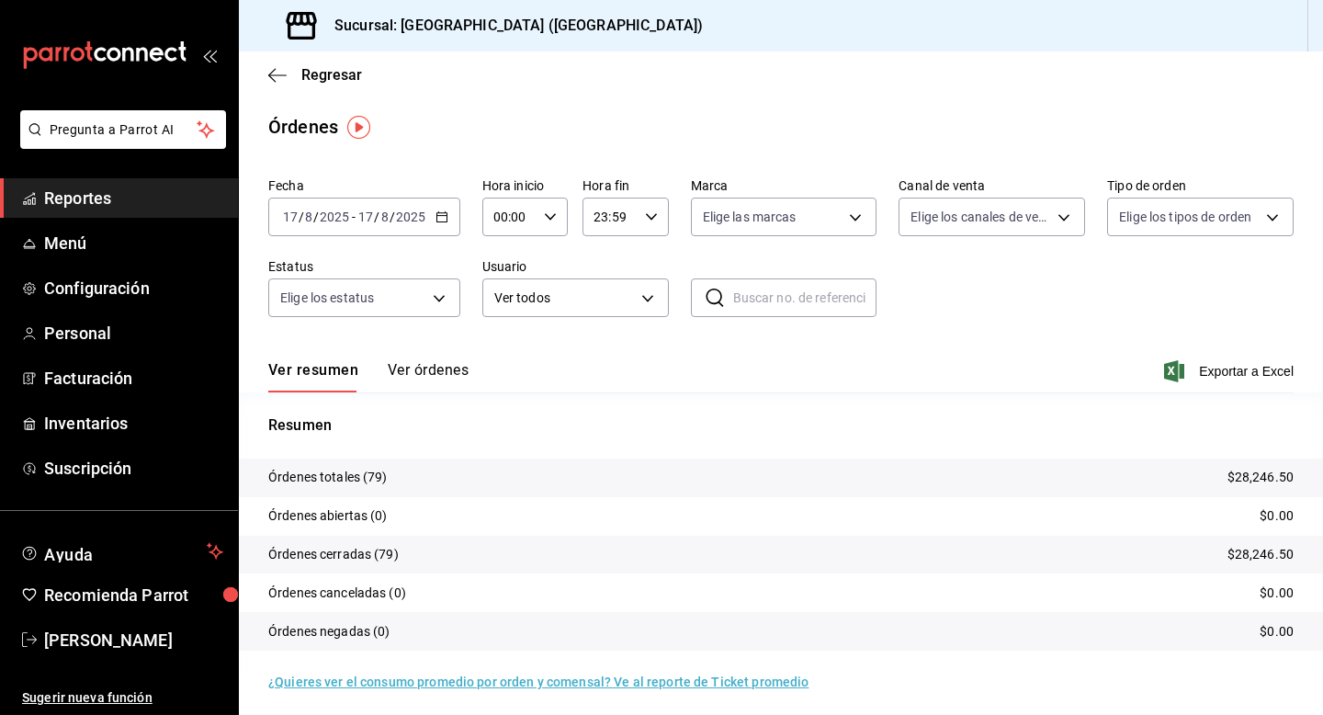
click at [434, 369] on button "Ver órdenes" at bounding box center [428, 376] width 81 height 31
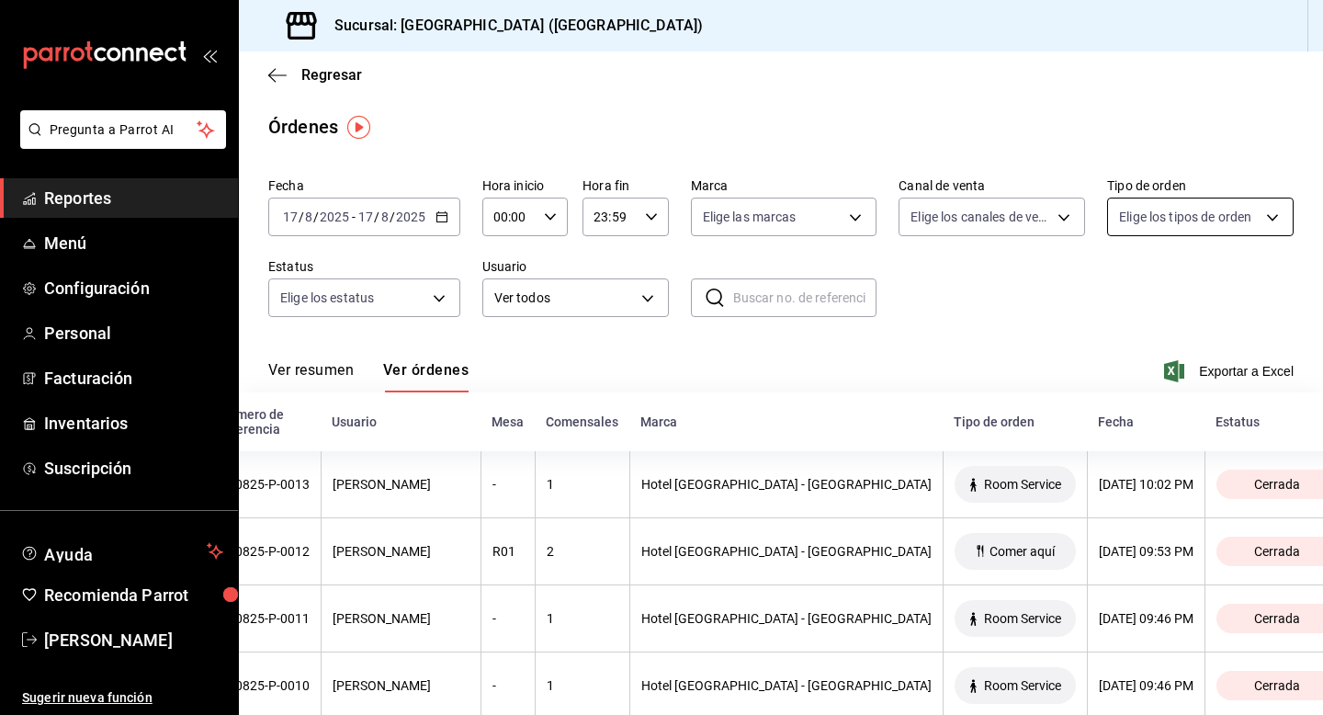
click at [1168, 218] on body "Pregunta a Parrot AI Reportes Menú Configuración Personal Facturación Inventari…" at bounding box center [661, 357] width 1323 height 715
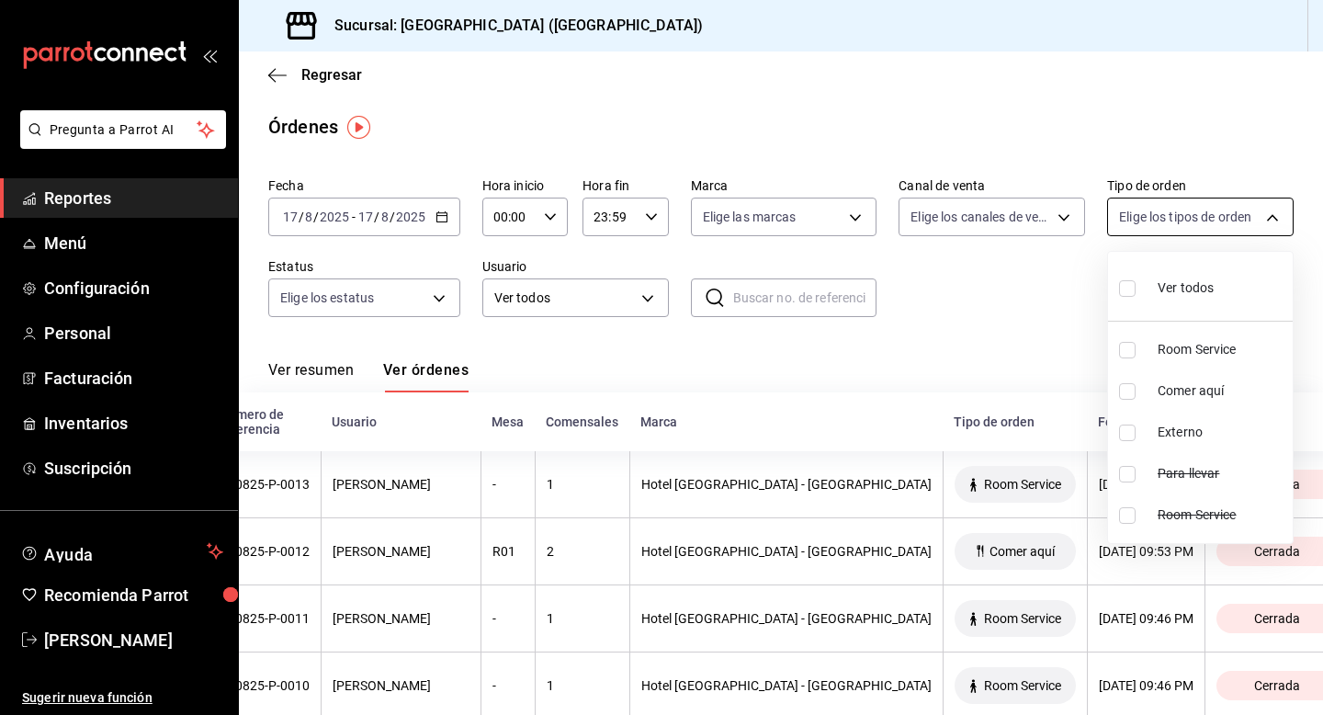
click at [1168, 218] on div at bounding box center [661, 357] width 1323 height 715
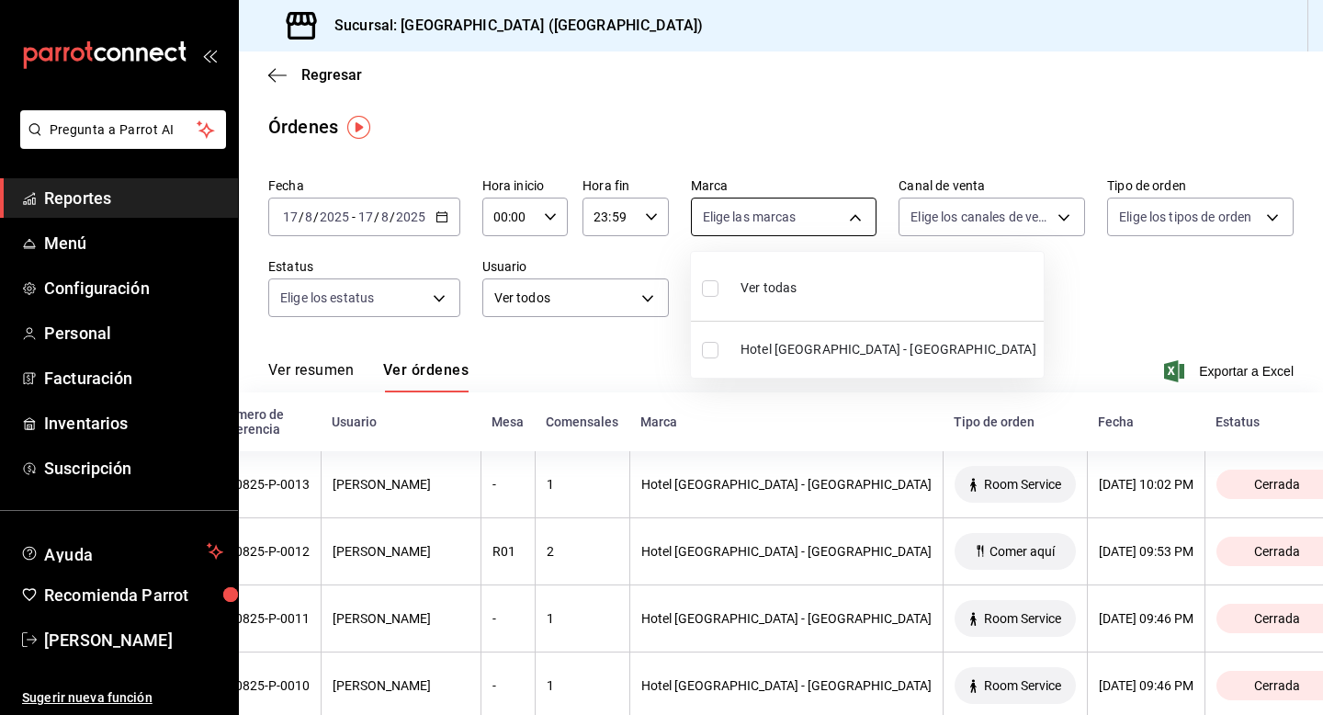
click at [772, 216] on body "Pregunta a Parrot AI Reportes Menú Configuración Personal Facturación Inventari…" at bounding box center [661, 357] width 1323 height 715
click at [772, 216] on div at bounding box center [661, 357] width 1323 height 715
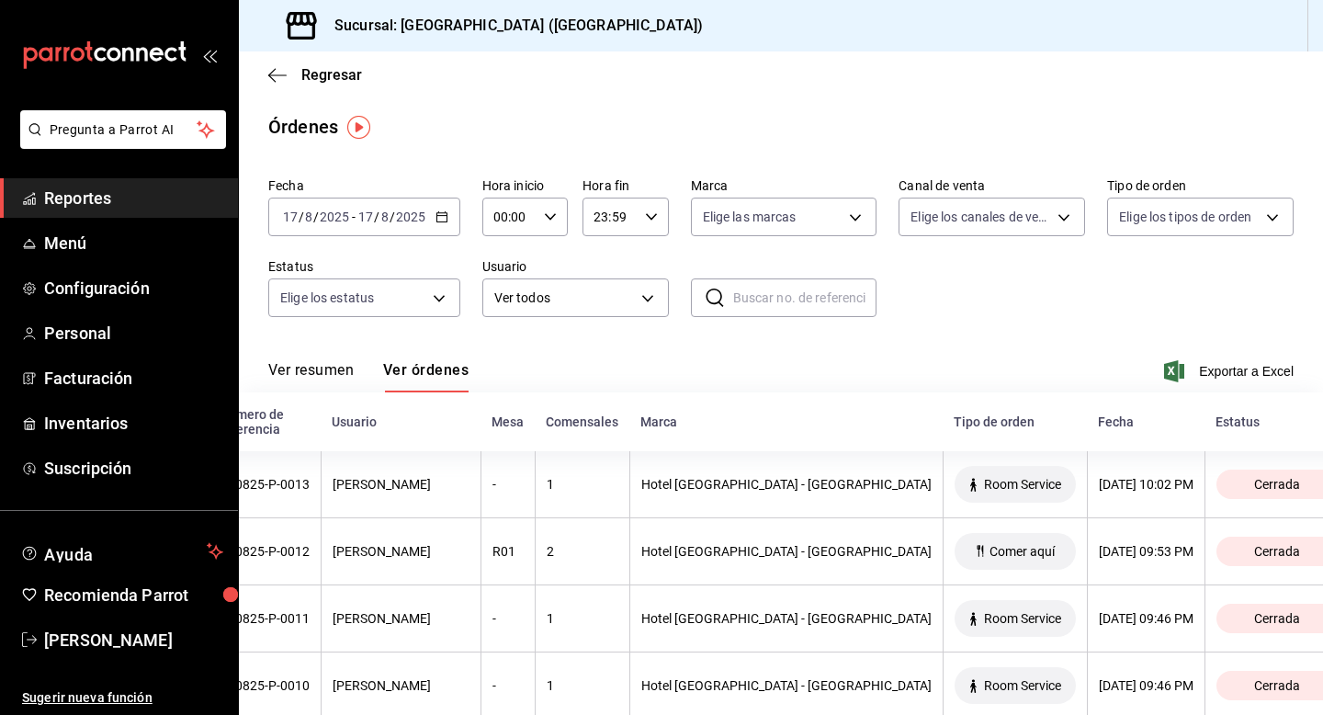
click at [643, 225] on div "23:59 Hora fin" at bounding box center [624, 217] width 85 height 39
click at [607, 268] on span "14" at bounding box center [603, 275] width 14 height 15
type input "14:59"
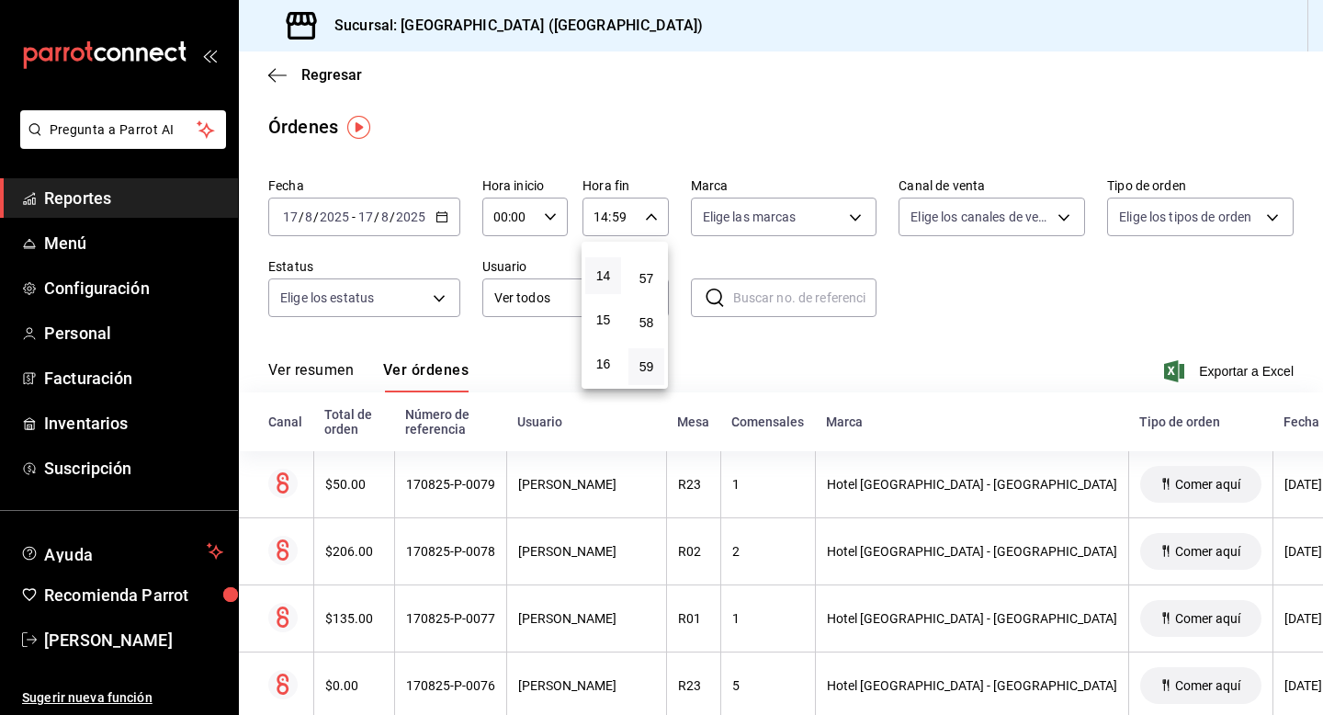
click at [995, 348] on div at bounding box center [661, 357] width 1323 height 715
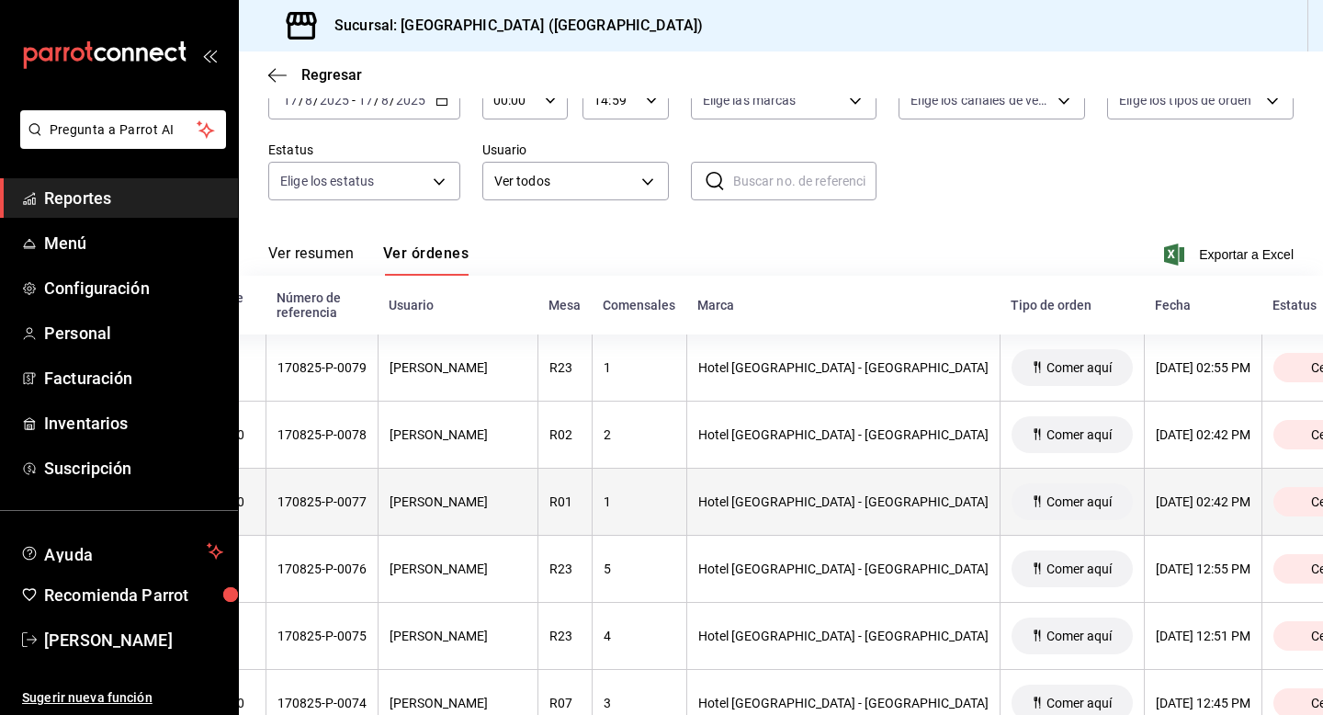
scroll to position [0, 186]
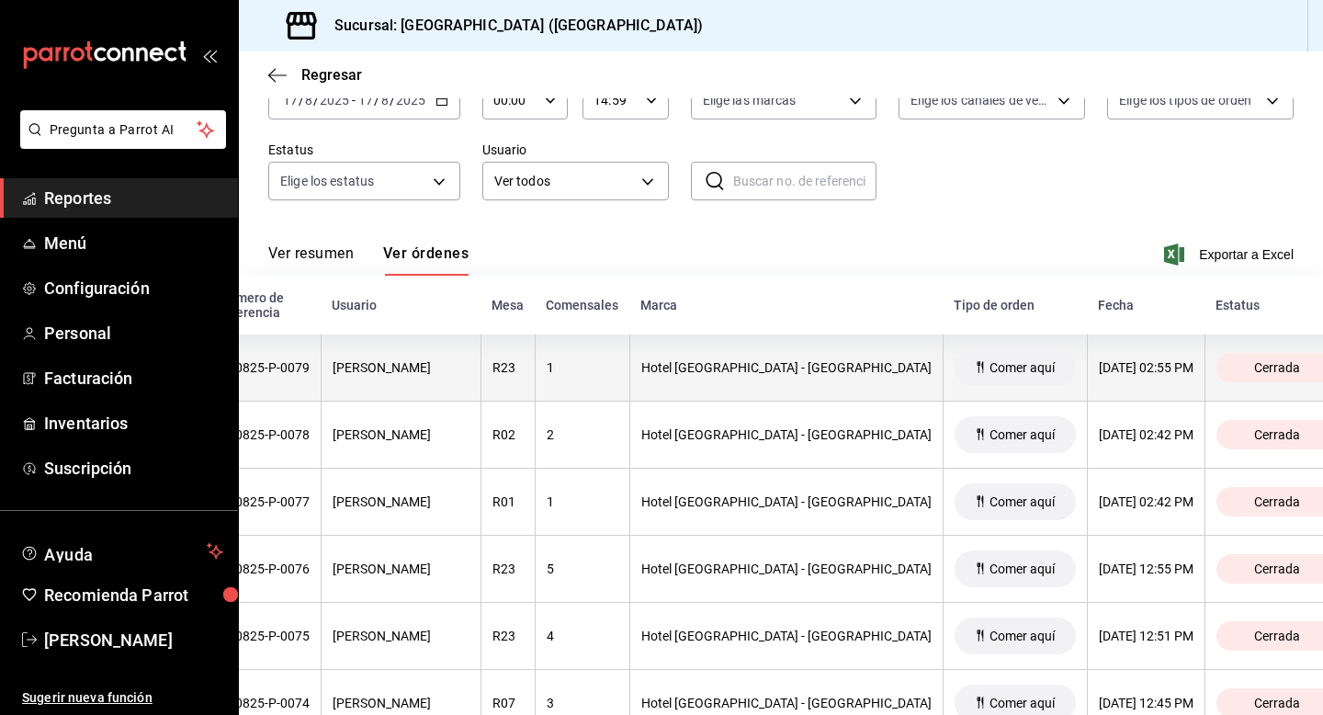
click at [982, 360] on span "Comer aquí" at bounding box center [1022, 367] width 80 height 15
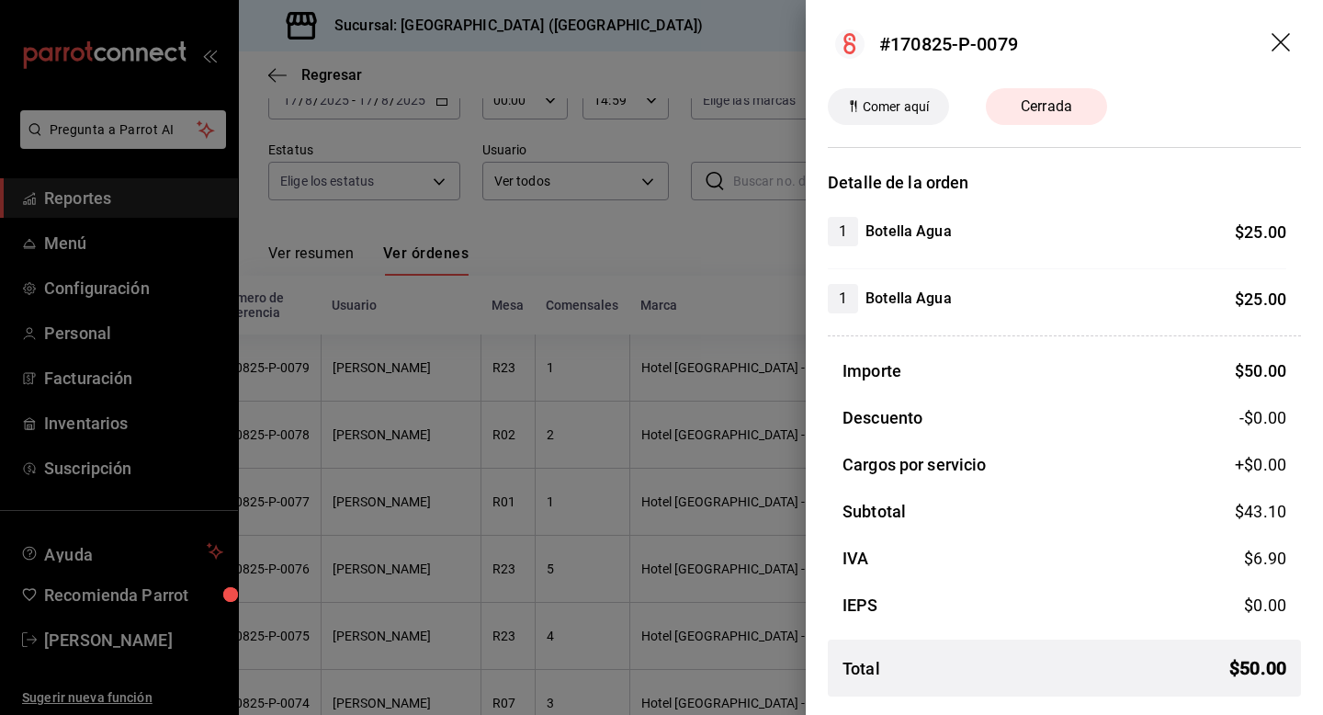
click at [1282, 42] on icon "drag" at bounding box center [1280, 42] width 18 height 18
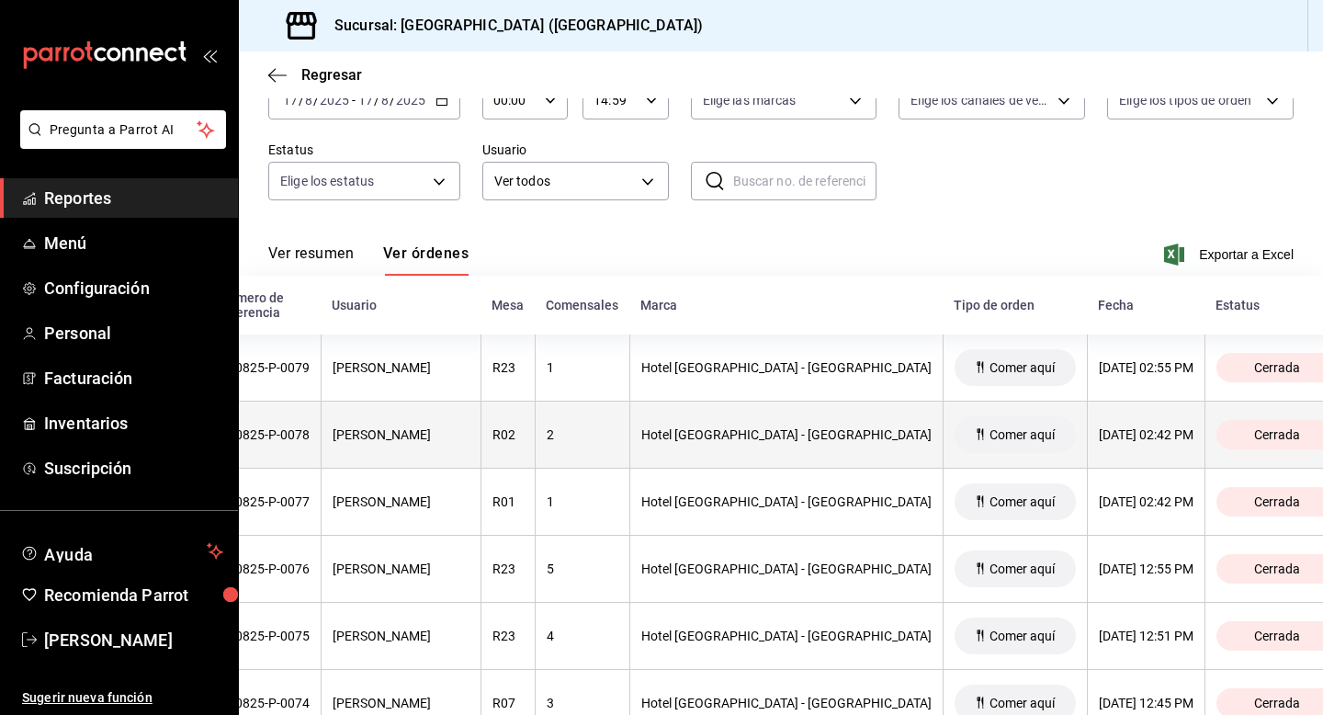
click at [994, 428] on div "Comer aquí" at bounding box center [1015, 434] width 121 height 37
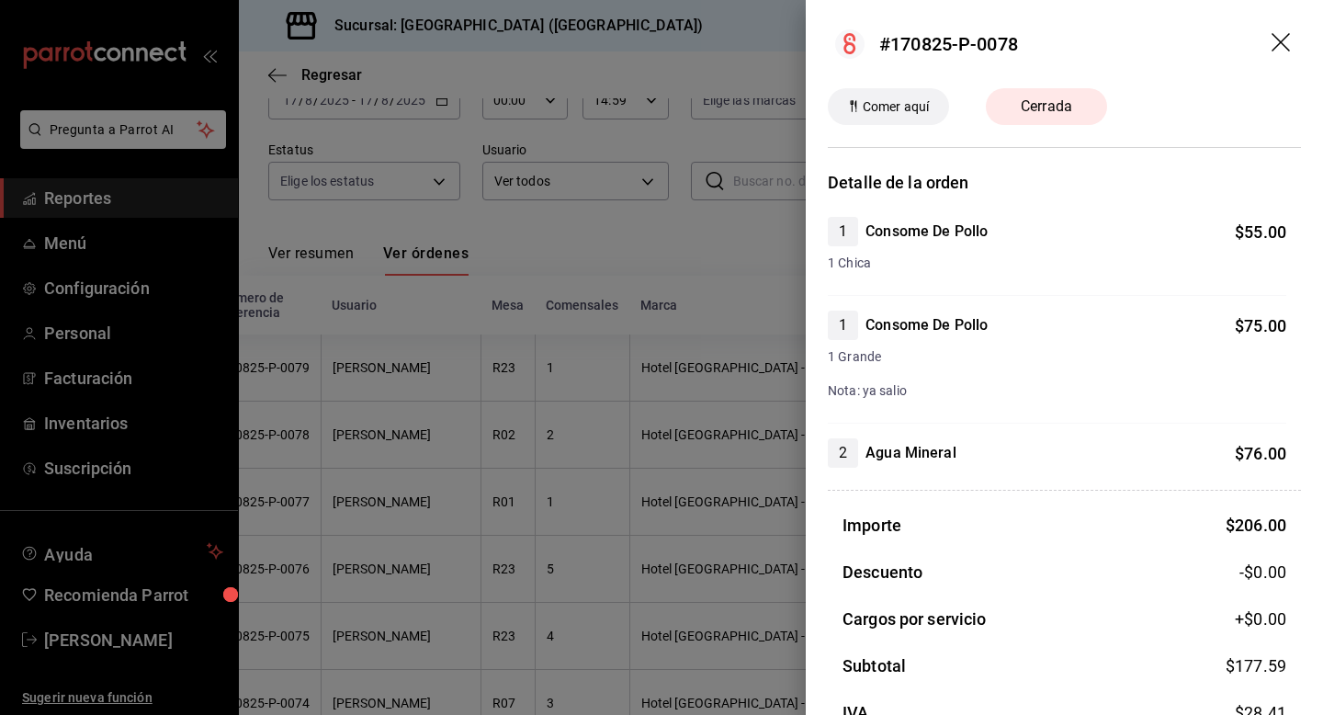
click at [703, 450] on div at bounding box center [661, 357] width 1323 height 715
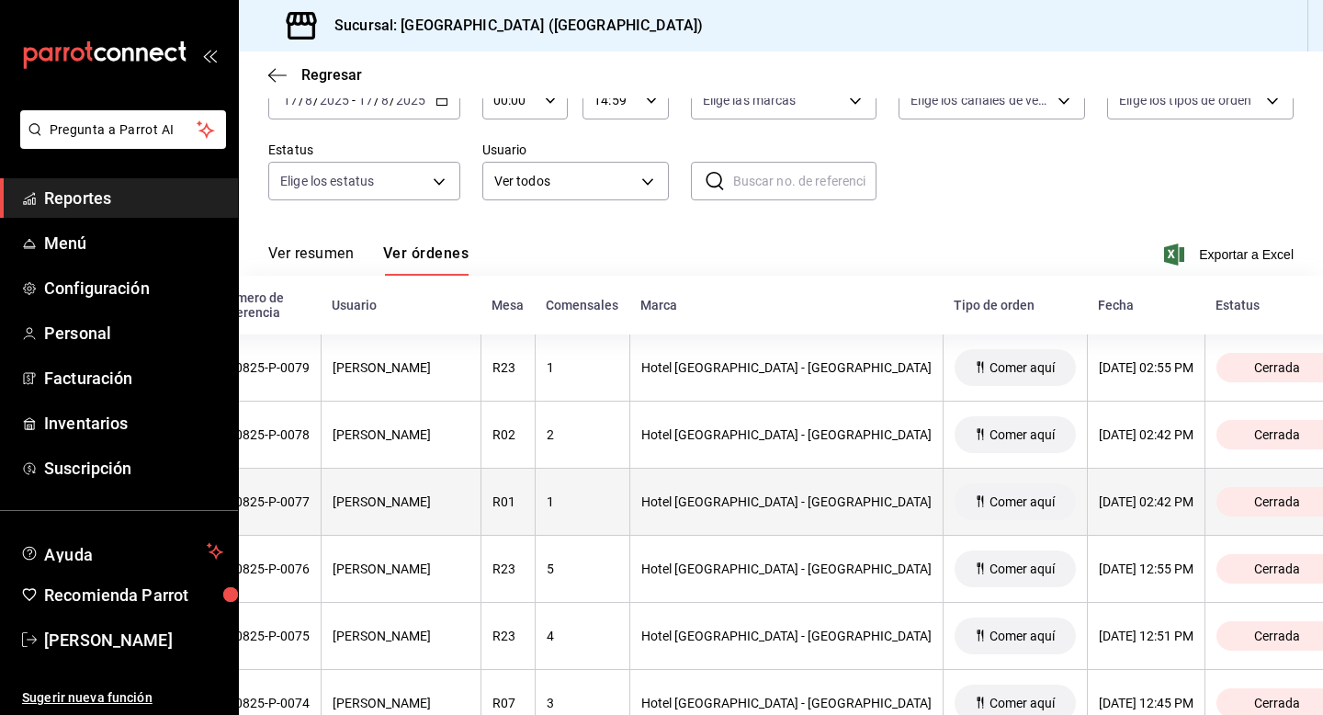
click at [861, 495] on th "Hotel [GEOGRAPHIC_DATA] - [GEOGRAPHIC_DATA]" at bounding box center [785, 502] width 313 height 67
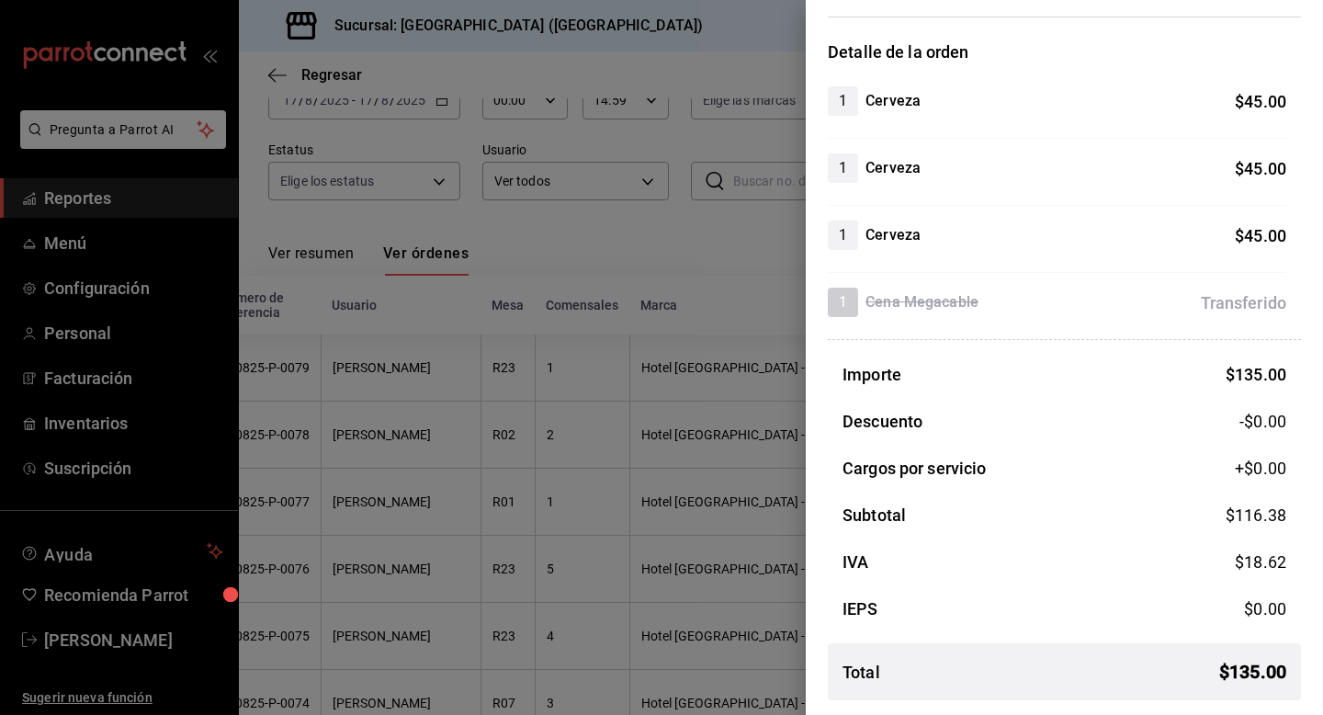
scroll to position [0, 0]
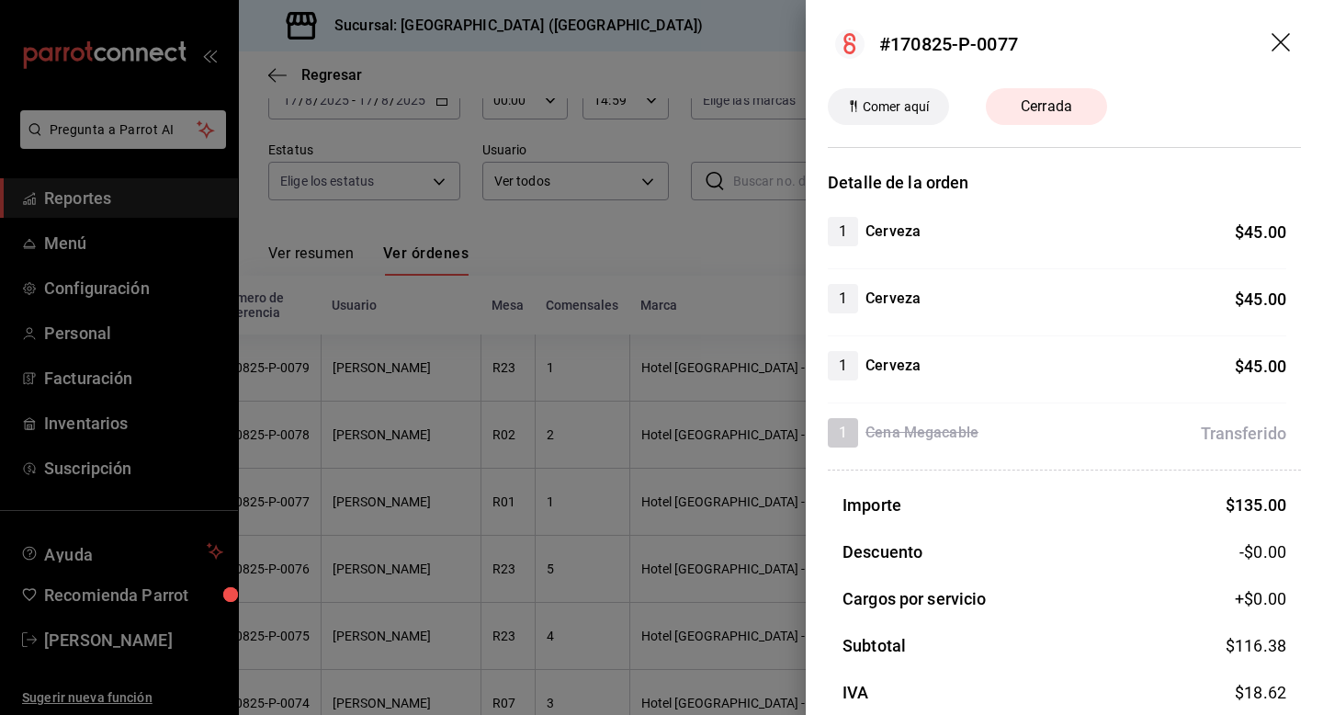
click at [1289, 38] on icon "drag" at bounding box center [1282, 44] width 22 height 22
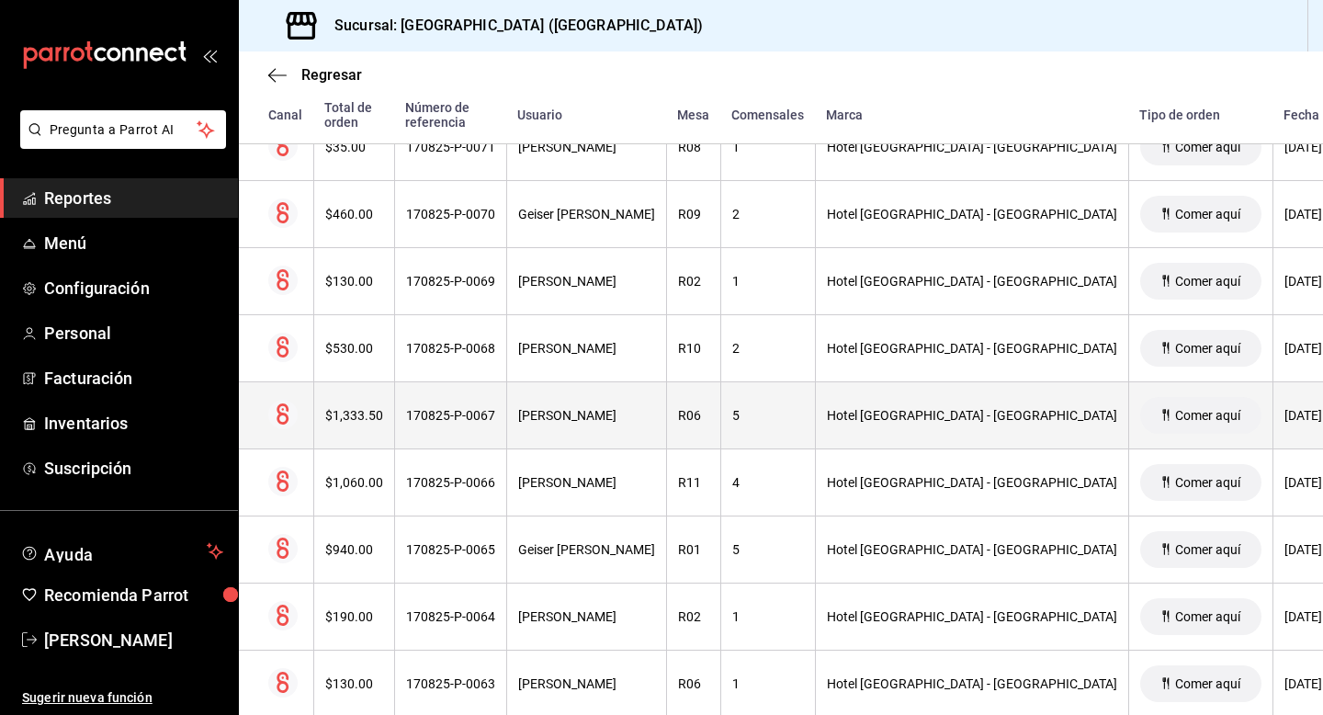
scroll to position [909, 0]
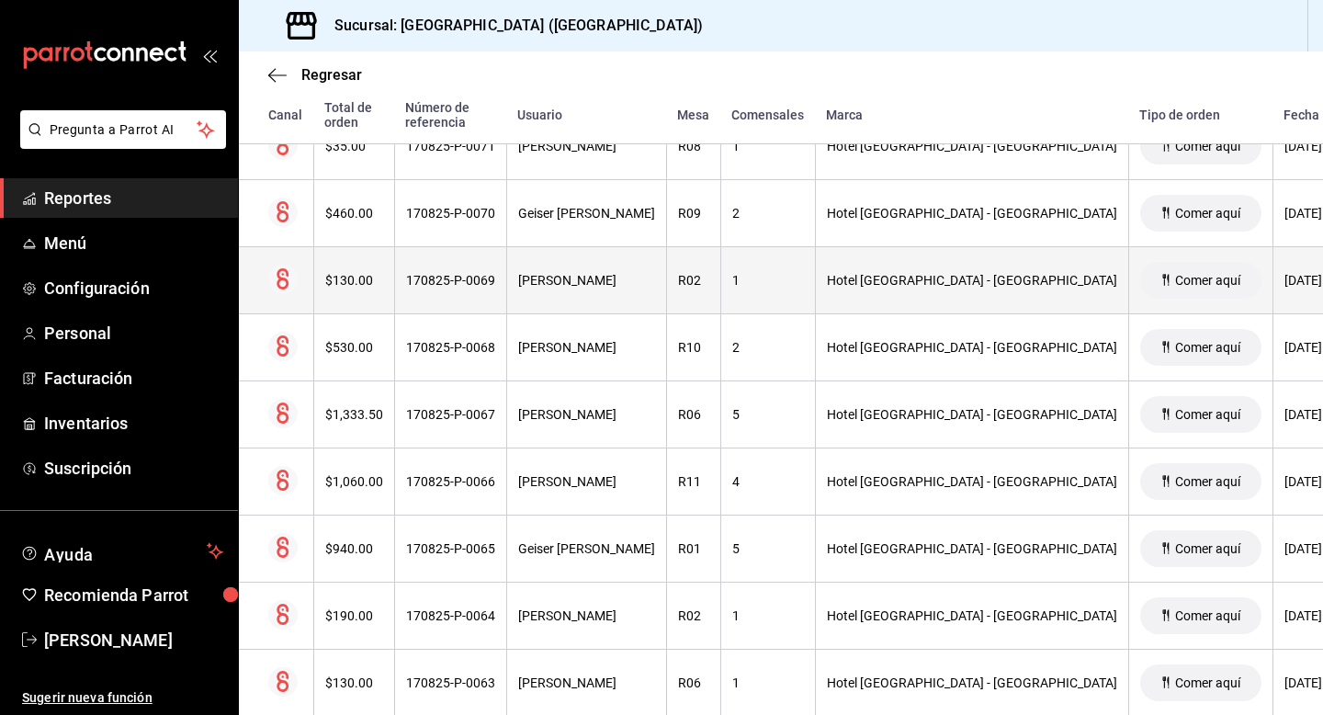
click at [785, 291] on th "1" at bounding box center [767, 280] width 95 height 67
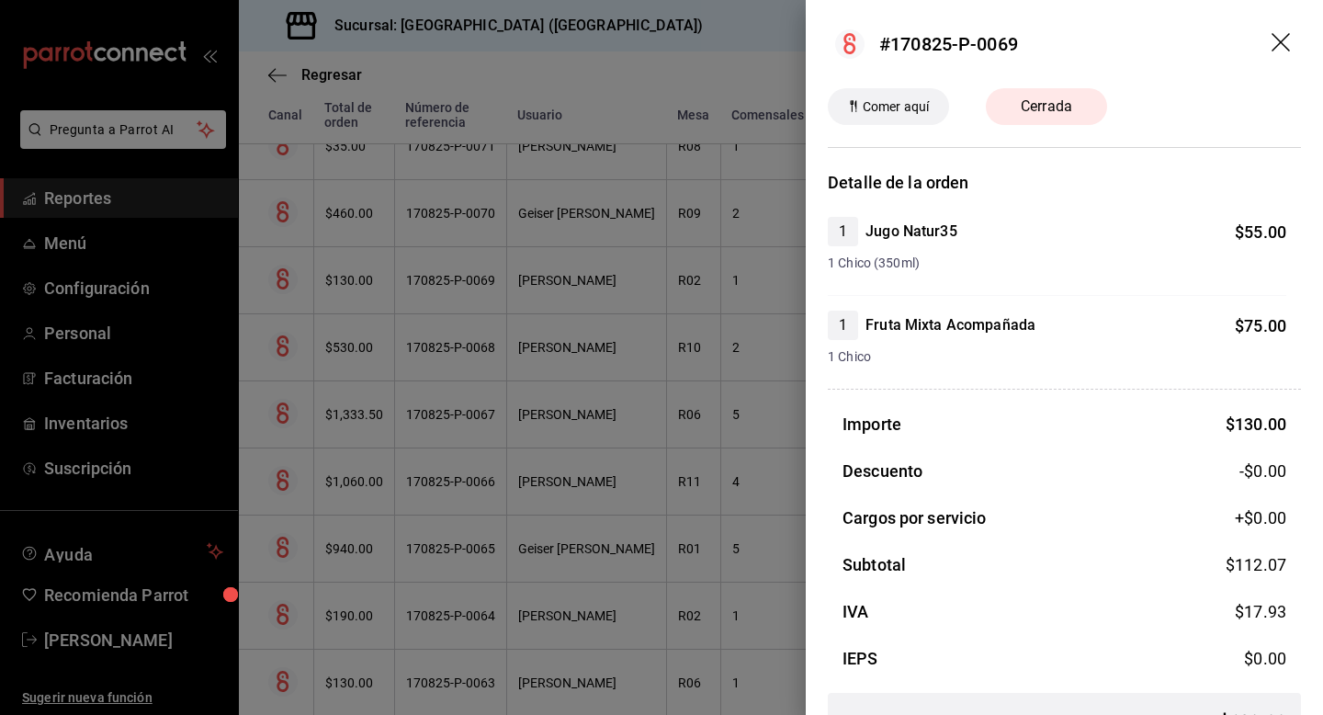
click at [732, 329] on div at bounding box center [661, 357] width 1323 height 715
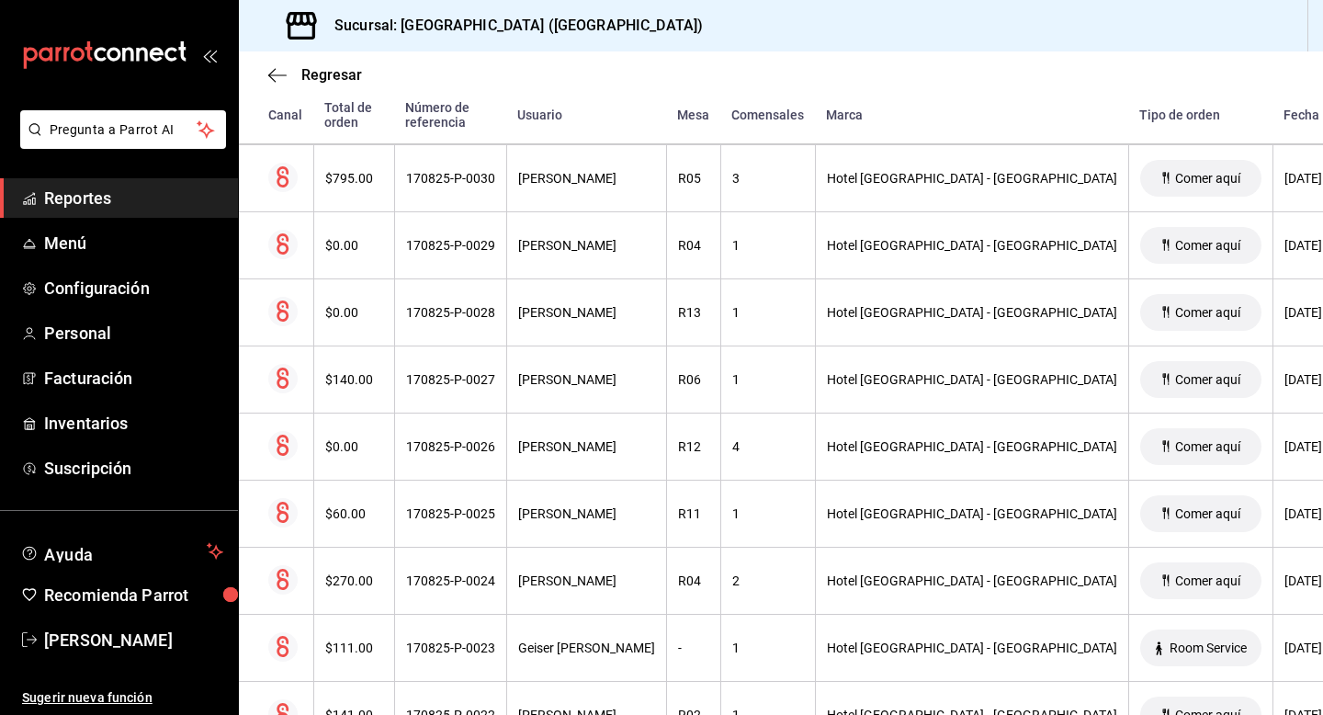
scroll to position [4033, 0]
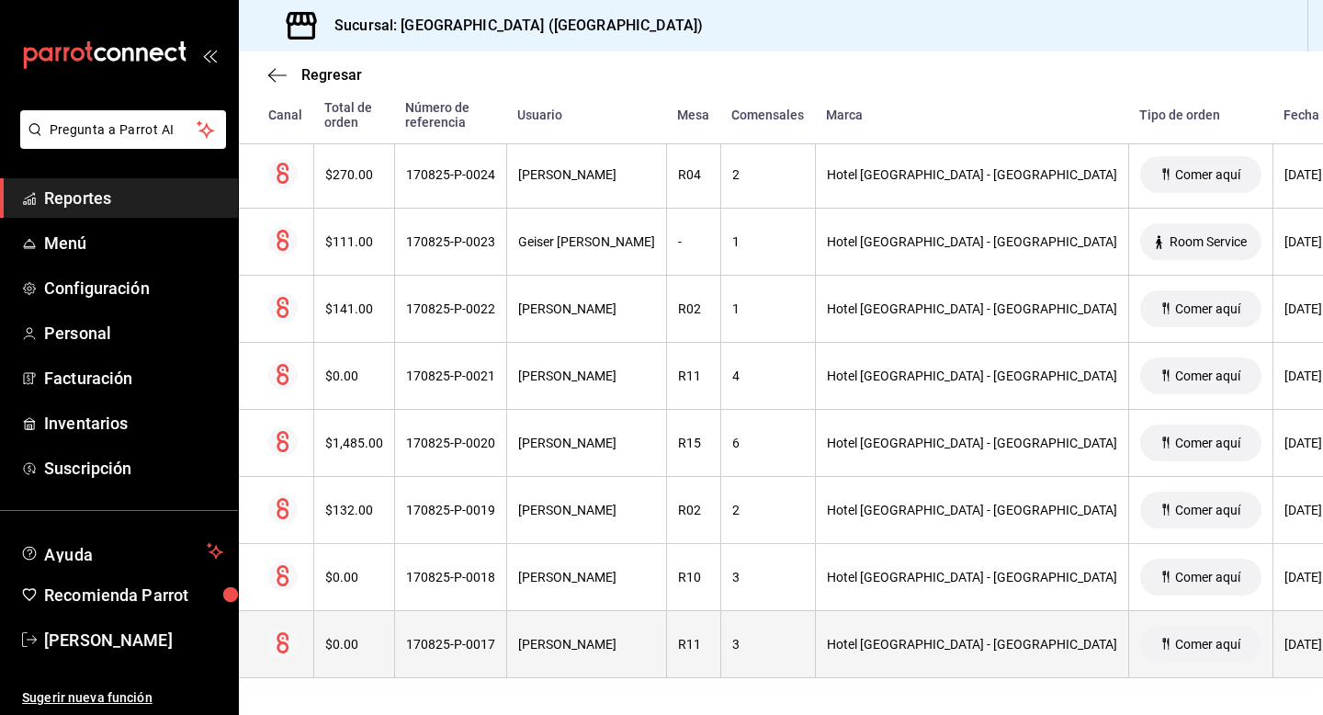
click at [666, 654] on th "[PERSON_NAME]" at bounding box center [586, 644] width 160 height 67
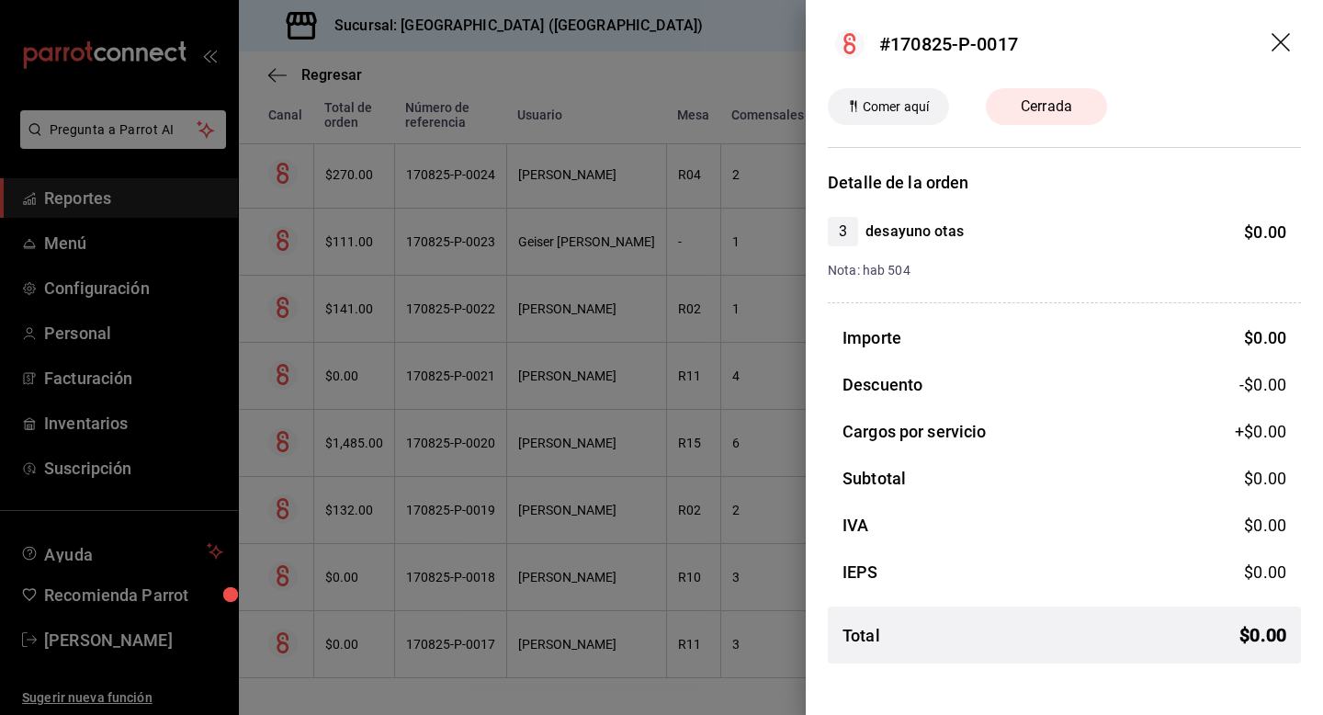
click at [655, 653] on div at bounding box center [661, 357] width 1323 height 715
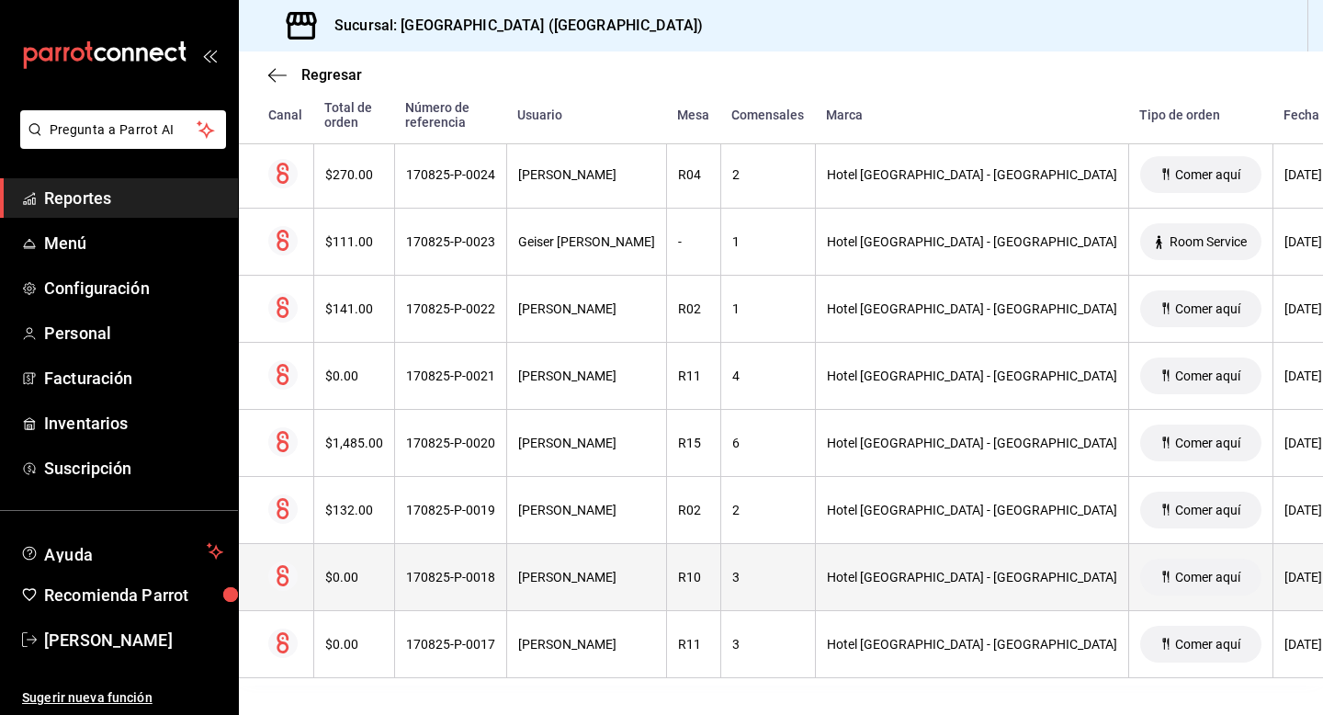
click at [666, 594] on th "[PERSON_NAME]" at bounding box center [586, 577] width 160 height 67
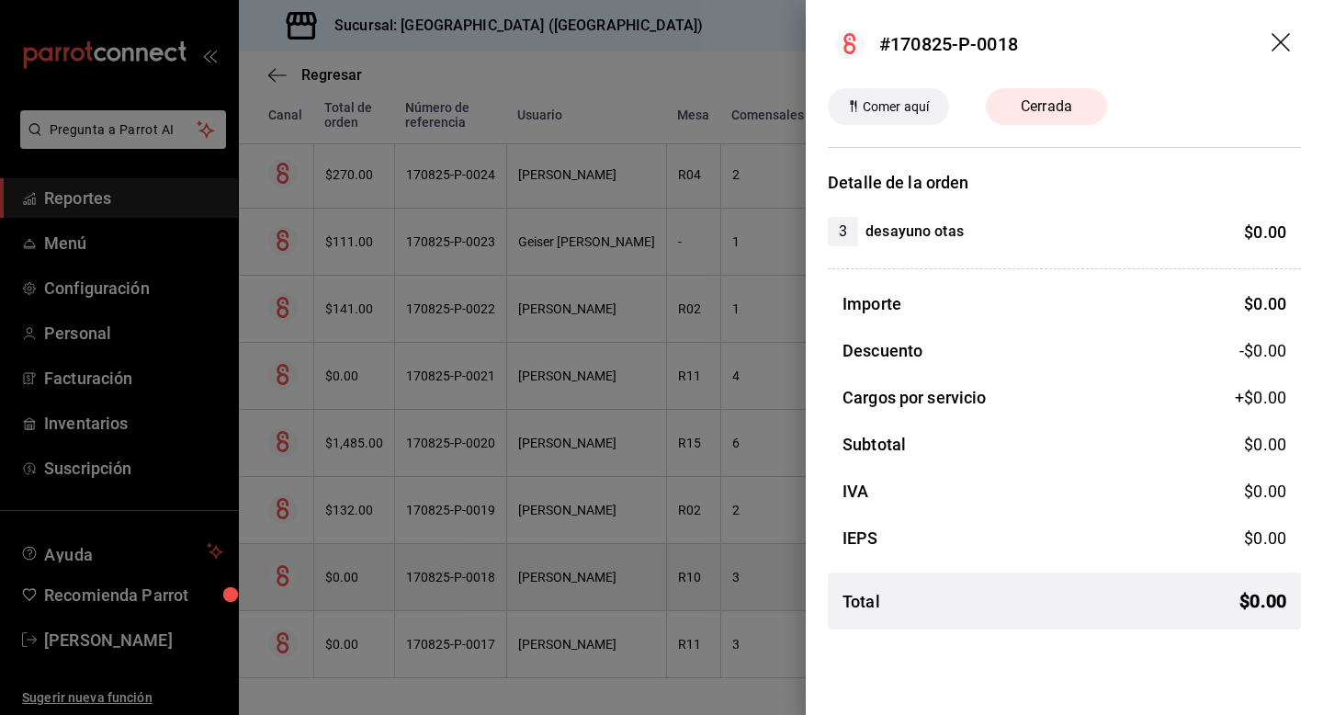
click at [703, 594] on div at bounding box center [661, 357] width 1323 height 715
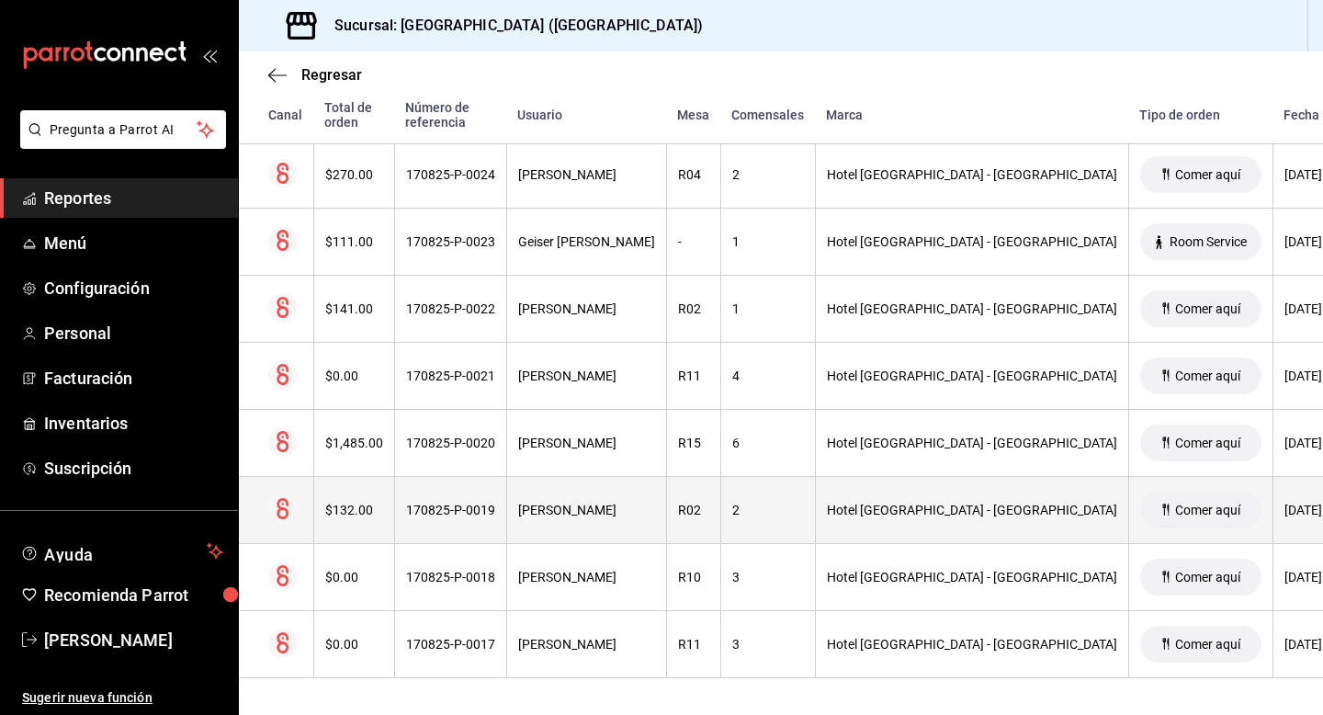
click at [666, 523] on th "[PERSON_NAME]" at bounding box center [586, 510] width 160 height 67
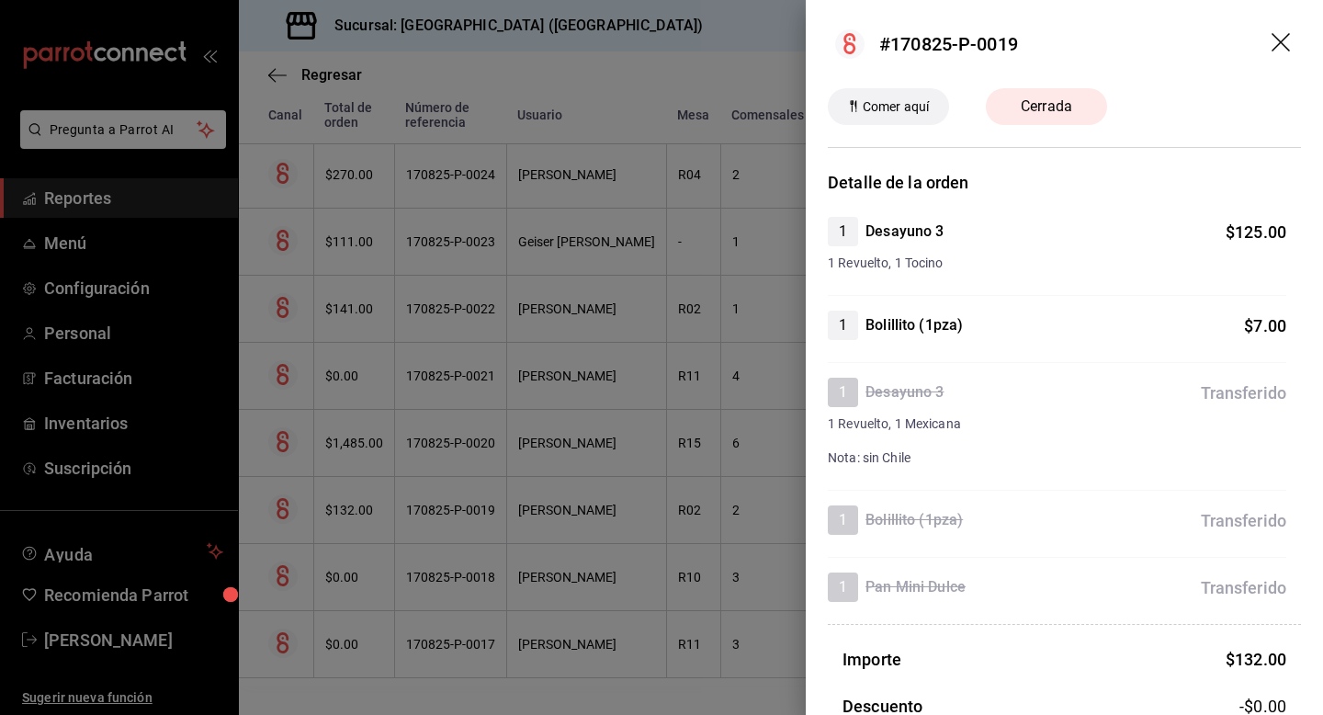
click at [640, 543] on div at bounding box center [661, 357] width 1323 height 715
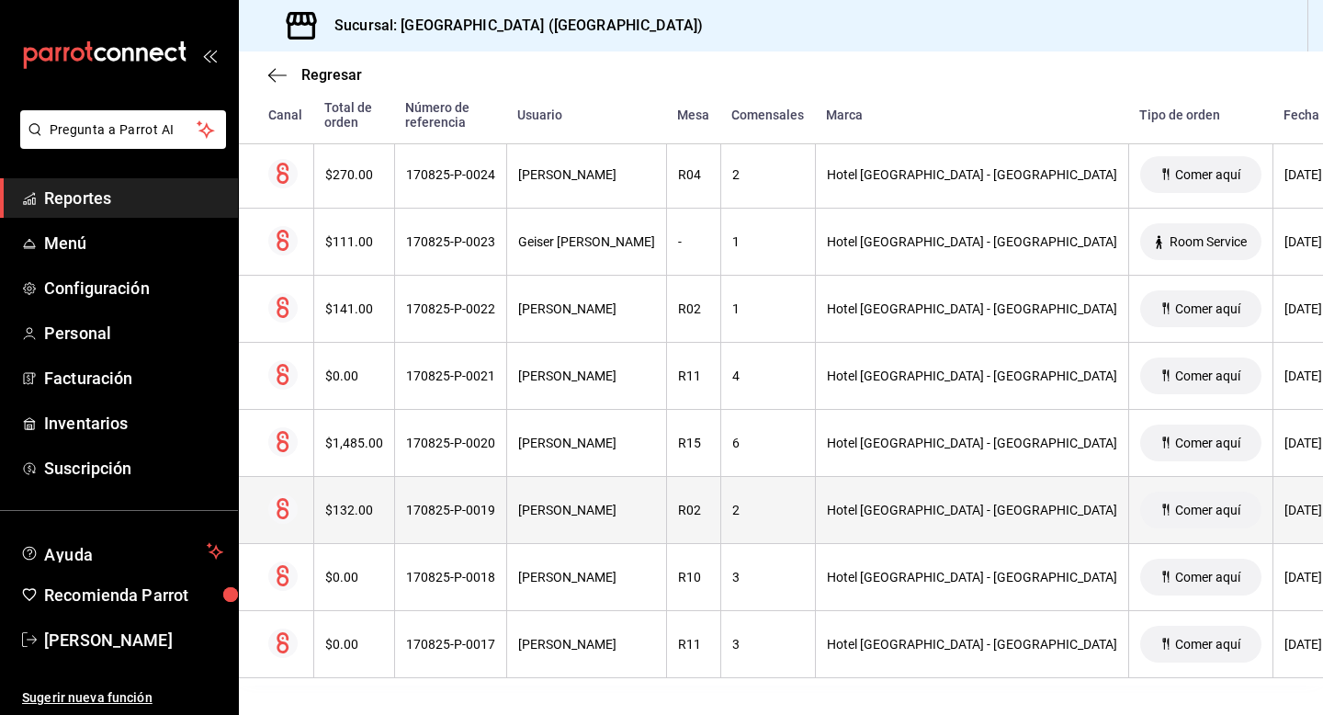
click at [720, 514] on th "R02" at bounding box center [693, 510] width 54 height 67
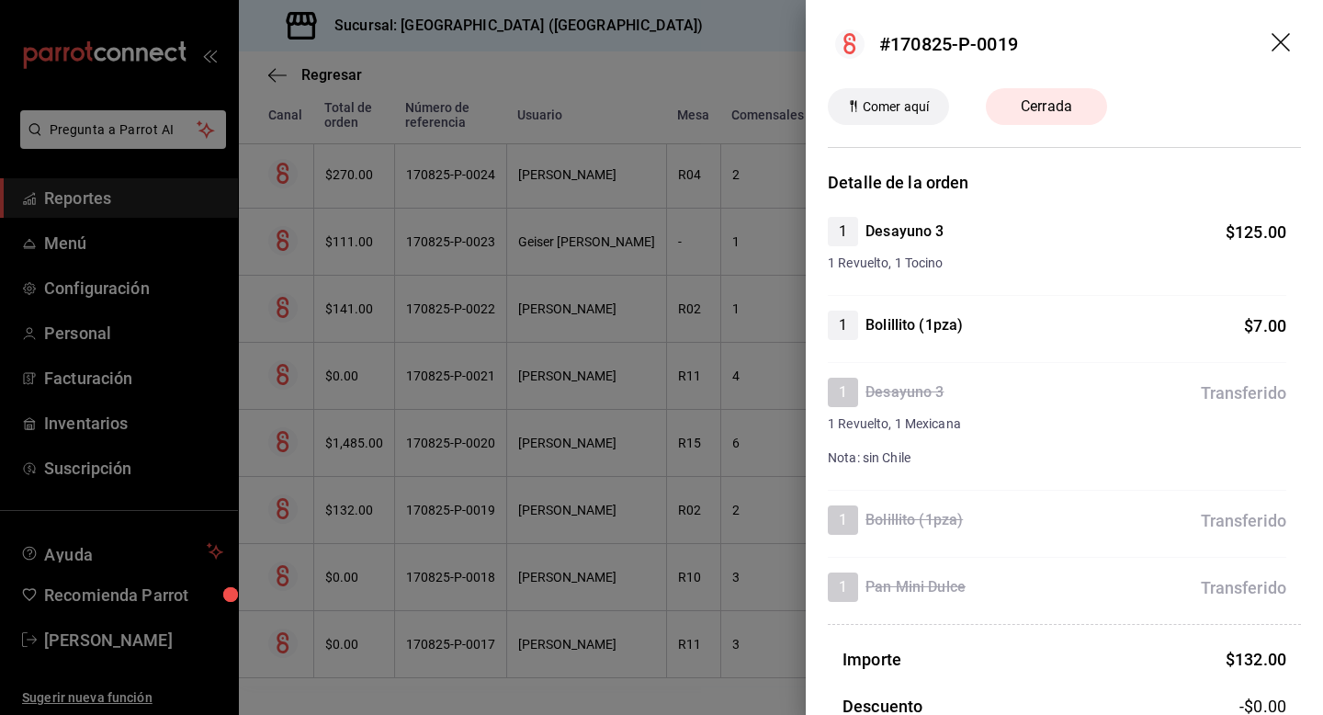
click at [666, 525] on div at bounding box center [661, 357] width 1323 height 715
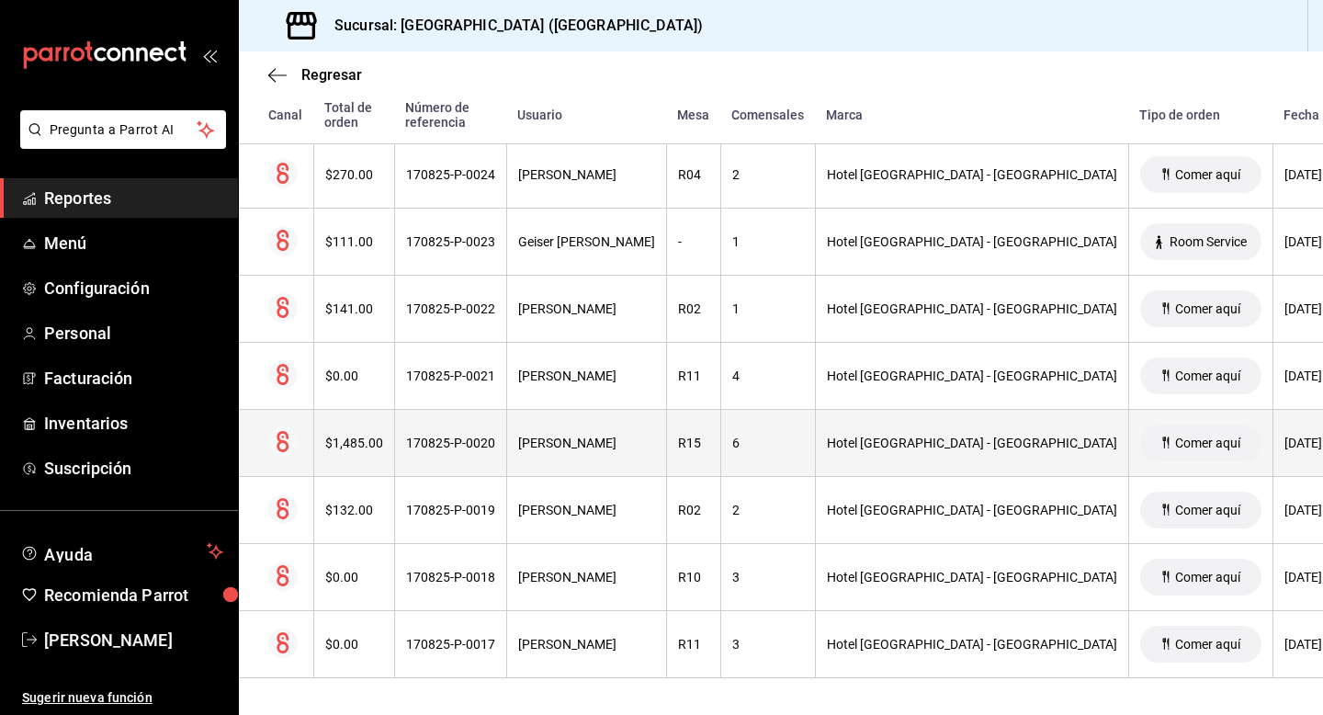
click at [666, 456] on th "[PERSON_NAME]" at bounding box center [586, 443] width 160 height 67
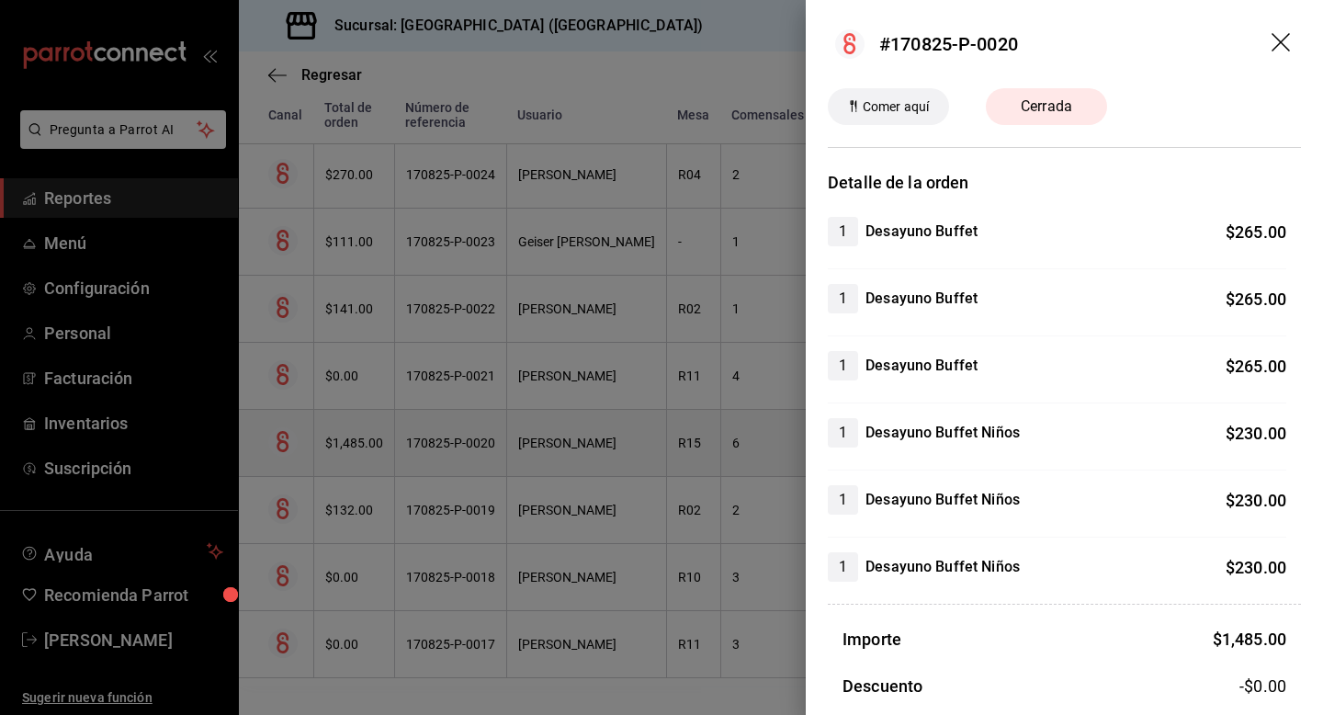
click at [685, 456] on div at bounding box center [661, 357] width 1323 height 715
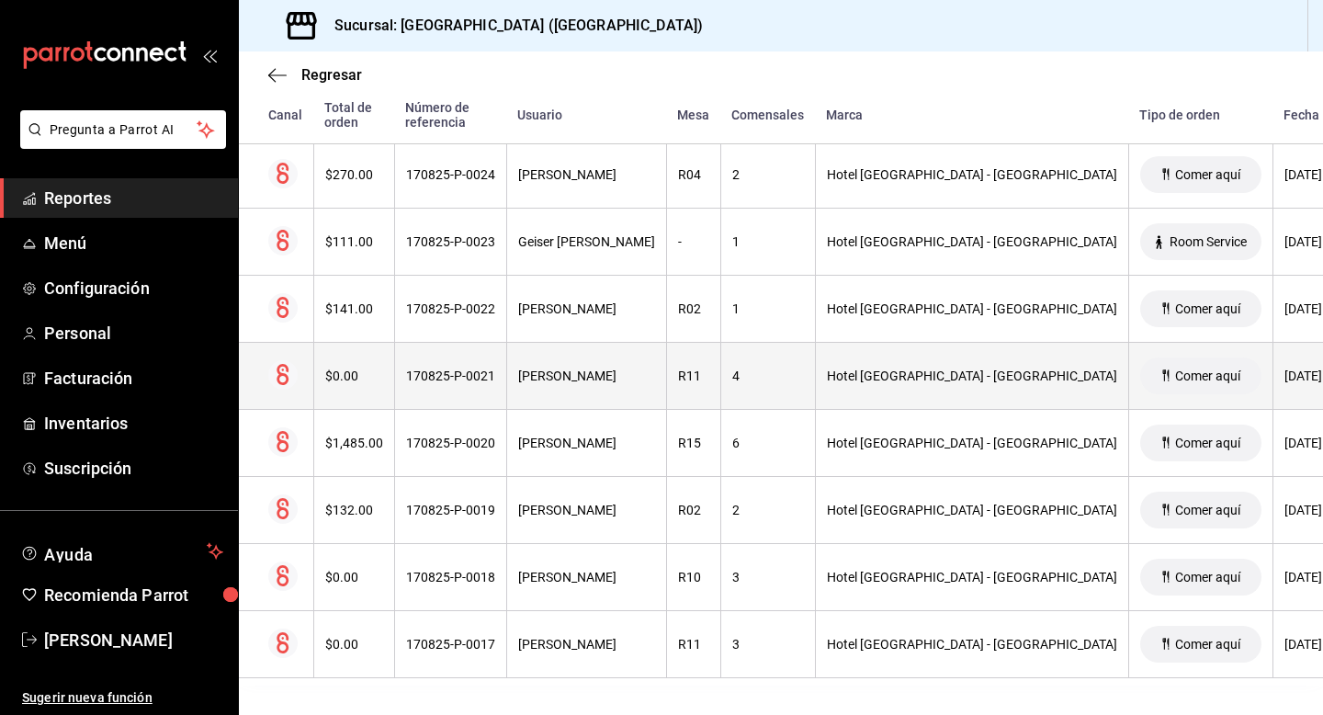
click at [655, 377] on div "[PERSON_NAME]" at bounding box center [586, 375] width 137 height 15
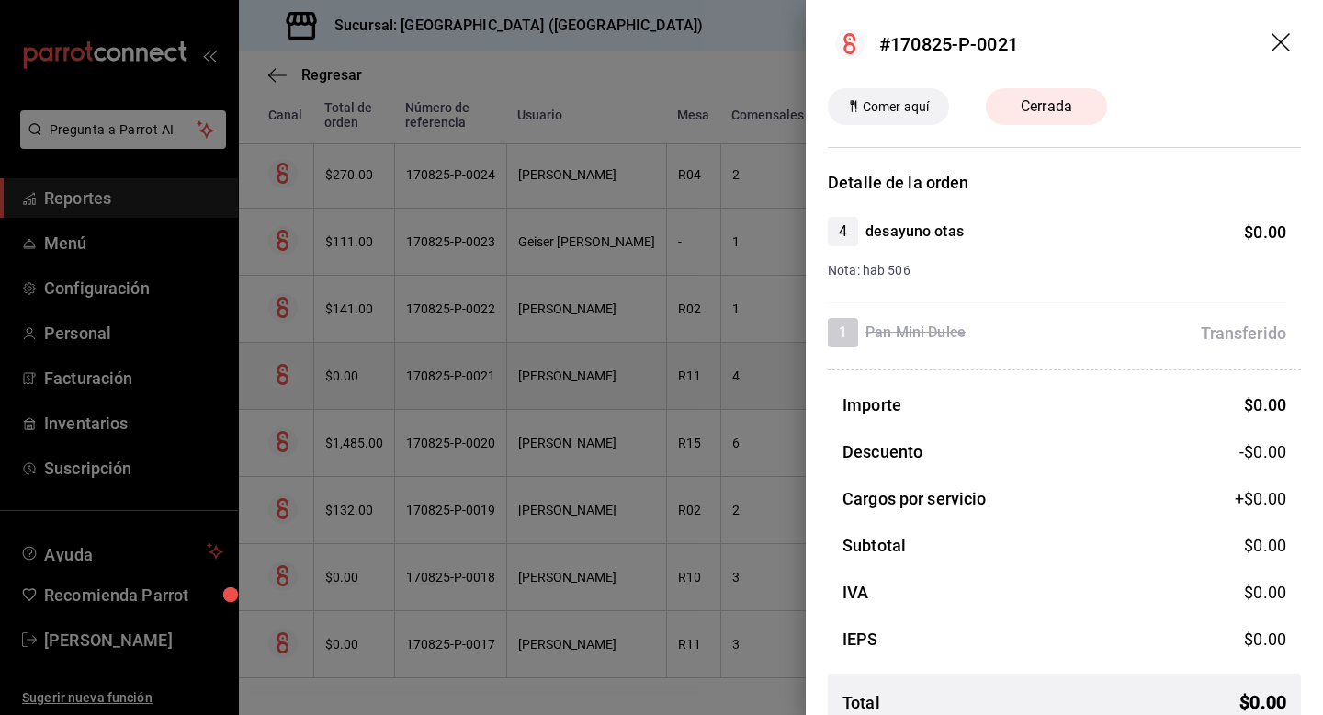
click at [696, 377] on div at bounding box center [661, 357] width 1323 height 715
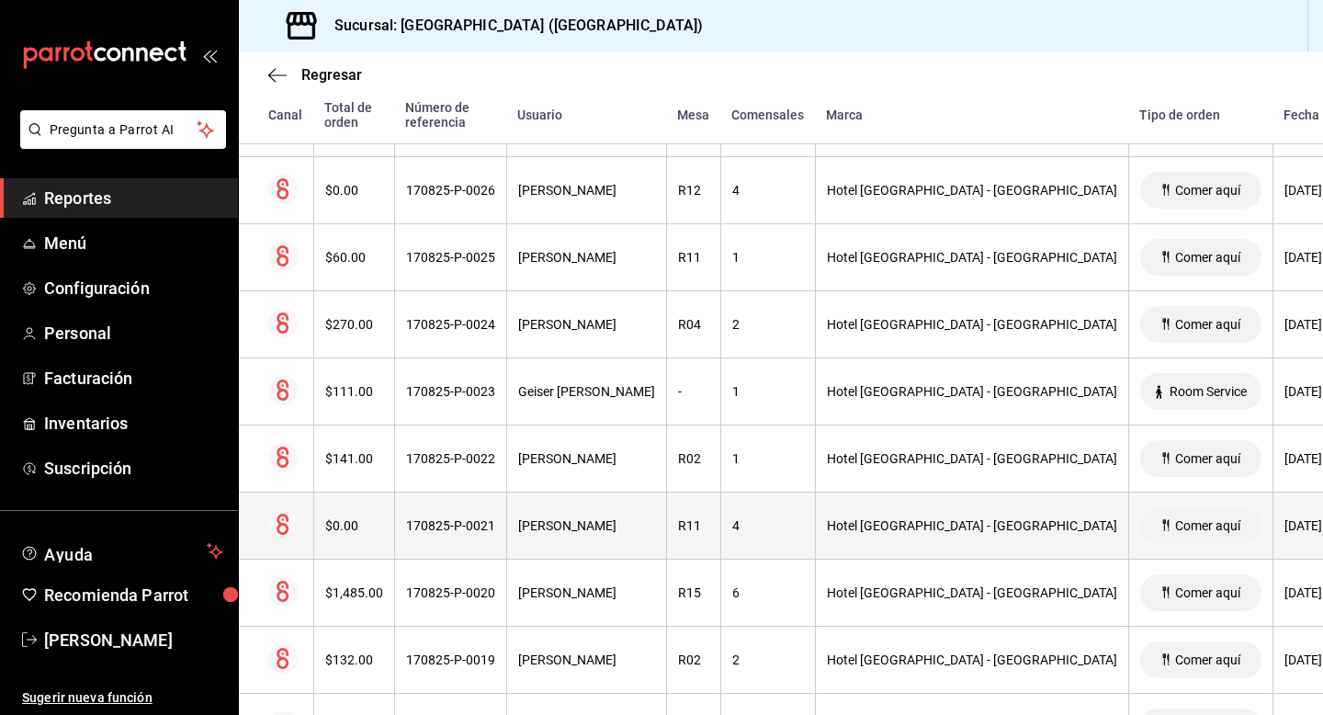
scroll to position [3881, 0]
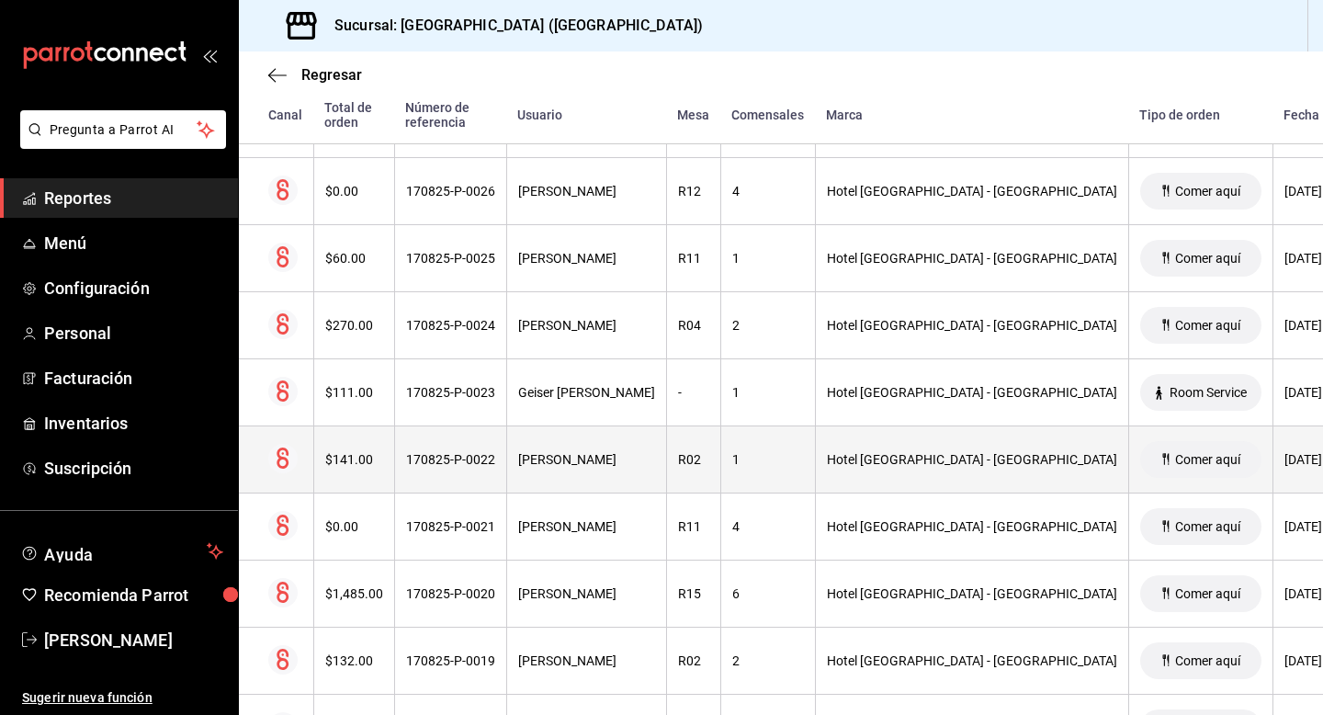
click at [666, 445] on th "[PERSON_NAME]" at bounding box center [586, 459] width 160 height 67
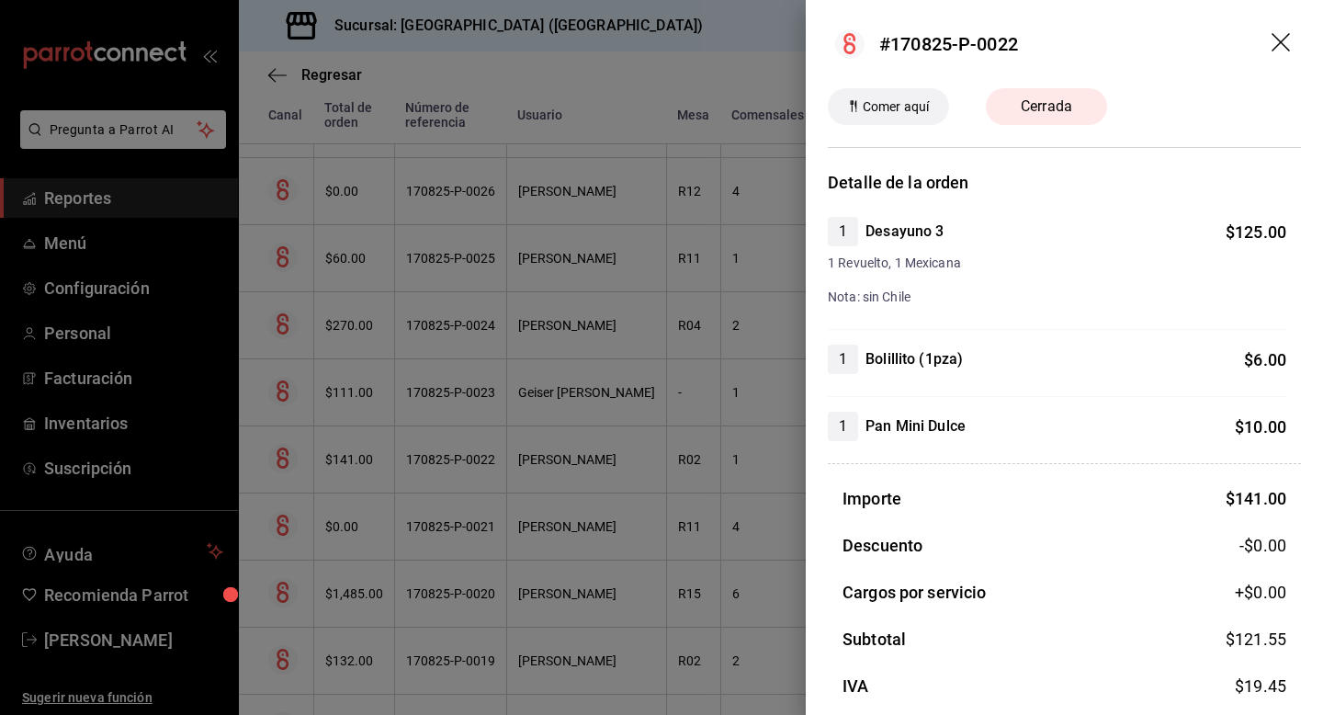
click at [695, 466] on div at bounding box center [661, 357] width 1323 height 715
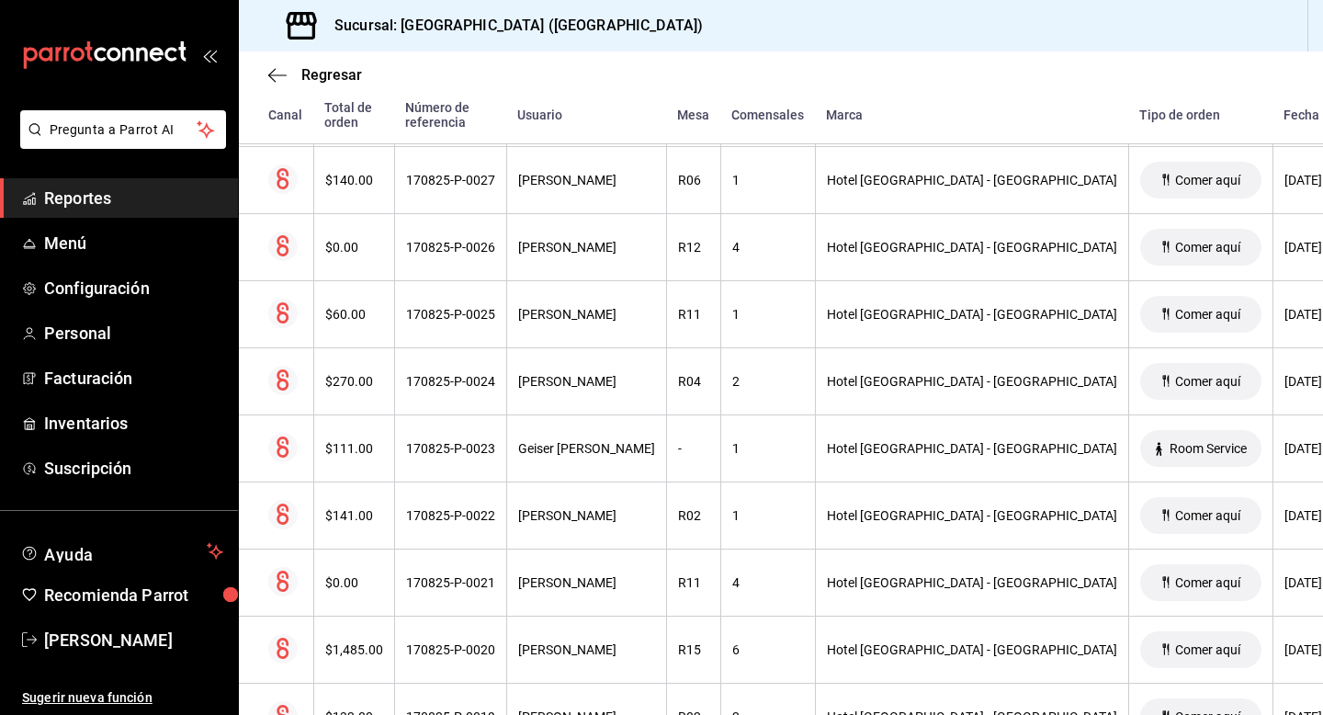
scroll to position [3809, 0]
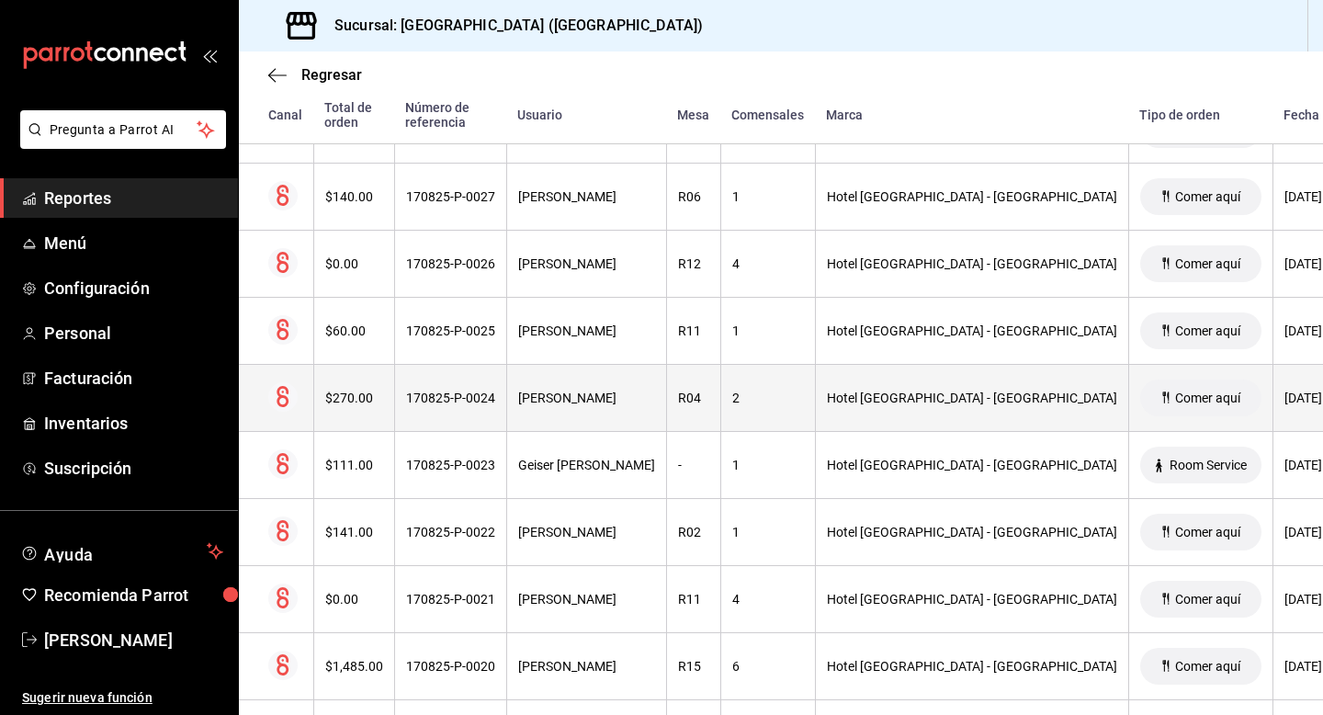
click at [655, 404] on div "[PERSON_NAME]" at bounding box center [586, 397] width 137 height 15
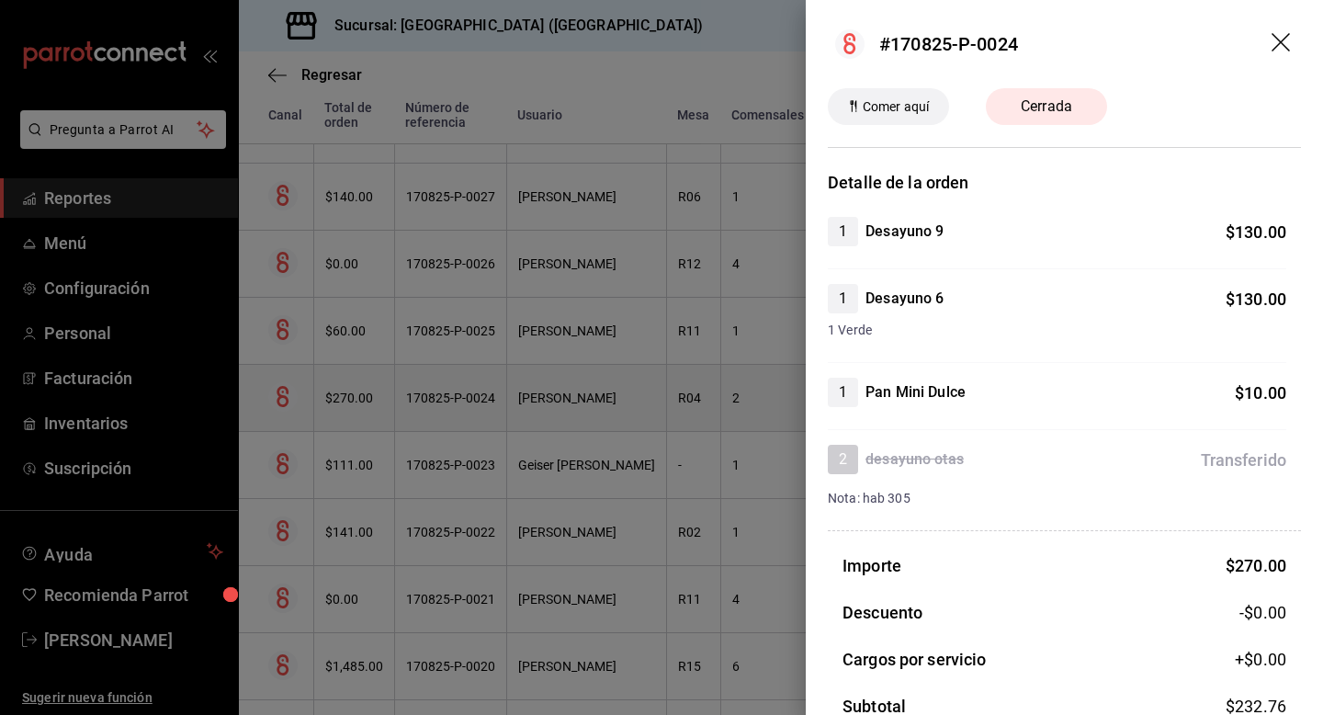
click at [708, 404] on div at bounding box center [661, 357] width 1323 height 715
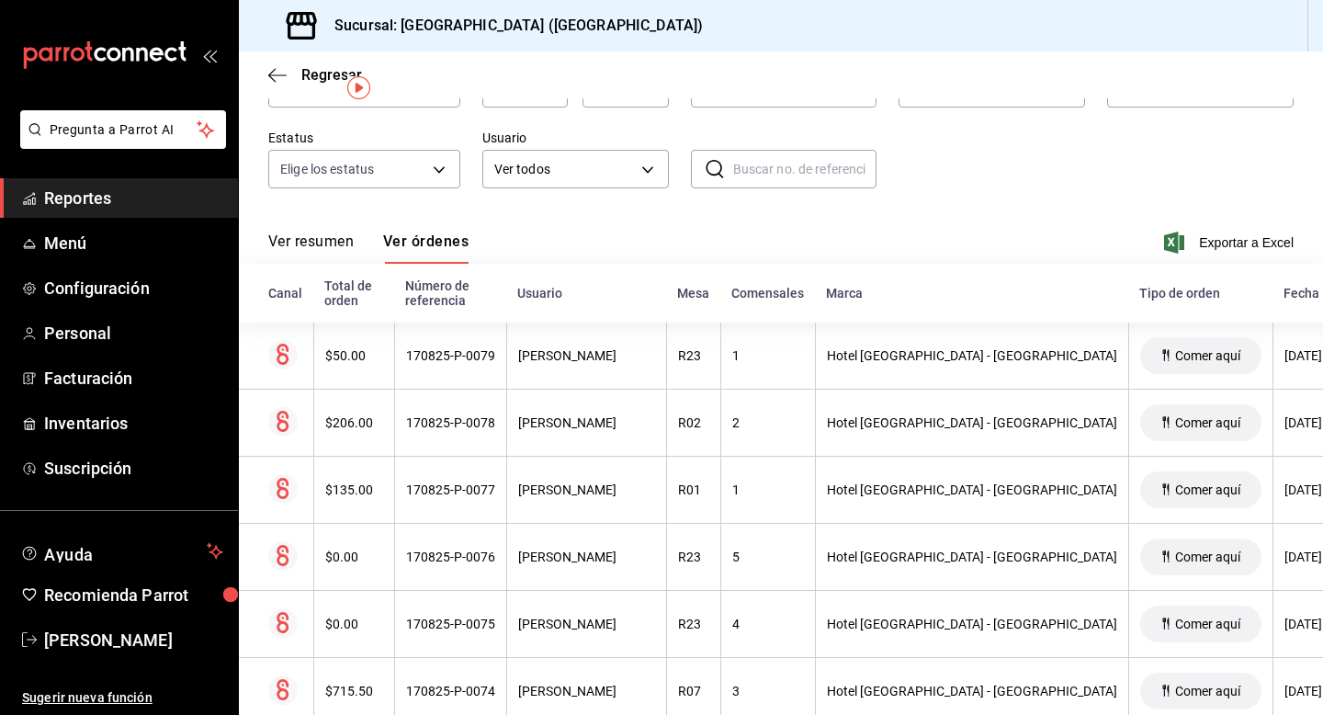
scroll to position [137, 0]
